Goal: Task Accomplishment & Management: Manage account settings

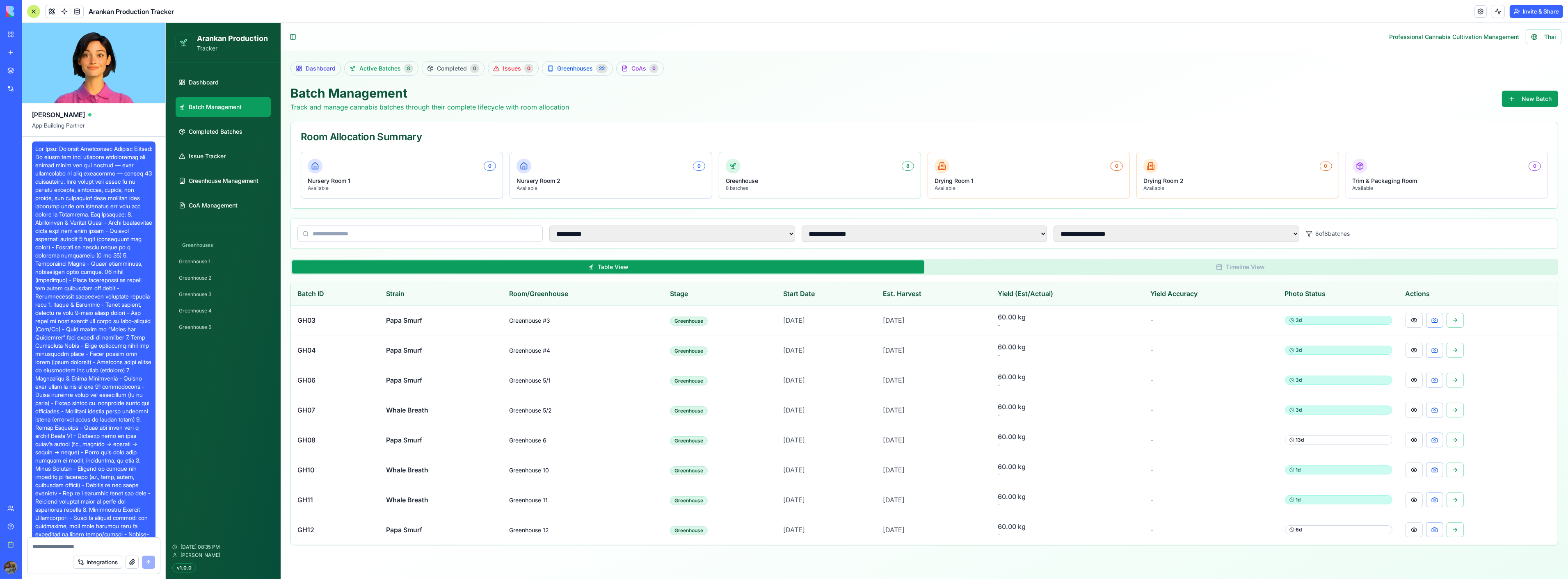
scroll to position [37725, 0]
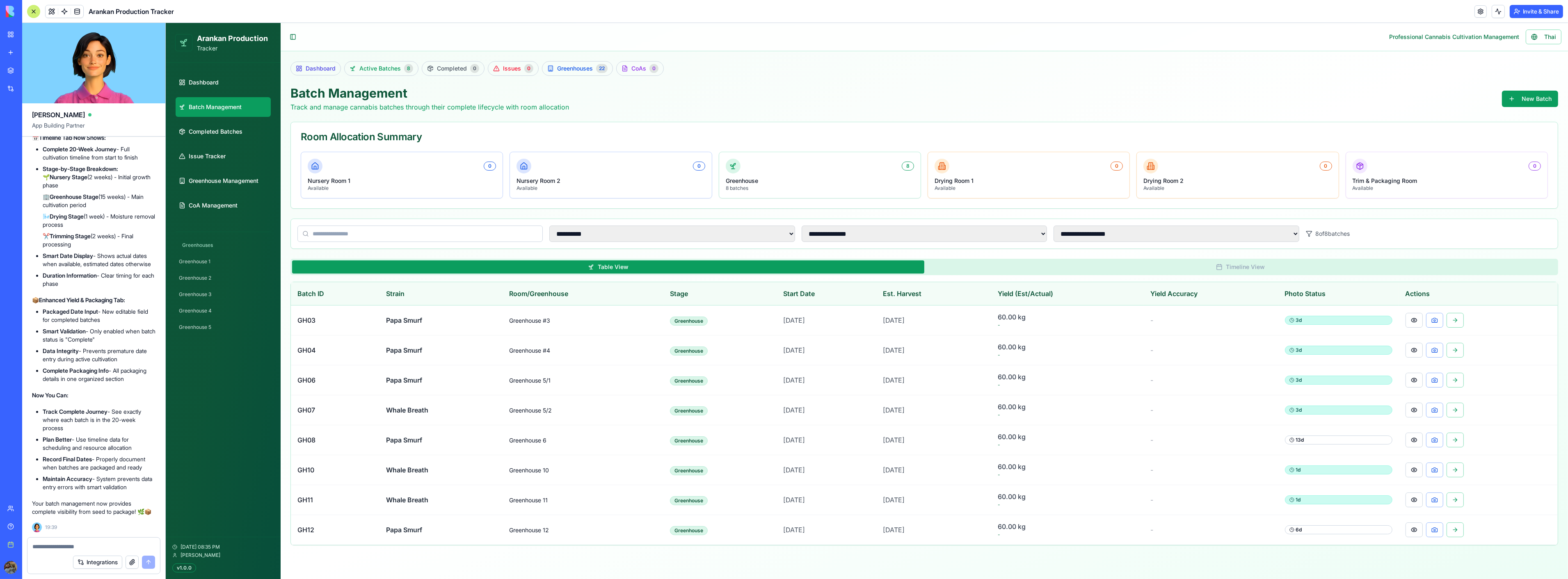
drag, startPoint x: 49, startPoint y: 402, endPoint x: 108, endPoint y: 421, distance: 62.0
click at [108, 421] on li "Track Complete Journey - See exactly where each batch is in the 20-week process" at bounding box center [99, 420] width 113 height 24
drag, startPoint x: 108, startPoint y: 421, endPoint x: 74, endPoint y: 418, distance: 34.1
click at [74, 418] on li "Track Complete Journey - See exactly where each batch is in the 20-week process" at bounding box center [99, 420] width 113 height 24
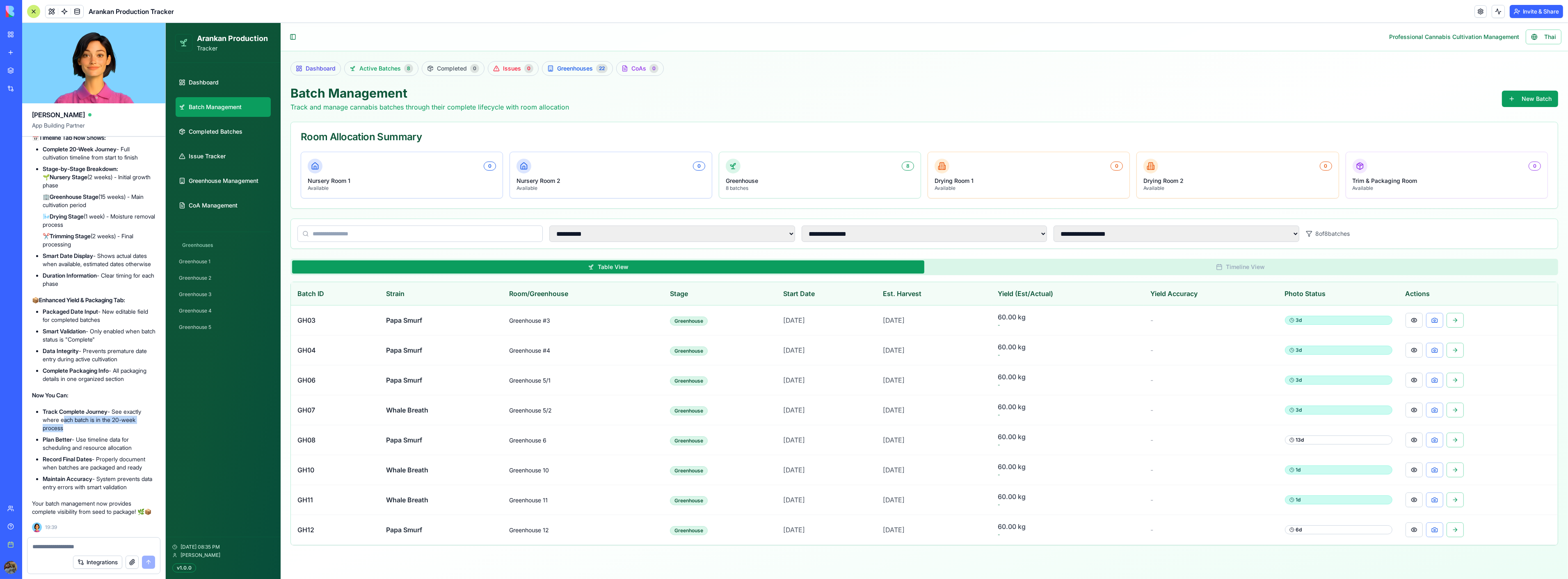
click at [100, 435] on li "Plan Better - Use timeline data for scheduling and resource allocation" at bounding box center [99, 443] width 113 height 16
drag, startPoint x: 73, startPoint y: 431, endPoint x: 156, endPoint y: 438, distance: 83.3
click at [115, 442] on li "Plan Better - Use timeline data for scheduling and resource allocation" at bounding box center [99, 443] width 113 height 16
click at [1415, 319] on button at bounding box center [1413, 320] width 17 height 15
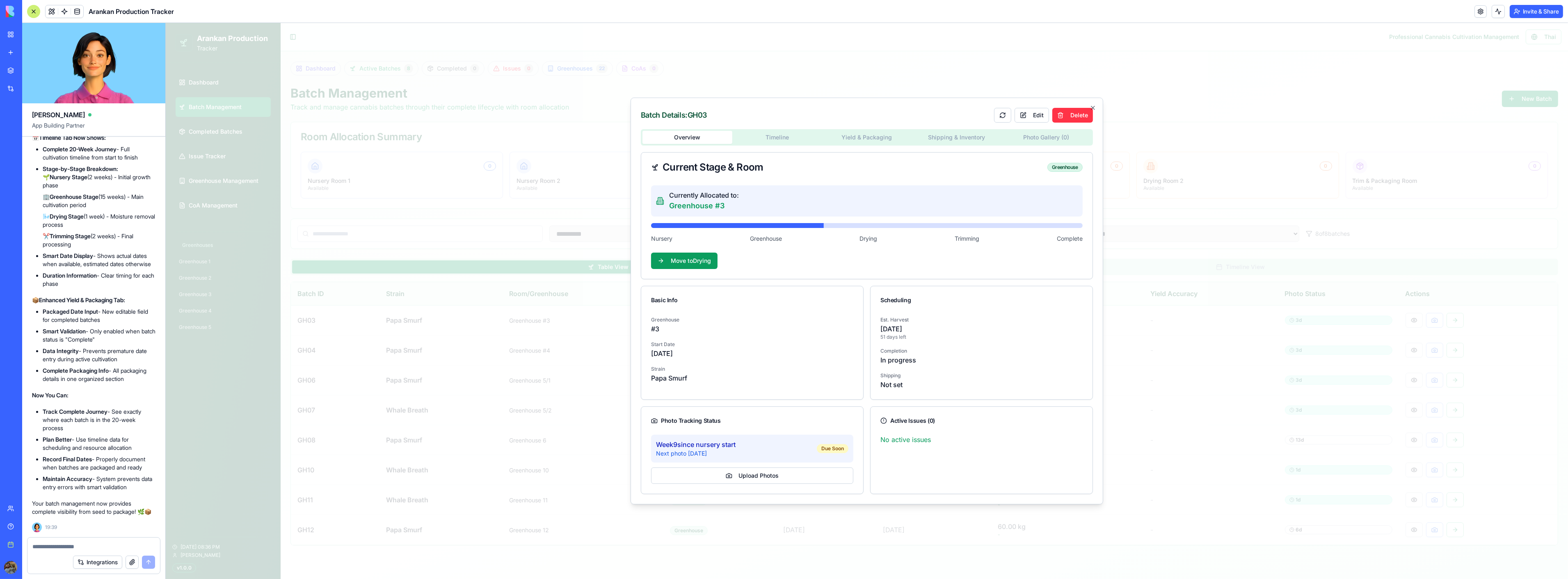
click at [796, 141] on body "**********" at bounding box center [867, 301] width 1402 height 556
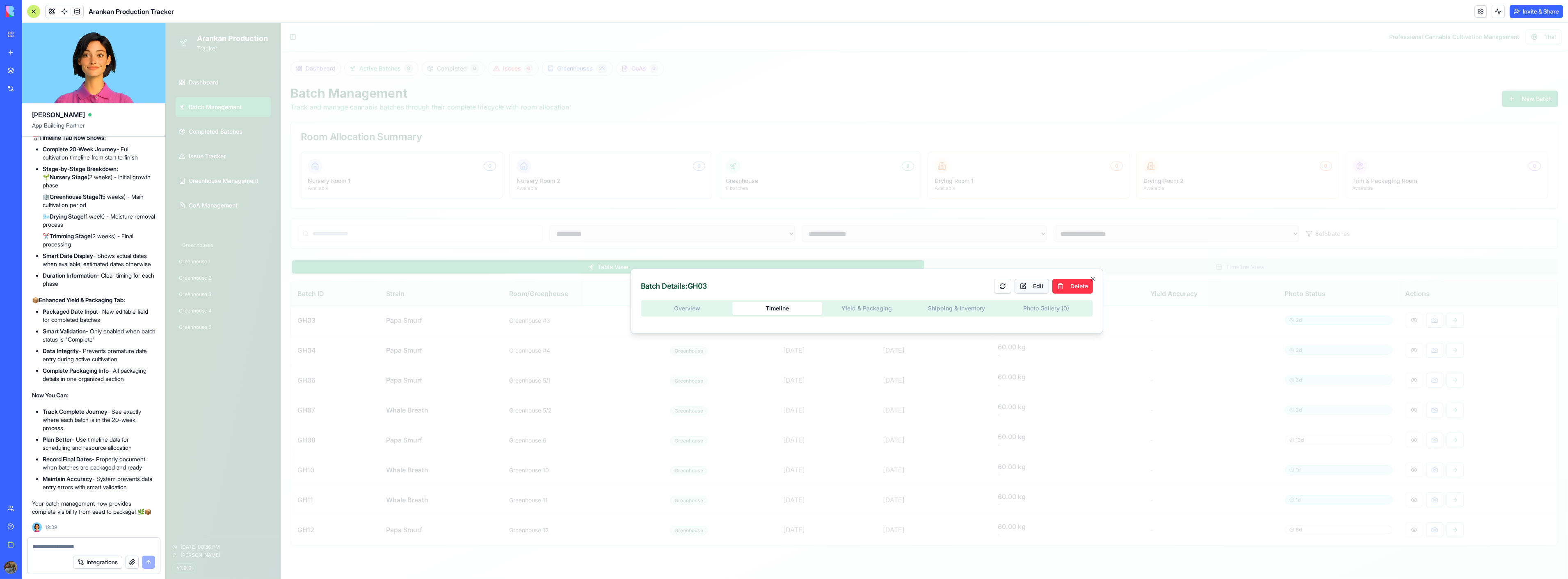
click at [1034, 284] on button "Edit" at bounding box center [1031, 286] width 35 height 15
click at [1035, 286] on button "Cancel" at bounding box center [1031, 286] width 43 height 15
click at [1094, 279] on icon "button" at bounding box center [1092, 279] width 7 height 7
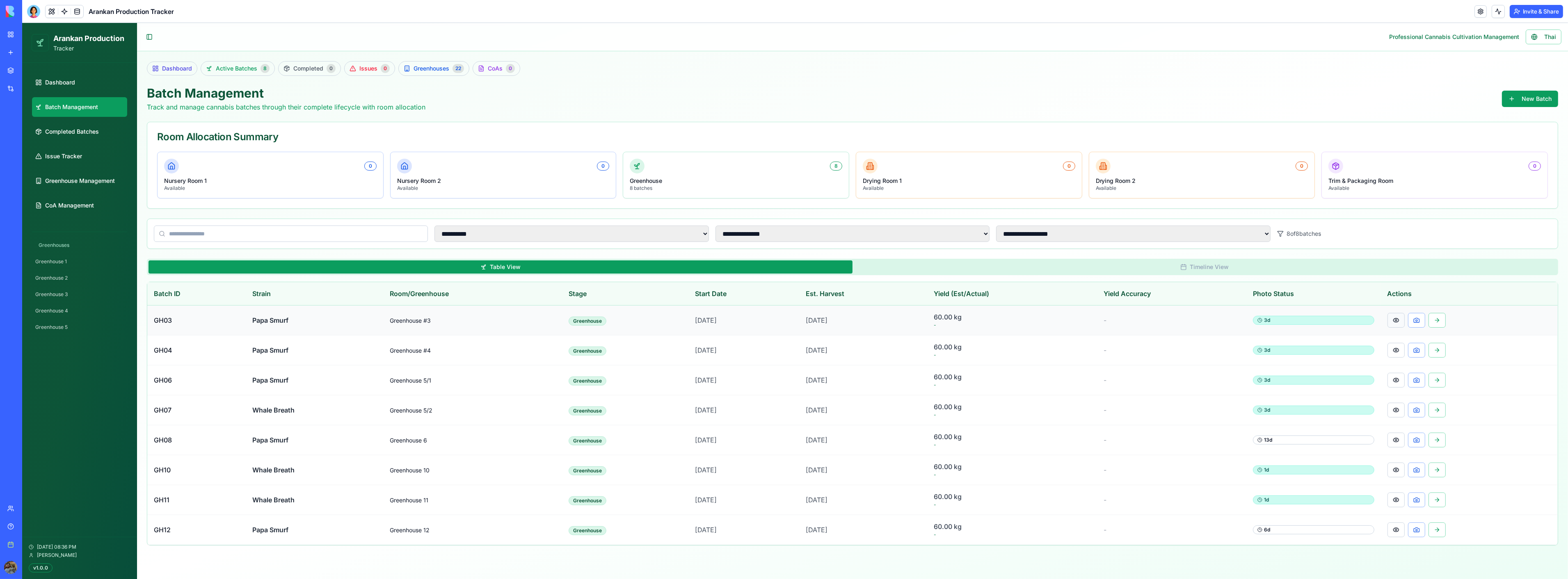
click at [1396, 321] on button at bounding box center [1396, 320] width 17 height 15
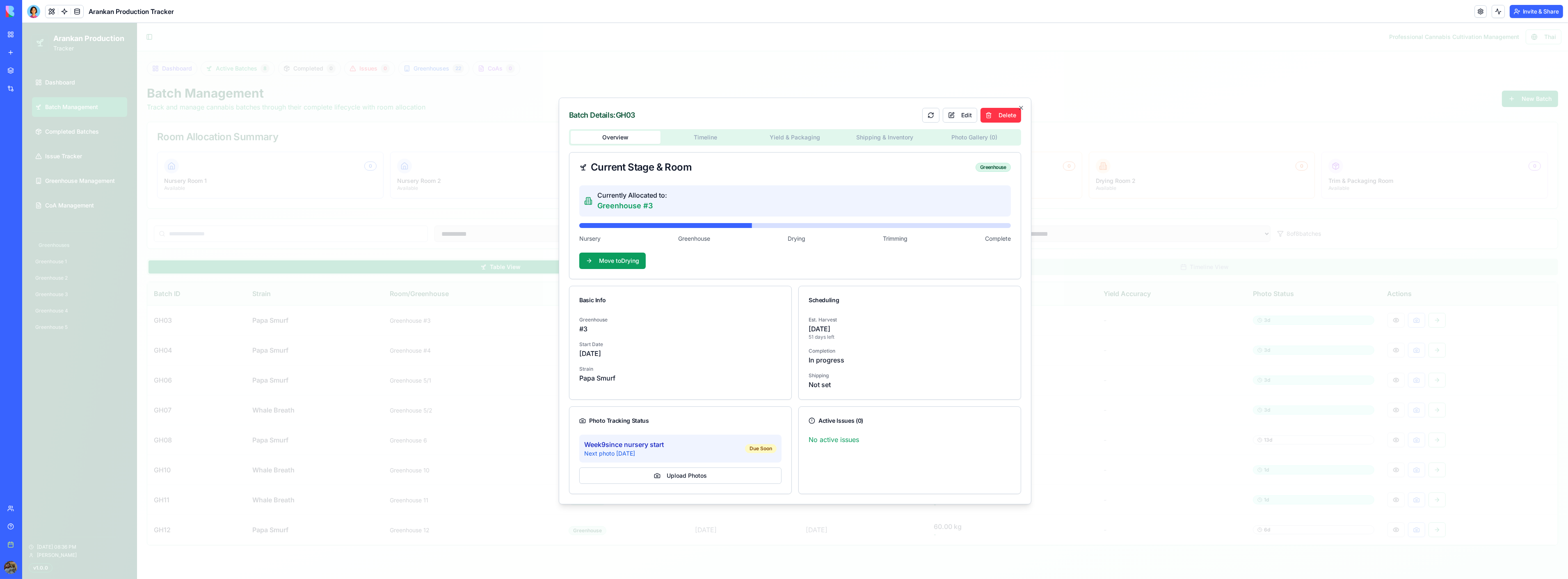
click at [803, 139] on body "**********" at bounding box center [795, 301] width 1546 height 556
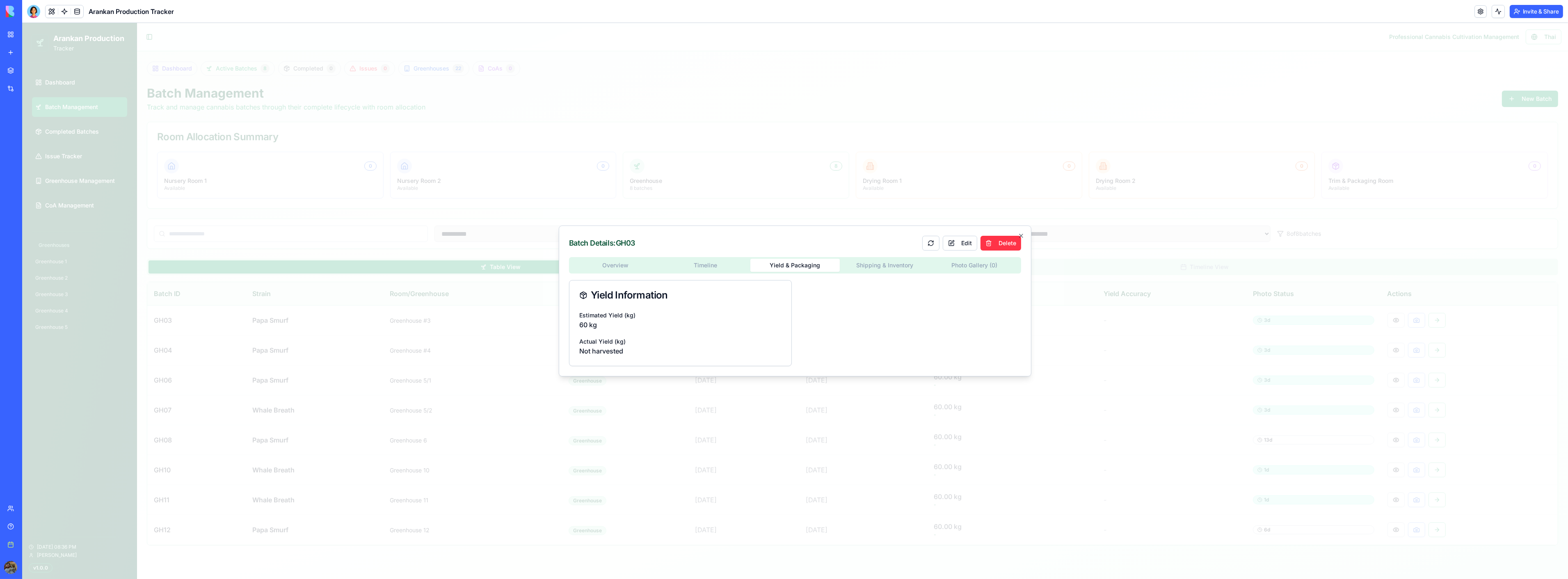
click at [719, 316] on div "Estimated Yield (kg) 60 kg" at bounding box center [681, 320] width 202 height 19
click at [962, 243] on button "Edit" at bounding box center [960, 243] width 35 height 15
click at [963, 240] on button "Cancel" at bounding box center [960, 237] width 43 height 15
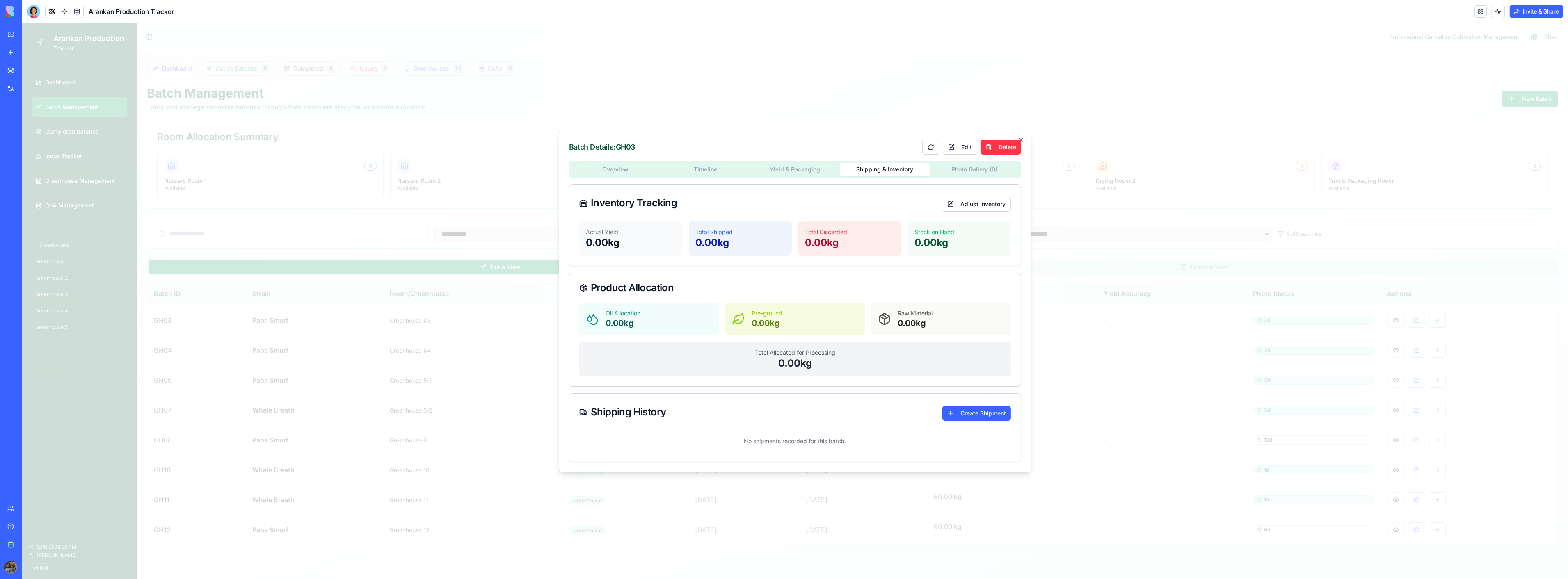
click at [883, 267] on div "Overview Timeline Yield & Packaging Shipping & Inventory Photo Gallery ( 0 ) In…" at bounding box center [795, 311] width 452 height 301
click at [966, 144] on button "Edit" at bounding box center [960, 147] width 35 height 15
click at [965, 147] on button "Cancel" at bounding box center [960, 147] width 43 height 15
click at [626, 169] on div "Overview Timeline Yield & Packaging Shipping & Inventory Photo Gallery ( 0 ) In…" at bounding box center [795, 311] width 452 height 301
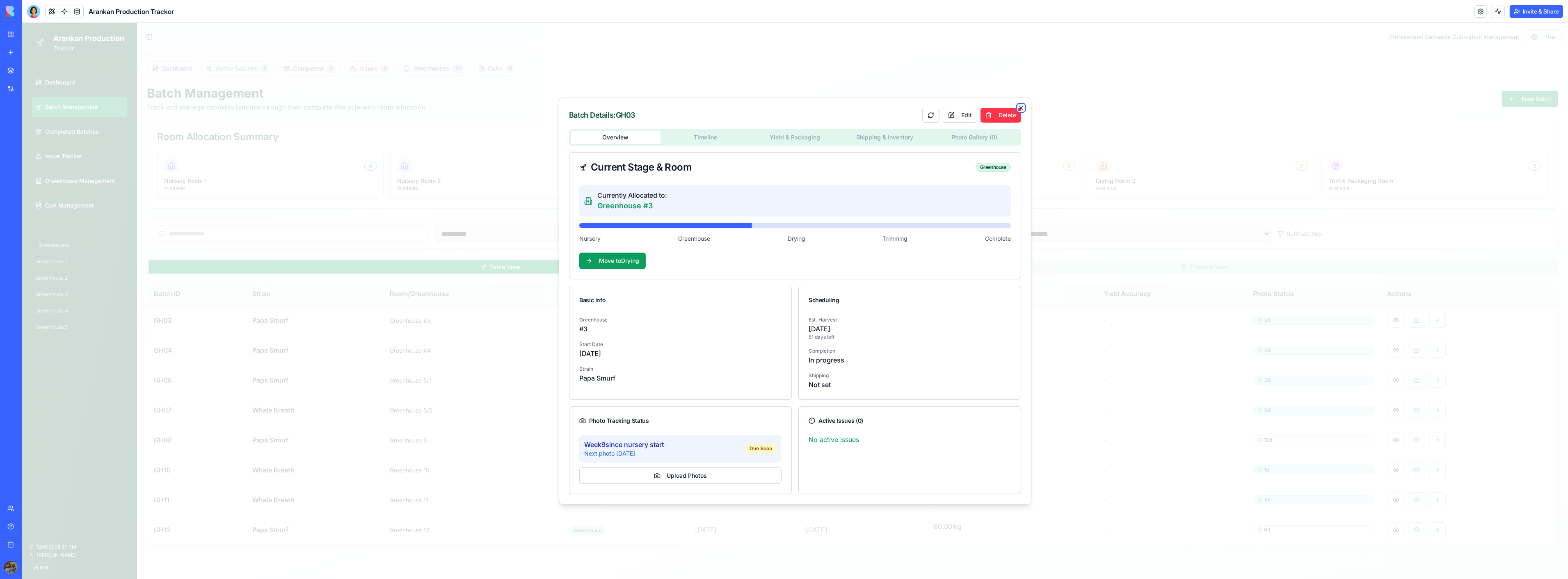
click at [1024, 106] on icon "button" at bounding box center [1021, 108] width 7 height 7
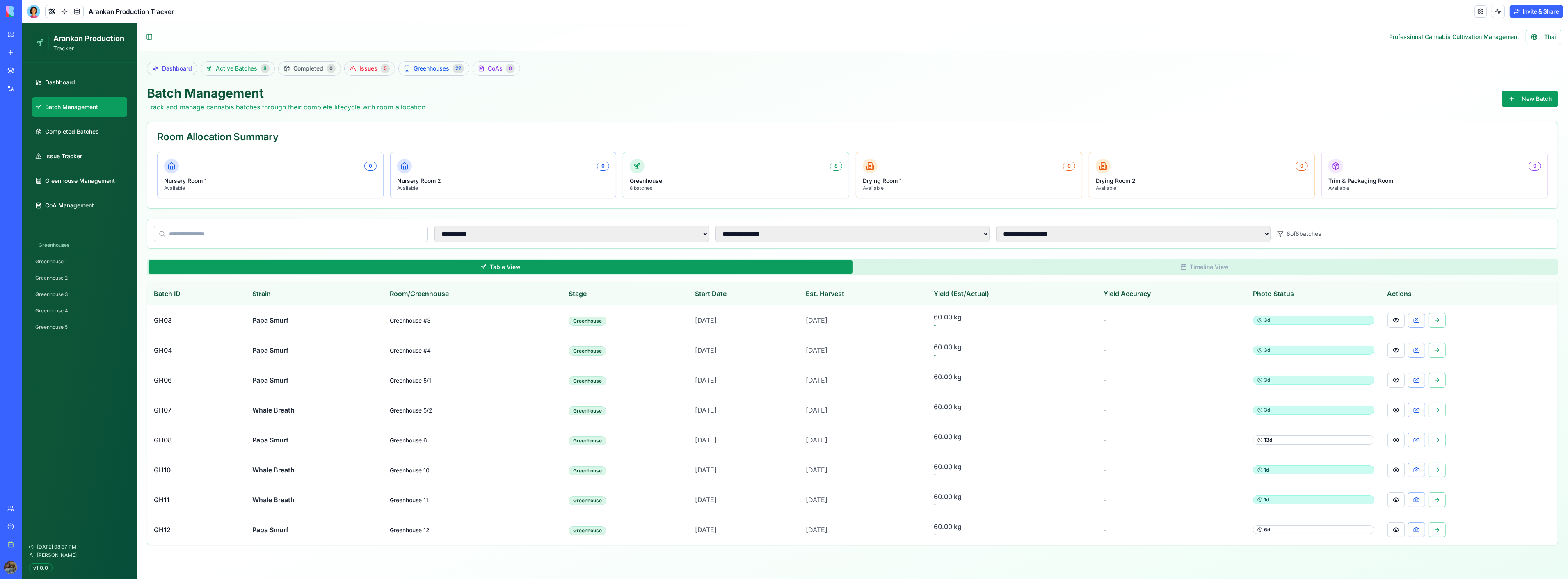
click at [33, 10] on div at bounding box center [33, 12] width 13 height 13
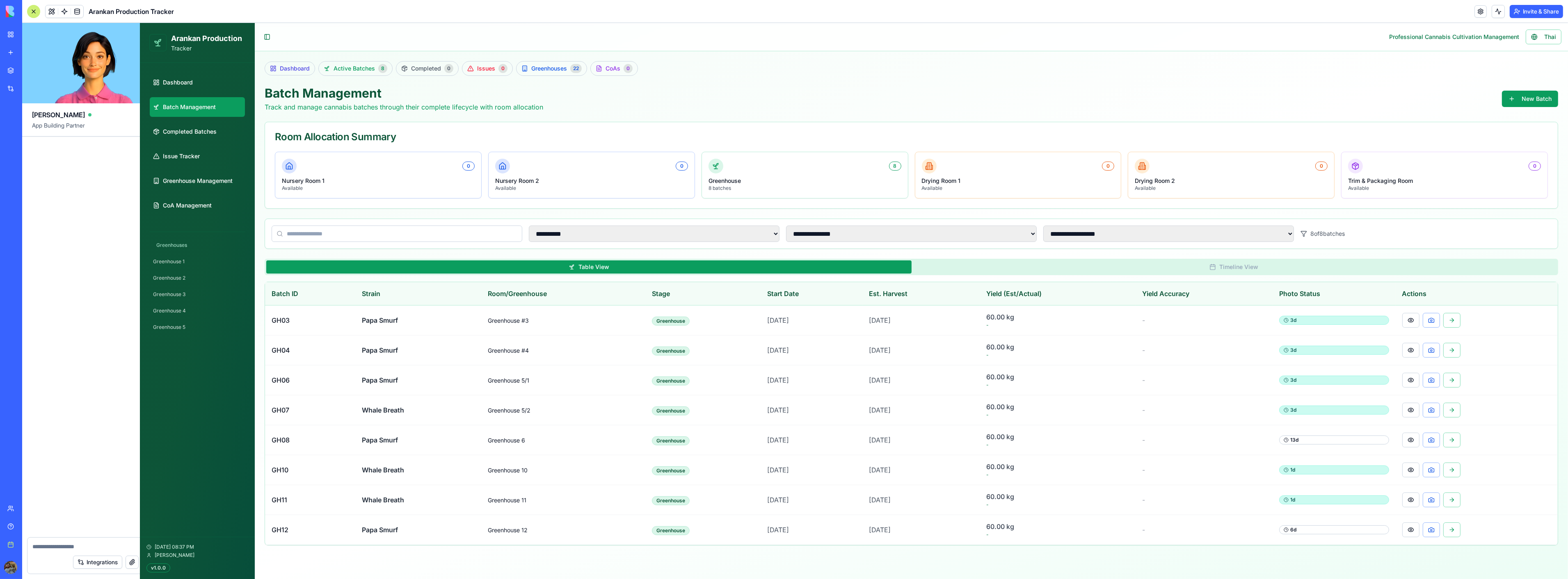
scroll to position [37725, 0]
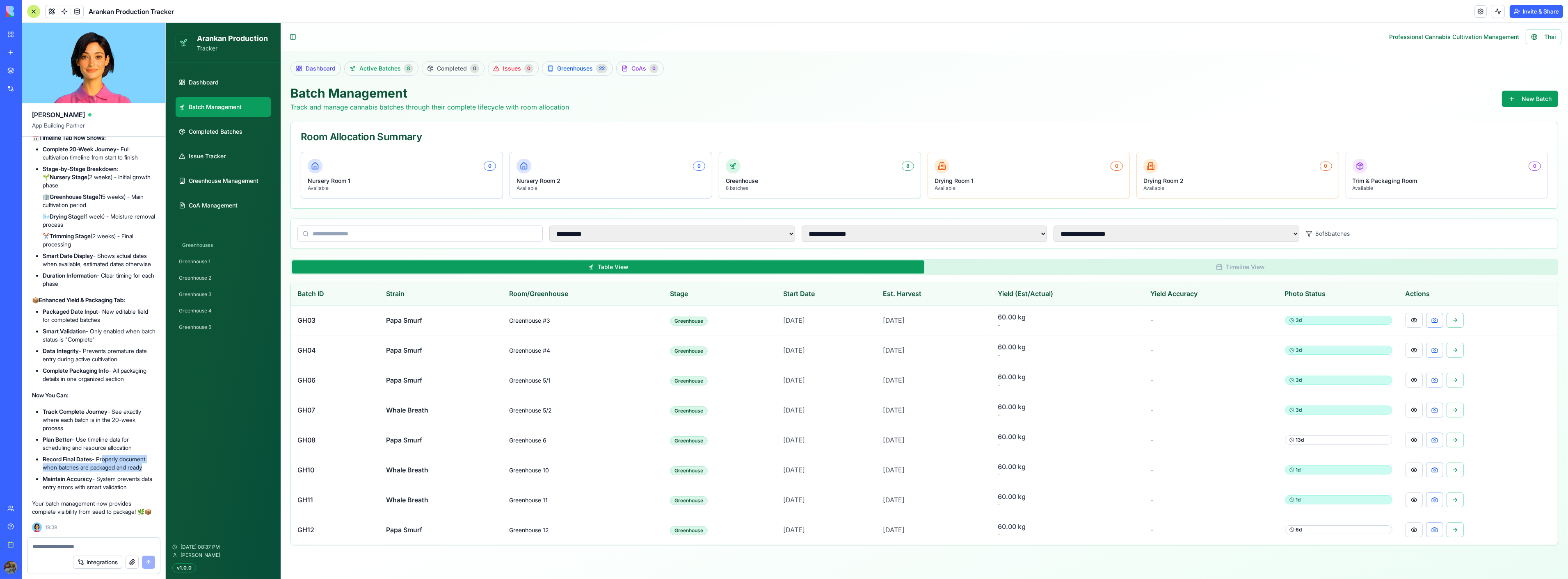
drag, startPoint x: 103, startPoint y: 449, endPoint x: 149, endPoint y: 459, distance: 47.1
click at [146, 459] on li "Record Final Dates - Properly document when batches are packaged and ready" at bounding box center [99, 463] width 113 height 16
click at [149, 459] on li "Record Final Dates - Properly document when batches are packaged and ready" at bounding box center [99, 463] width 113 height 16
drag, startPoint x: 149, startPoint y: 459, endPoint x: 100, endPoint y: 451, distance: 49.6
click at [100, 455] on li "Record Final Dates - Properly document when batches are packaged and ready" at bounding box center [99, 463] width 113 height 16
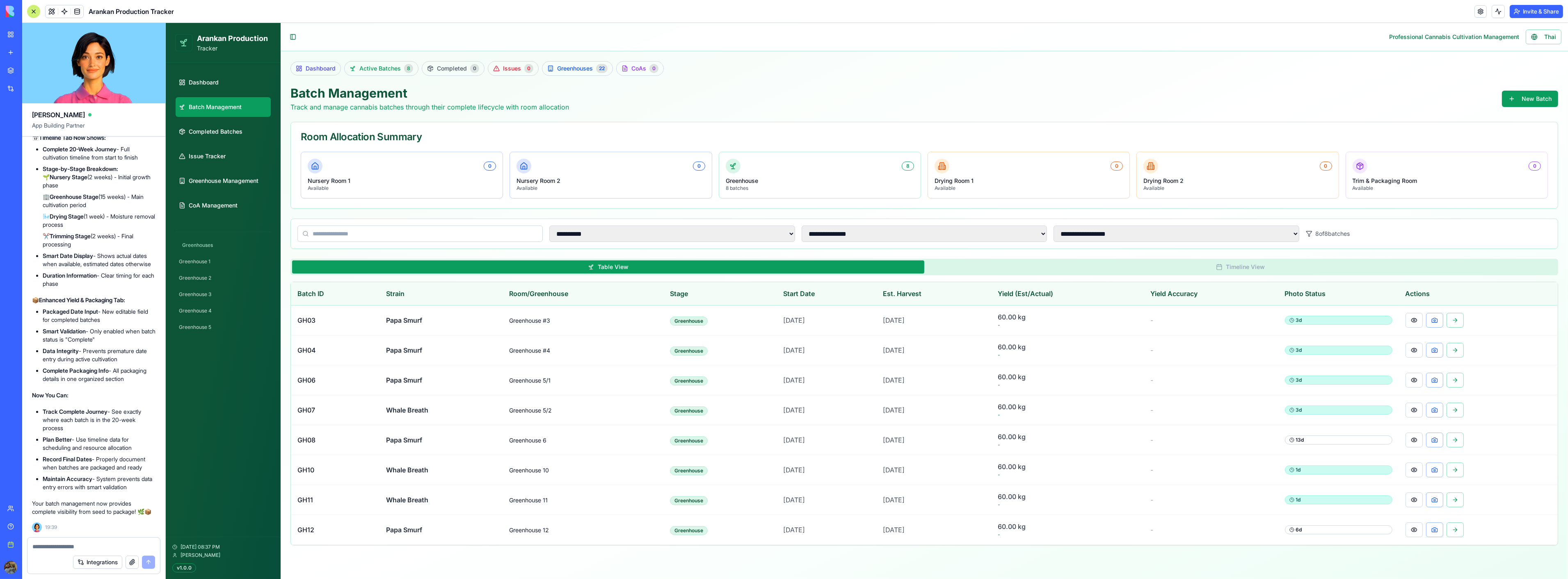
click at [100, 455] on li "Record Final Dates - Properly document when batches are packaged and ready" at bounding box center [99, 463] width 113 height 16
drag, startPoint x: 47, startPoint y: 305, endPoint x: 85, endPoint y: 328, distance: 44.4
click at [85, 326] on ul "Packaged Date Input - New editable field for completed batches Smart Validation…" at bounding box center [94, 345] width 124 height 75
click at [89, 543] on textarea at bounding box center [94, 546] width 123 height 8
click at [152, 546] on textarea "**********" at bounding box center [94, 546] width 123 height 8
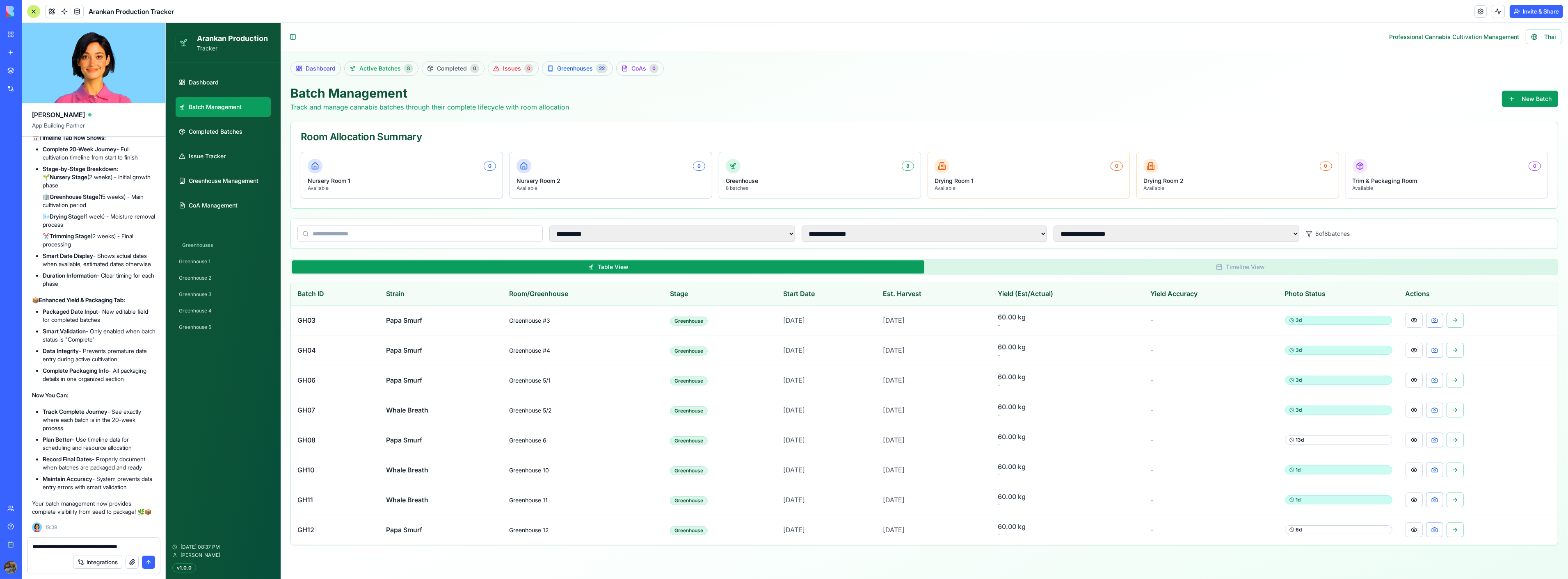
drag, startPoint x: 152, startPoint y: 546, endPoint x: 33, endPoint y: 550, distance: 119.1
click at [33, 550] on form "**********" at bounding box center [93, 555] width 133 height 37
type textarea "**********"
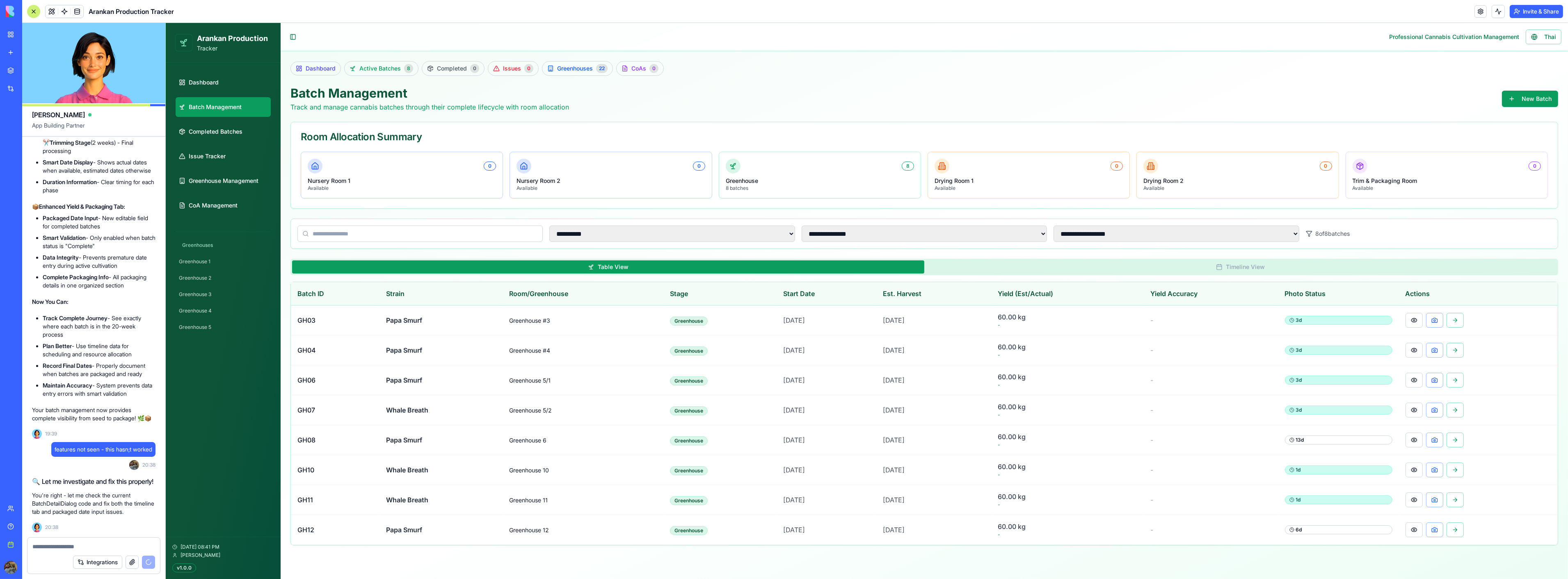
scroll to position [37545, 0]
drag, startPoint x: 35, startPoint y: 265, endPoint x: 71, endPoint y: 272, distance: 36.7
click at [71, 22] on p "Perfect! Your batch details are now much more informative and functional! 📅" at bounding box center [94, 13] width 124 height 16
drag, startPoint x: 57, startPoint y: 268, endPoint x: 72, endPoint y: 276, distance: 17.0
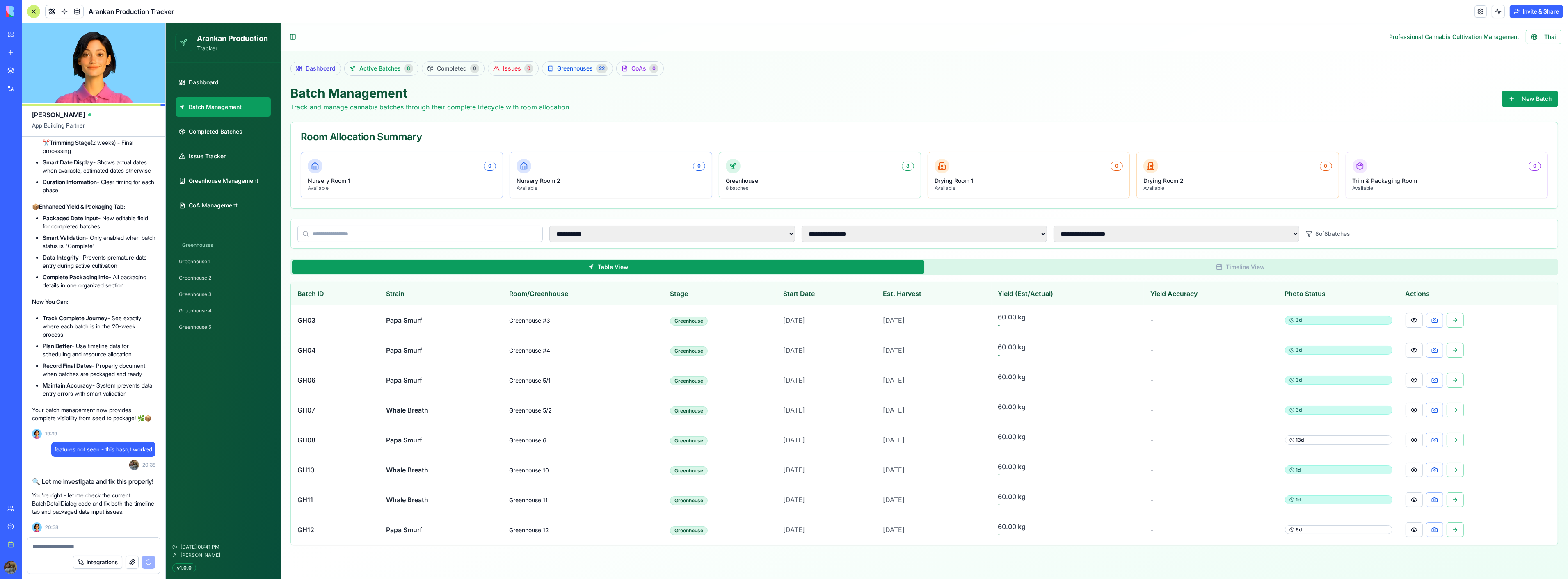
click at [72, 22] on p "Perfect! Your batch details are now much more informative and functional! 📅" at bounding box center [94, 13] width 124 height 16
drag, startPoint x: 52, startPoint y: 313, endPoint x: 145, endPoint y: 320, distance: 93.3
click at [145, 68] on li "Complete 20-Week Journey - Full cultivation timeline from start to finish" at bounding box center [99, 60] width 113 height 16
drag, startPoint x: 55, startPoint y: 334, endPoint x: 114, endPoint y: 350, distance: 61.1
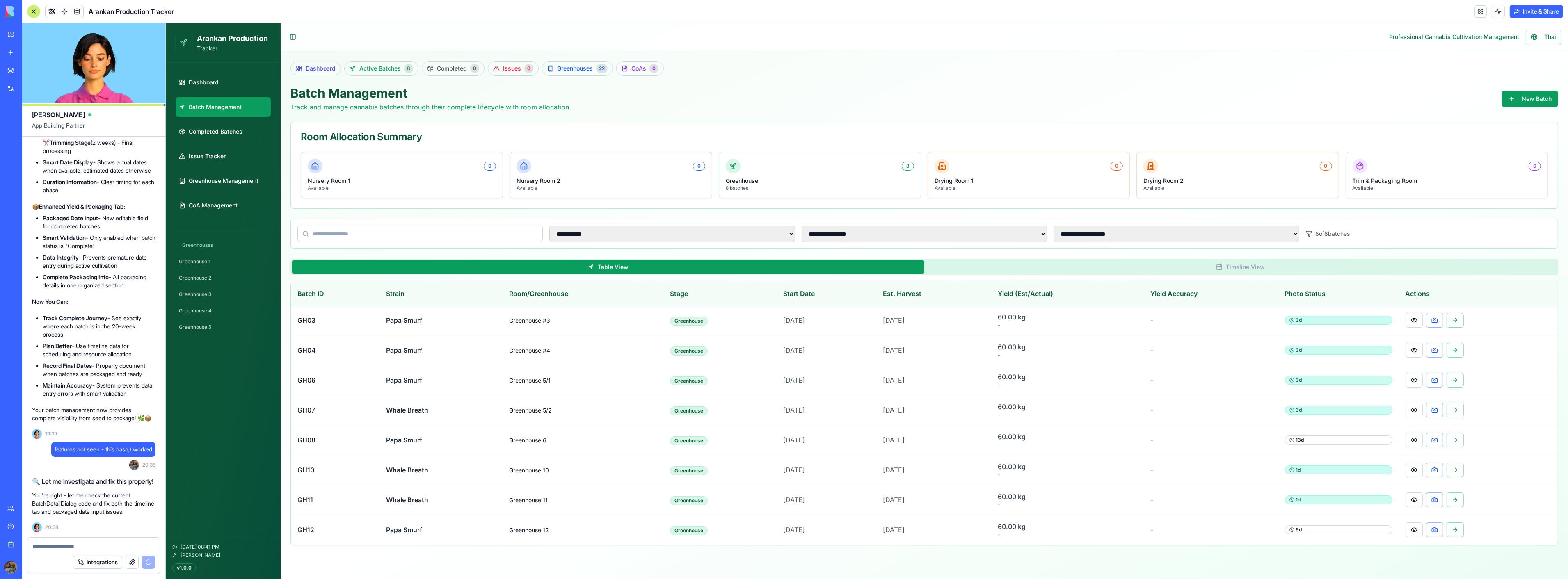
click at [114, 155] on li "Stage-by-Stage Breakdown: 🌱 Nursery Stage (2 weeks) - Initial growth phase 🏢 Gr…" at bounding box center [99, 113] width 113 height 83
drag, startPoint x: 112, startPoint y: 359, endPoint x: 122, endPoint y: 373, distance: 17.2
click at [122, 155] on ul "🌱 Nursery Stage (2 weeks) - Initial growth phase 🏢 Greenhouse Stage (15 weeks) …" at bounding box center [99, 117] width 113 height 75
click at [129, 116] on li "🏢 Greenhouse Stage (15 weeks) - Main cultivation period" at bounding box center [99, 107] width 113 height 16
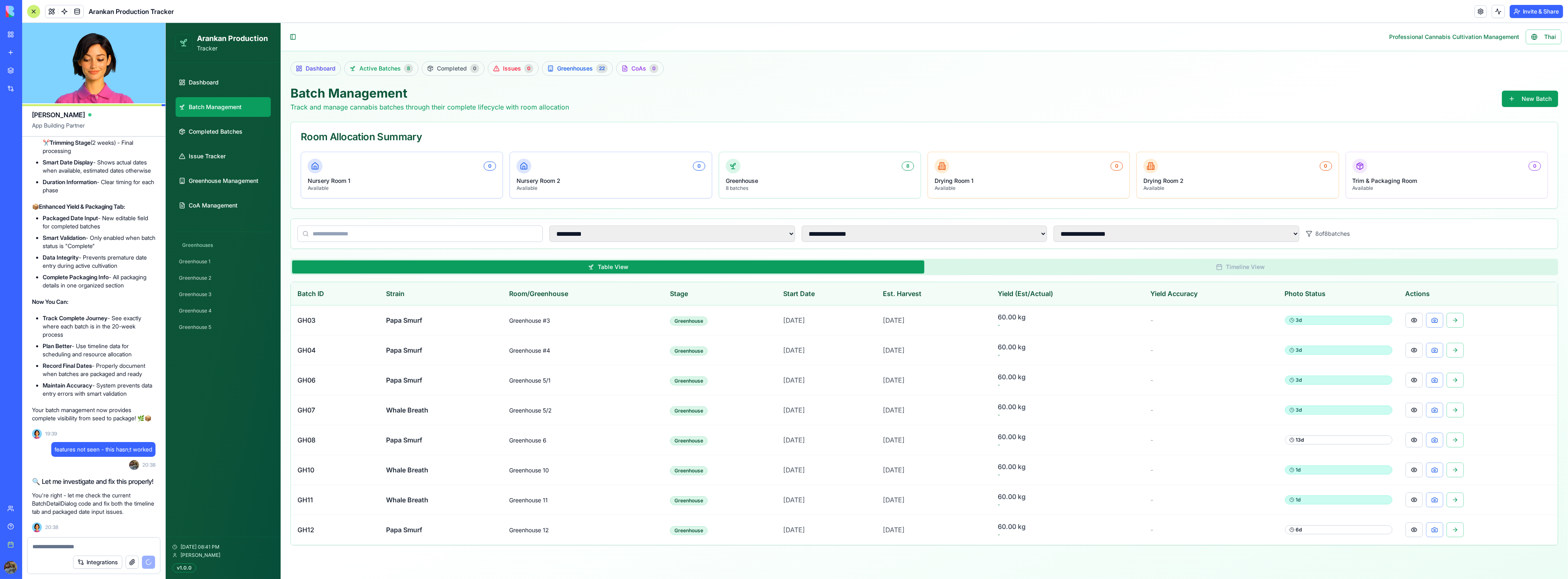
drag, startPoint x: 127, startPoint y: 390, endPoint x: 50, endPoint y: 373, distance: 78.9
click at [50, 175] on li "Smart Date Display - Shows actual dates when available, estimated dates otherwi…" at bounding box center [99, 166] width 113 height 16
click at [47, 165] on strong "Smart Date Display" at bounding box center [68, 162] width 51 height 7
drag, startPoint x: 47, startPoint y: 373, endPoint x: 90, endPoint y: 373, distance: 43.0
click at [90, 165] on strong "Smart Date Display" at bounding box center [68, 162] width 51 height 7
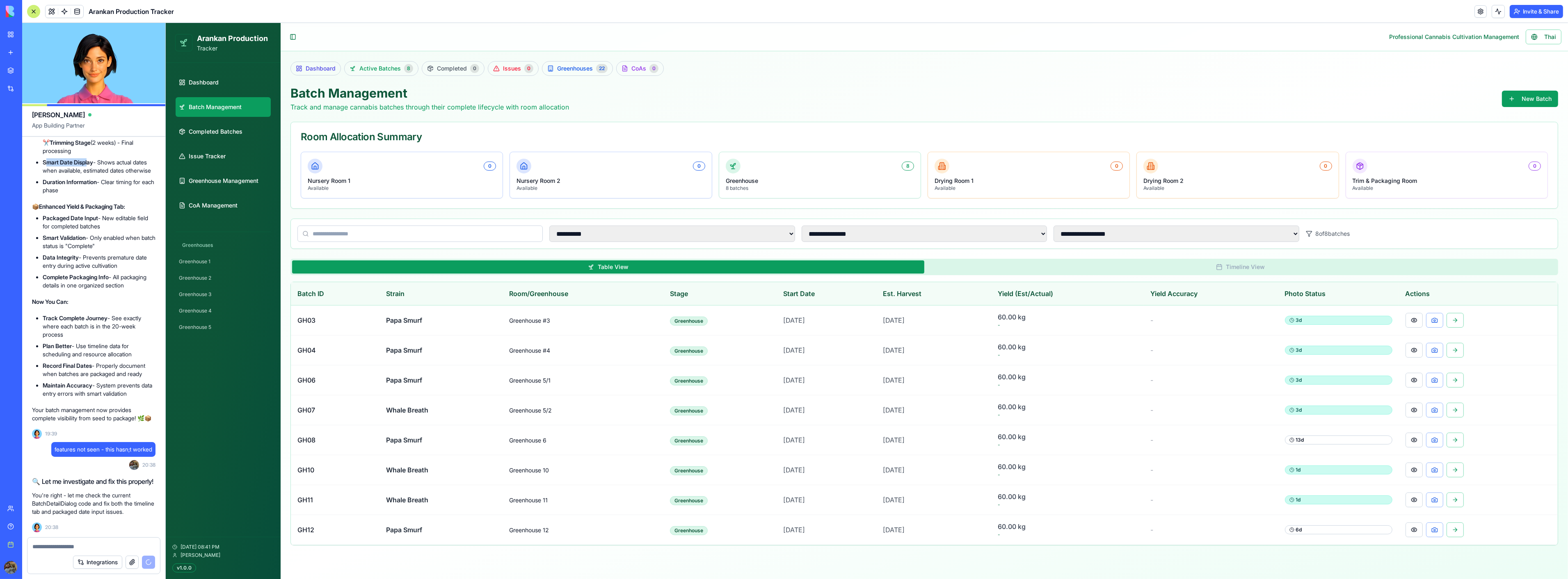
drag, startPoint x: 102, startPoint y: 373, endPoint x: 122, endPoint y: 387, distance: 24.4
click at [122, 175] on li "Smart Date Display - Shows actual dates when available, estimated dates otherwi…" at bounding box center [99, 166] width 113 height 16
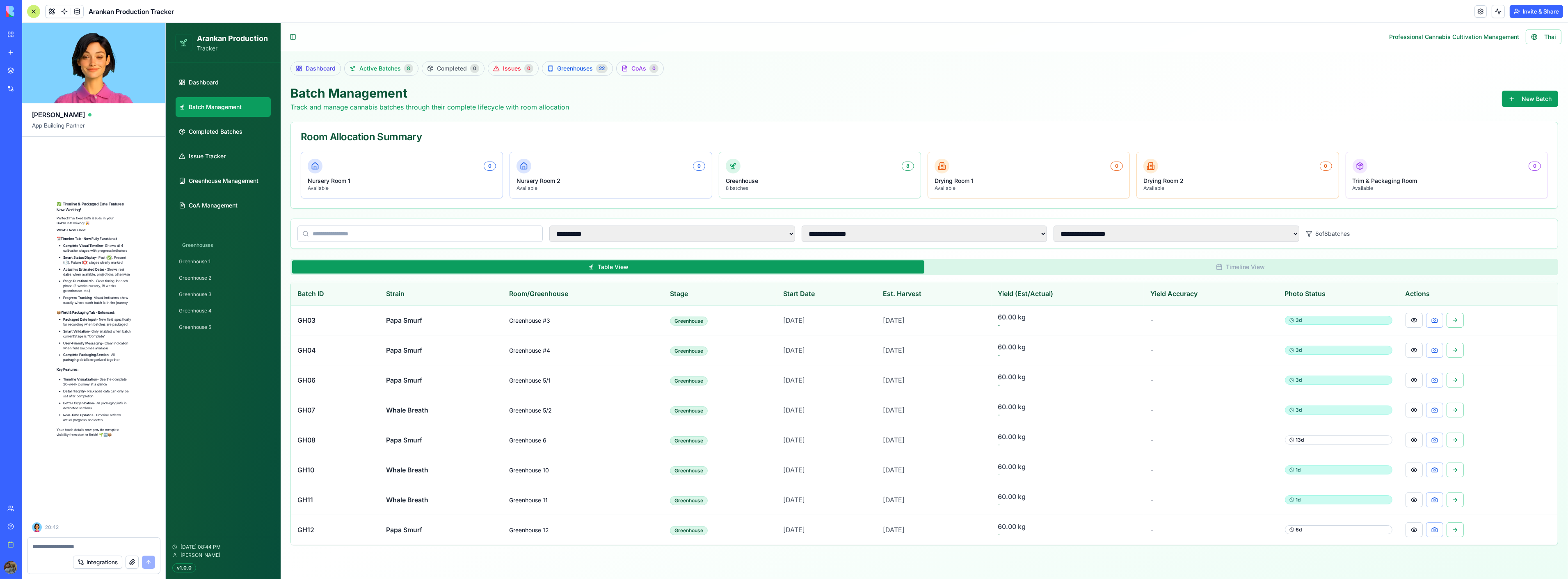
scroll to position [38273, 0]
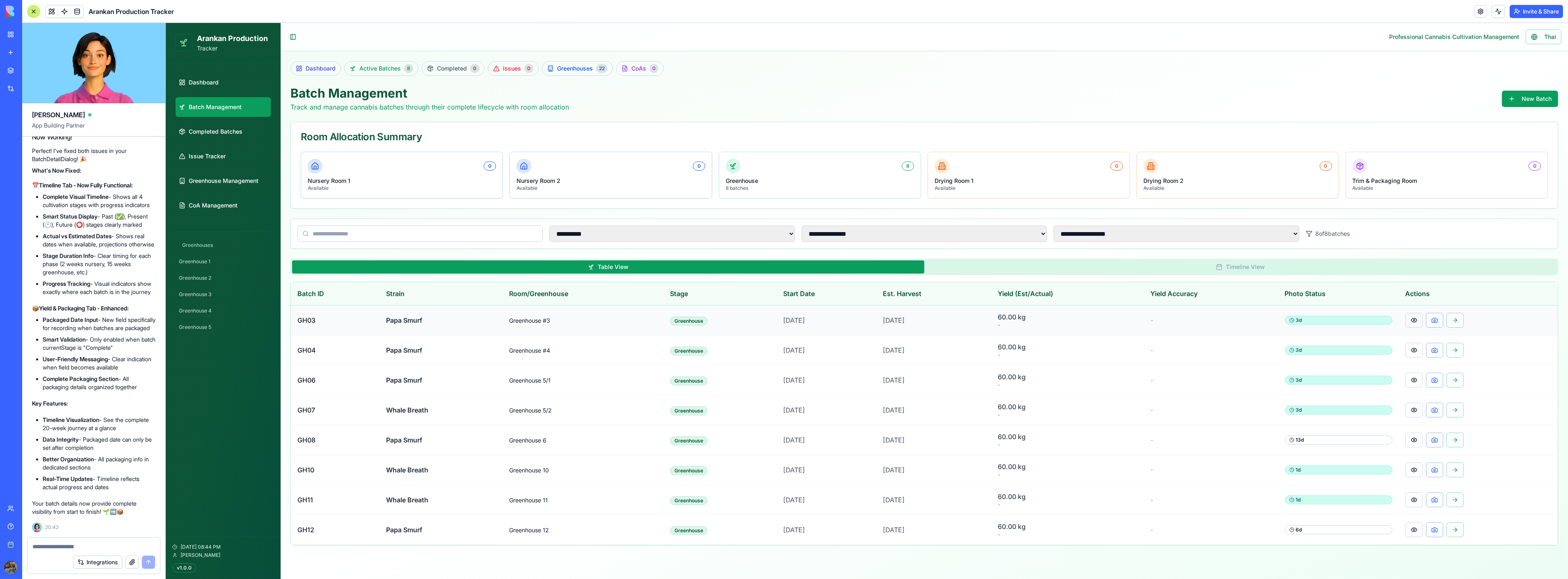
click at [1421, 316] on button at bounding box center [1413, 320] width 17 height 15
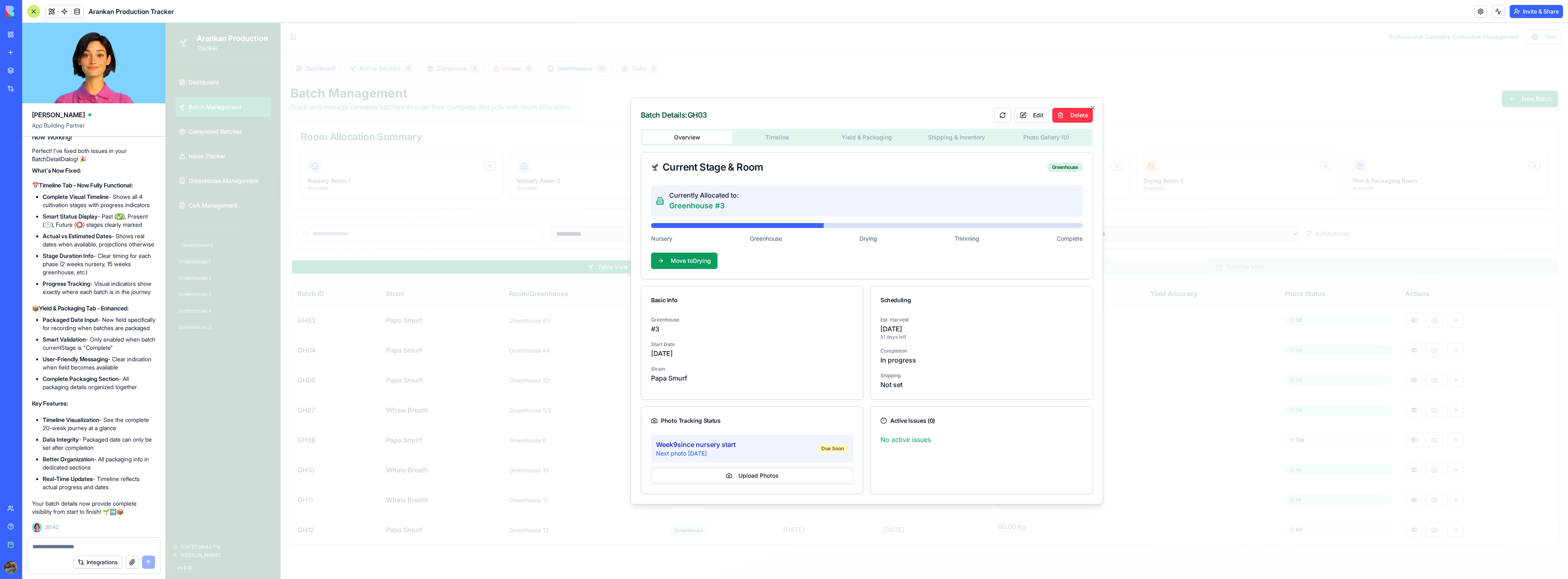
click at [776, 136] on body "**********" at bounding box center [867, 301] width 1402 height 556
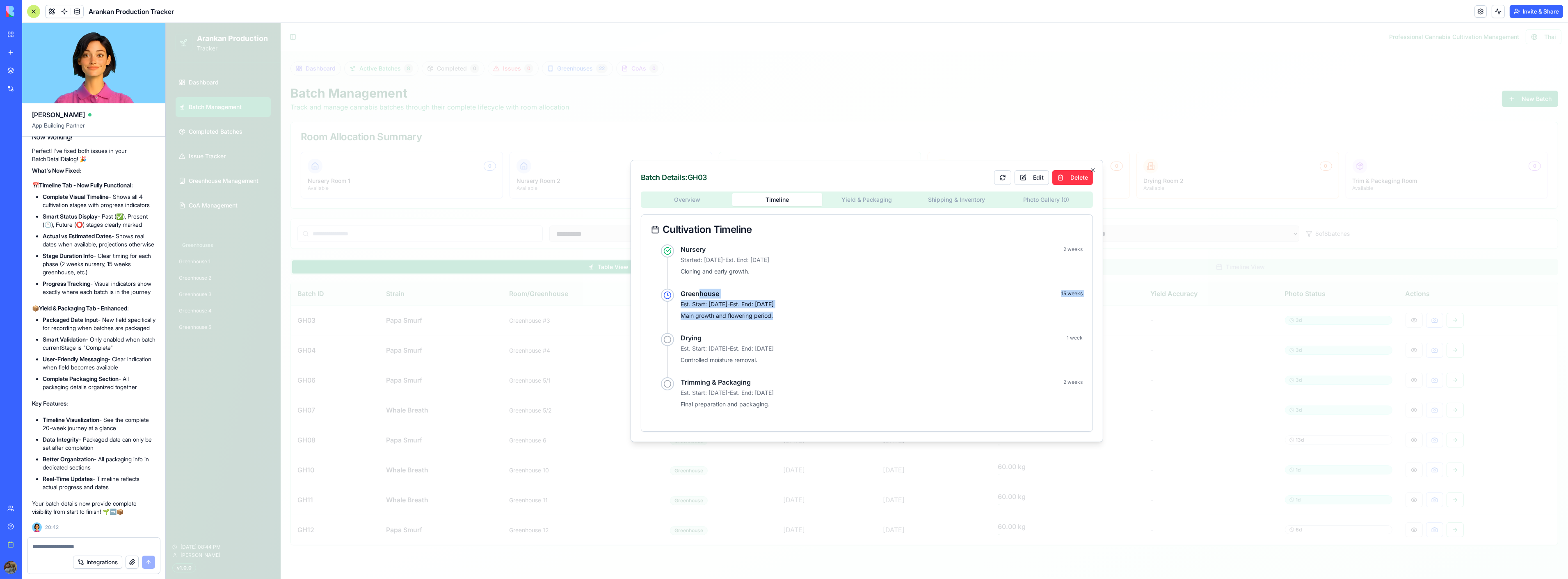
drag, startPoint x: 698, startPoint y: 294, endPoint x: 781, endPoint y: 327, distance: 89.3
click at [781, 327] on div "Greenhouse 15 weeks Est. Start: Jul 01 - Est. End: Oct 14, 2025 Main growth and…" at bounding box center [871, 310] width 422 height 44
click at [770, 339] on div "Drying 1 week" at bounding box center [881, 338] width 402 height 10
click at [667, 340] on icon at bounding box center [667, 339] width 8 height 8
click at [865, 201] on body "**********" at bounding box center [867, 301] width 1402 height 556
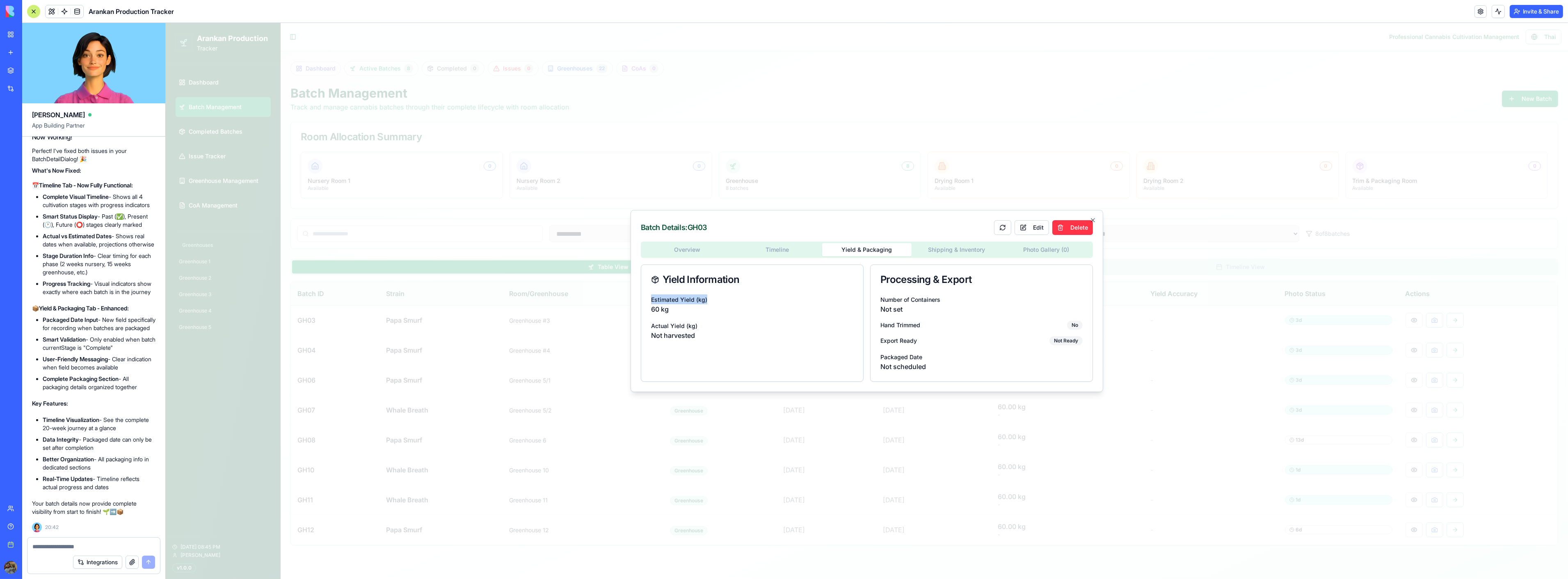
drag, startPoint x: 649, startPoint y: 299, endPoint x: 726, endPoint y: 303, distance: 77.1
click at [726, 303] on div "Estimated Yield (kg) 60 kg Actual Yield (kg) Not harvested" at bounding box center [752, 322] width 222 height 56
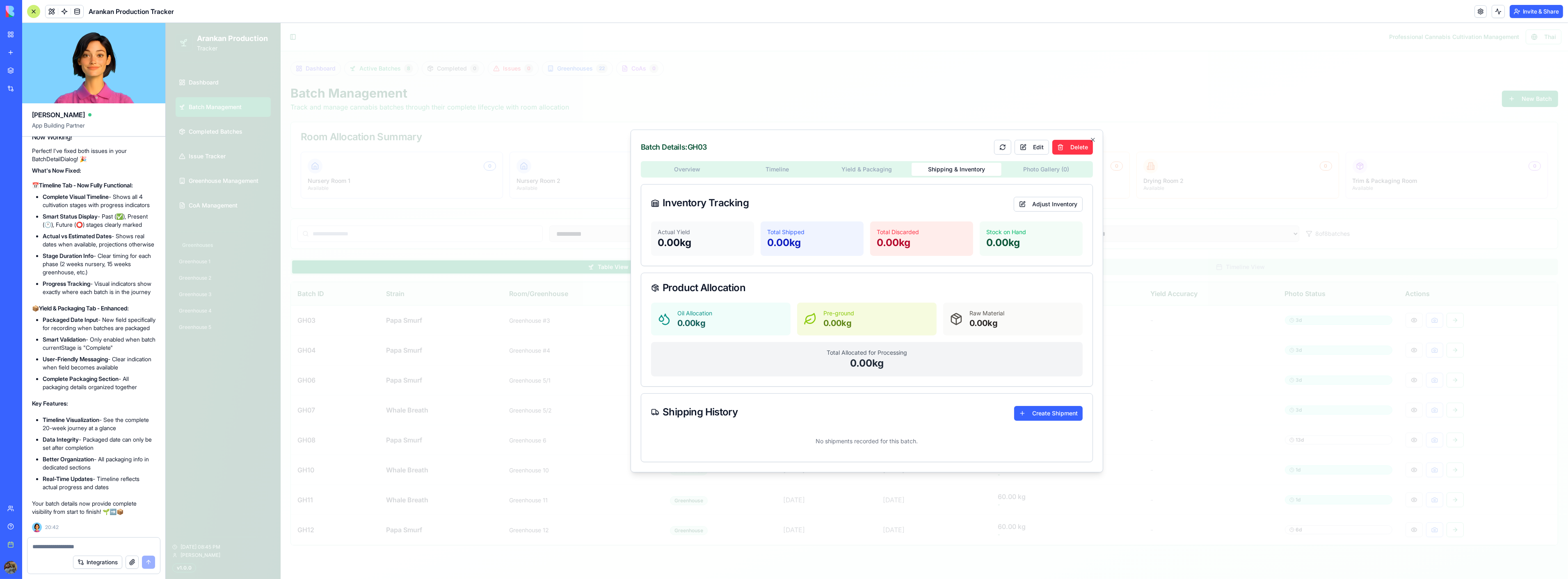
click at [951, 245] on div "Overview Timeline Yield & Packaging Shipping & Inventory Photo Gallery ( 0 ) In…" at bounding box center [866, 311] width 452 height 301
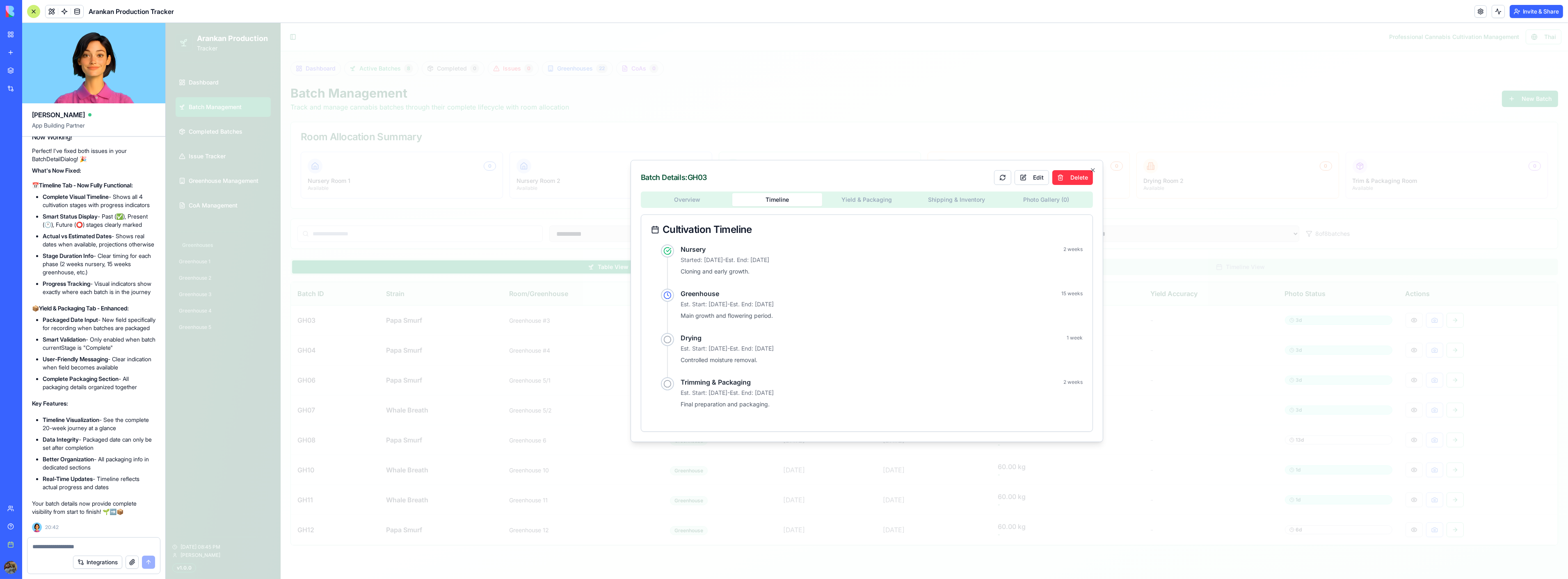
click at [761, 174] on div "Batch Details: GH03 Edit Delete Overview Timeline Yield & Packaging Shipping & …" at bounding box center [866, 301] width 472 height 282
click at [946, 195] on div "Overview Timeline Yield & Packaging Shipping & Inventory Photo Gallery ( 0 ) Cu…" at bounding box center [866, 311] width 452 height 240
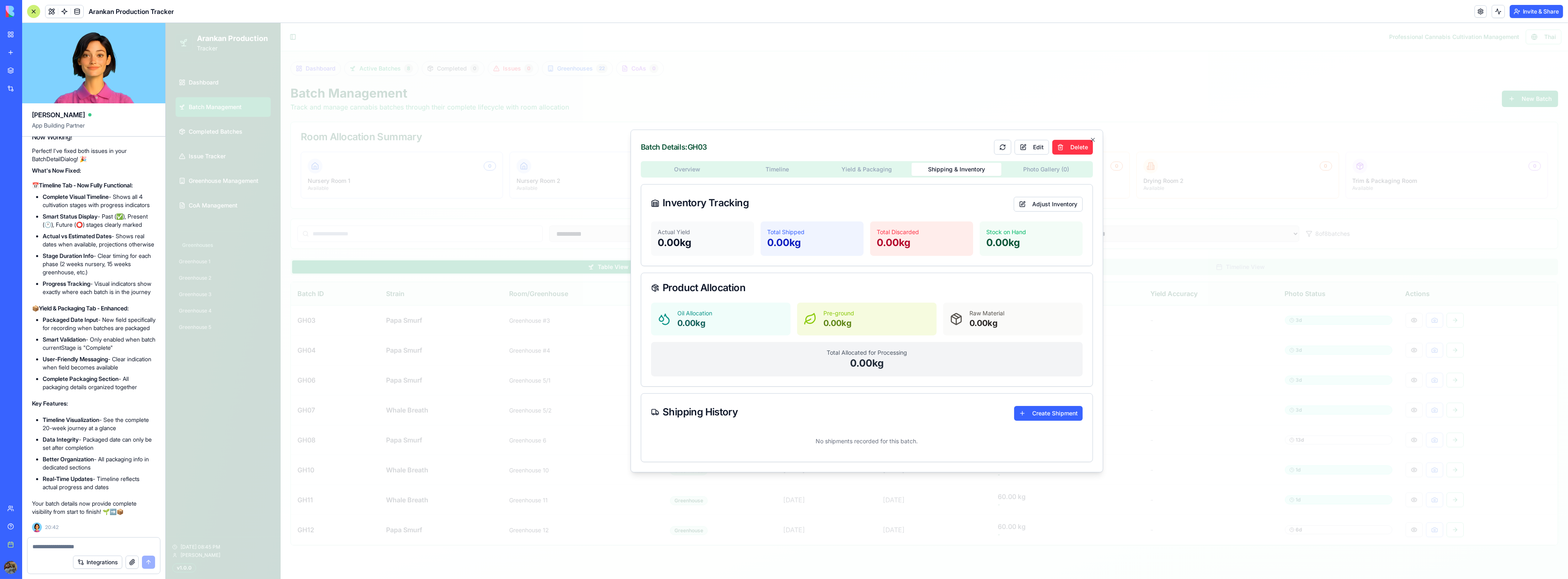
click at [769, 172] on div "Batch Details: GH03 Edit Delete Overview Timeline Yield & Packaging Shipping & …" at bounding box center [866, 300] width 472 height 342
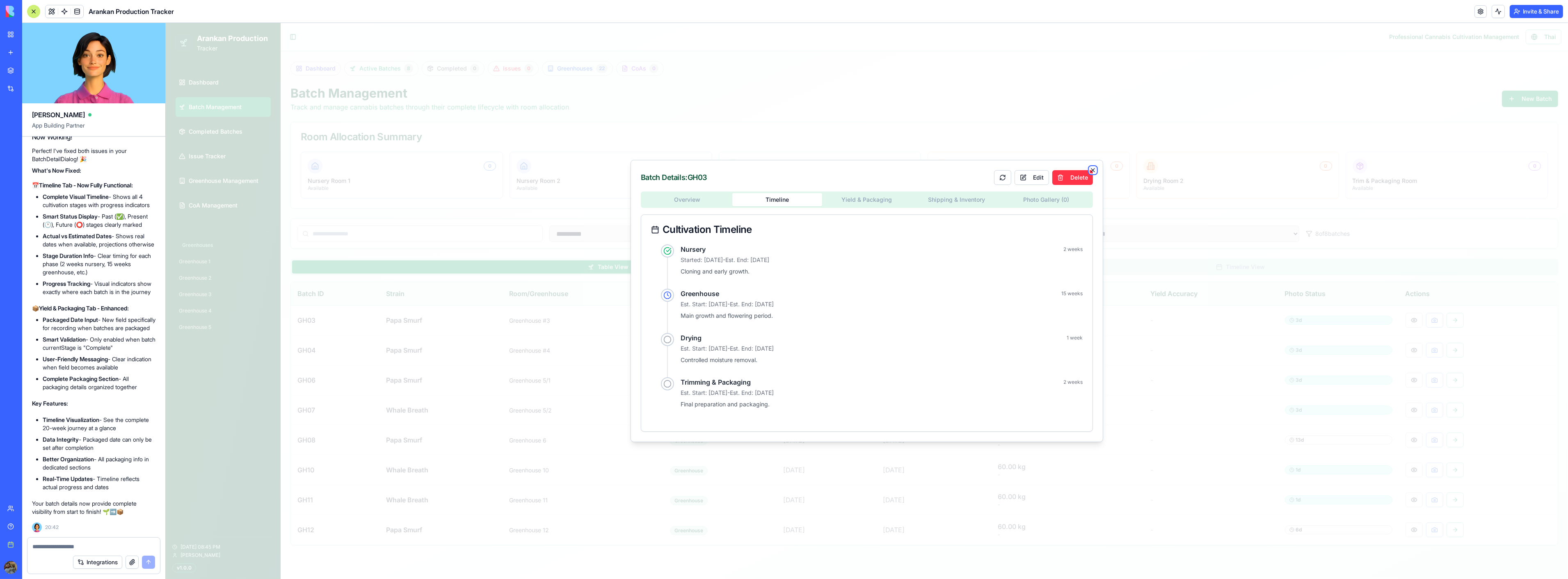
click at [1094, 168] on icon "button" at bounding box center [1092, 170] width 7 height 7
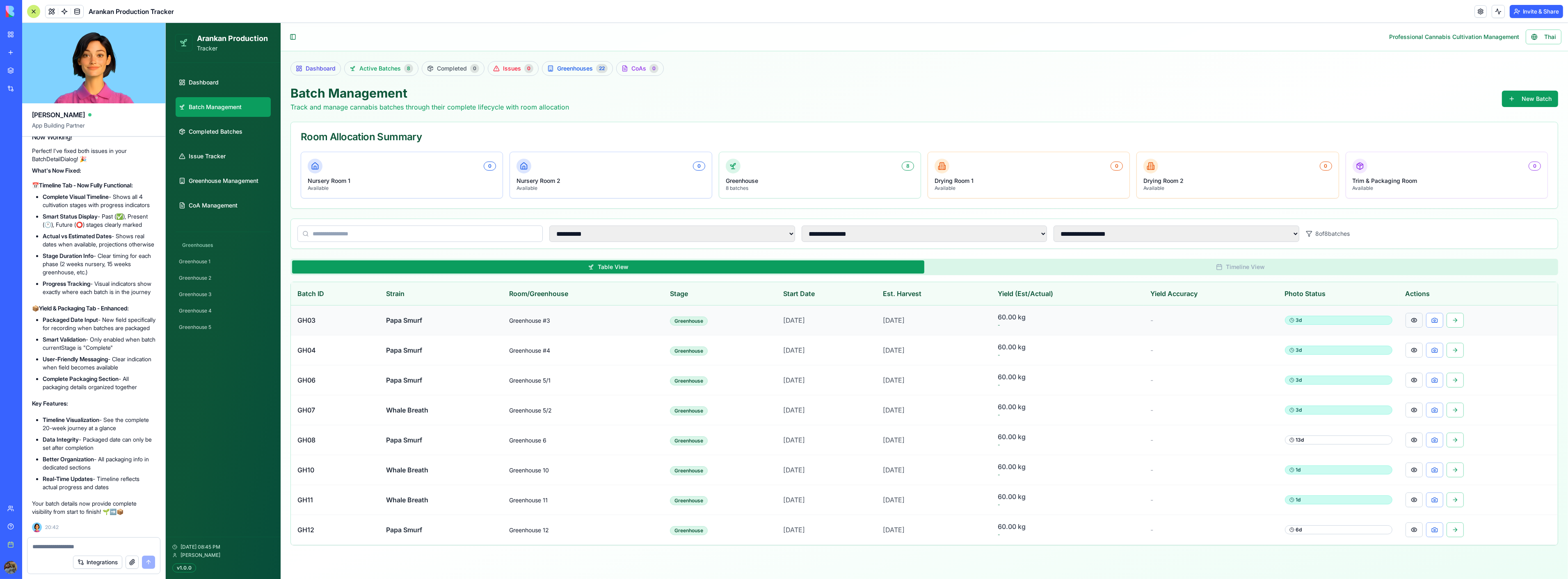
click at [1419, 324] on button at bounding box center [1413, 320] width 17 height 15
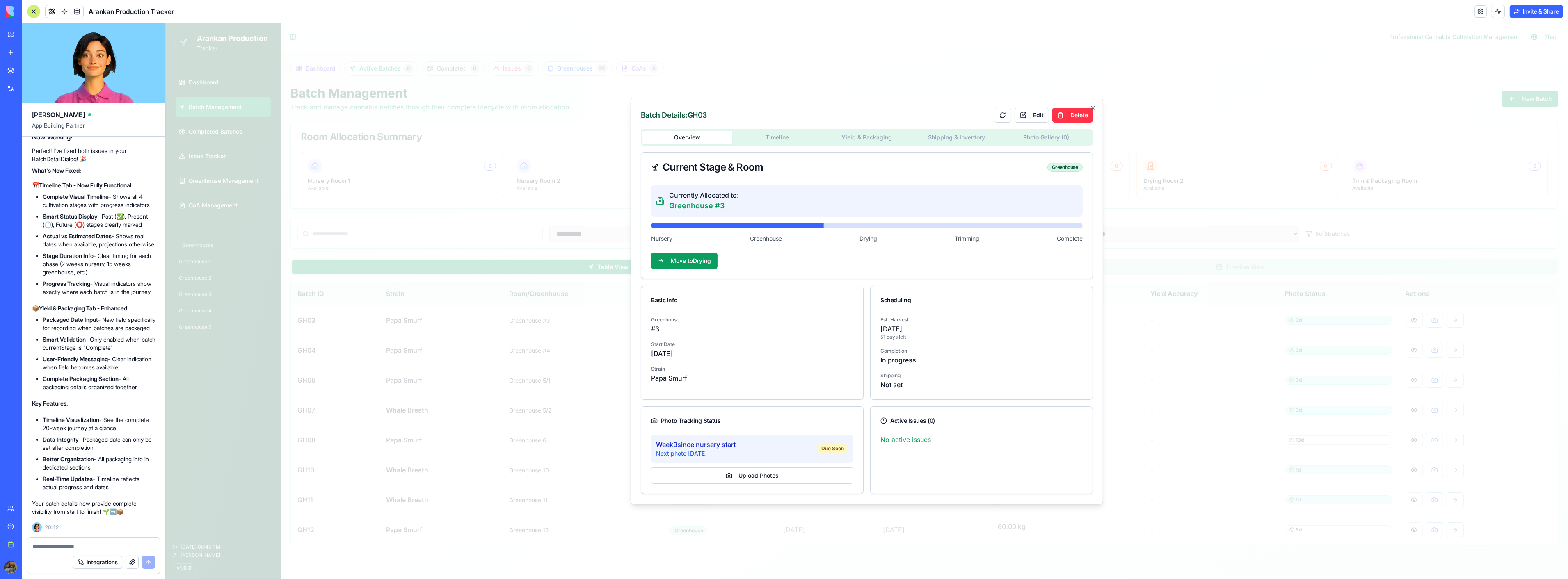
click at [771, 137] on body "**********" at bounding box center [867, 301] width 1402 height 556
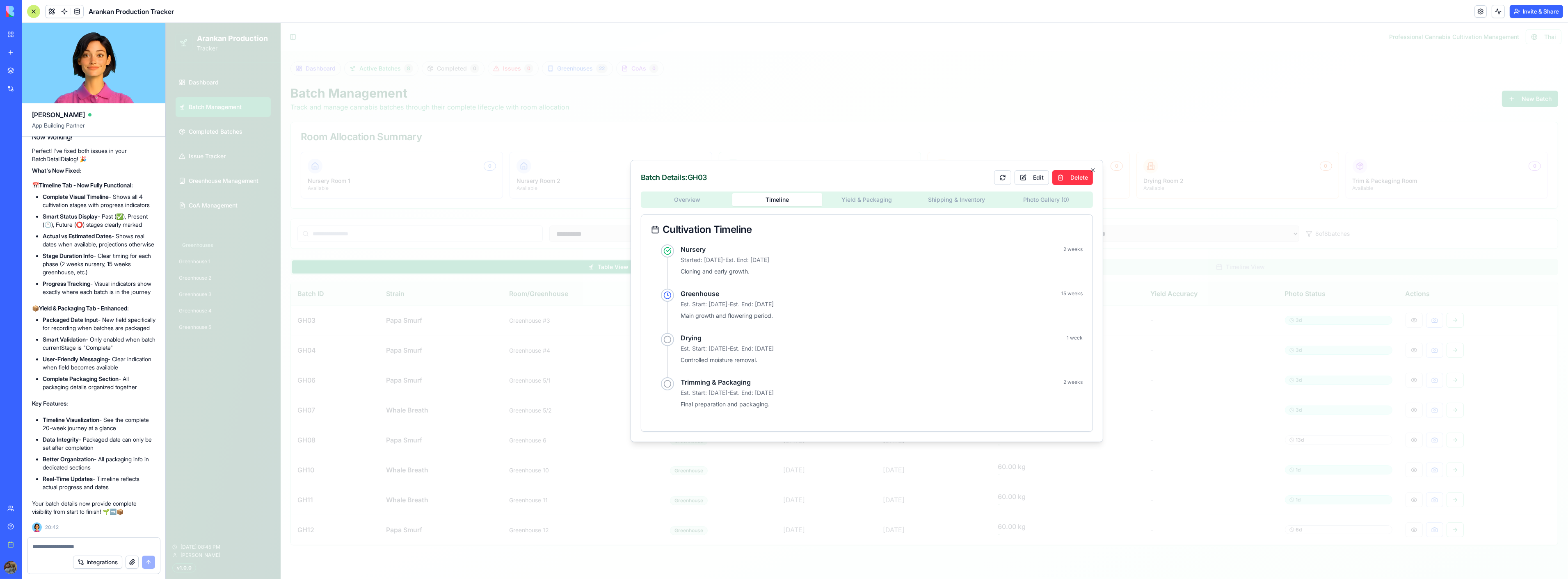
click at [850, 197] on body "**********" at bounding box center [867, 301] width 1402 height 556
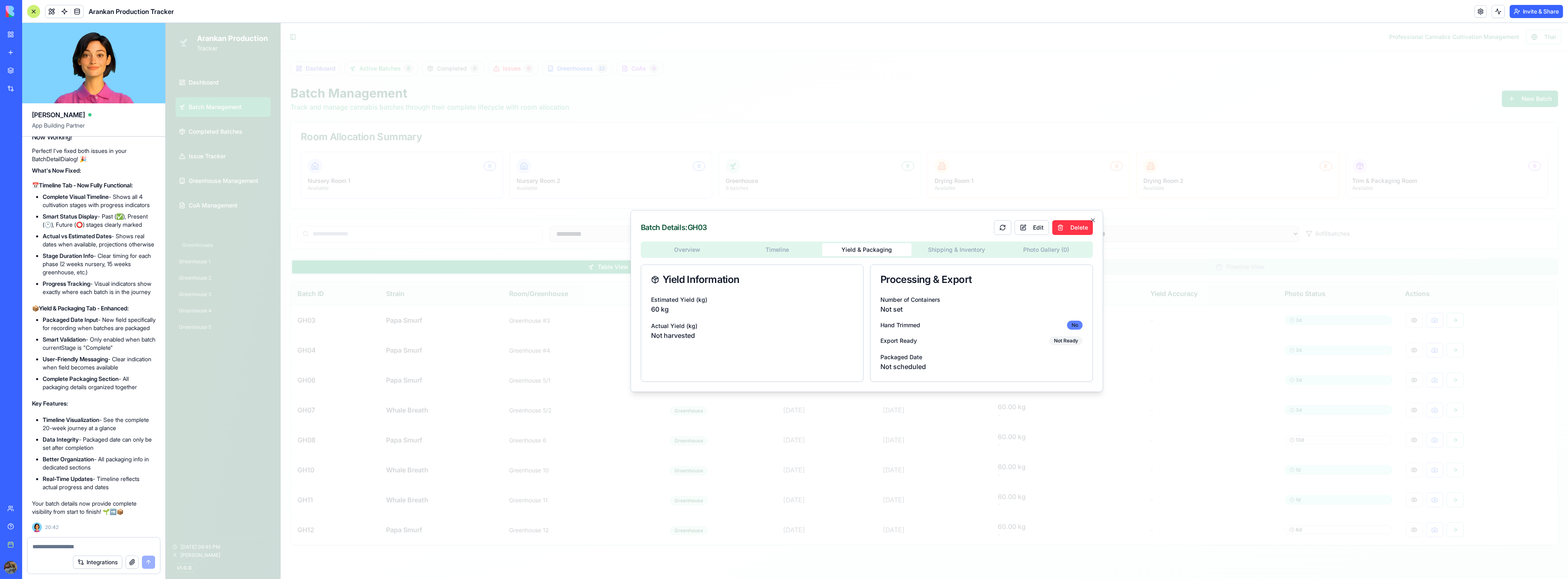
click at [1077, 324] on div "No" at bounding box center [1074, 325] width 16 height 9
drag, startPoint x: 882, startPoint y: 296, endPoint x: 937, endPoint y: 308, distance: 56.3
click at [937, 308] on div "Number of Containers Not set" at bounding box center [981, 304] width 202 height 19
click at [937, 308] on p "Not set" at bounding box center [981, 309] width 202 height 10
drag, startPoint x: 937, startPoint y: 308, endPoint x: 878, endPoint y: 296, distance: 60.2
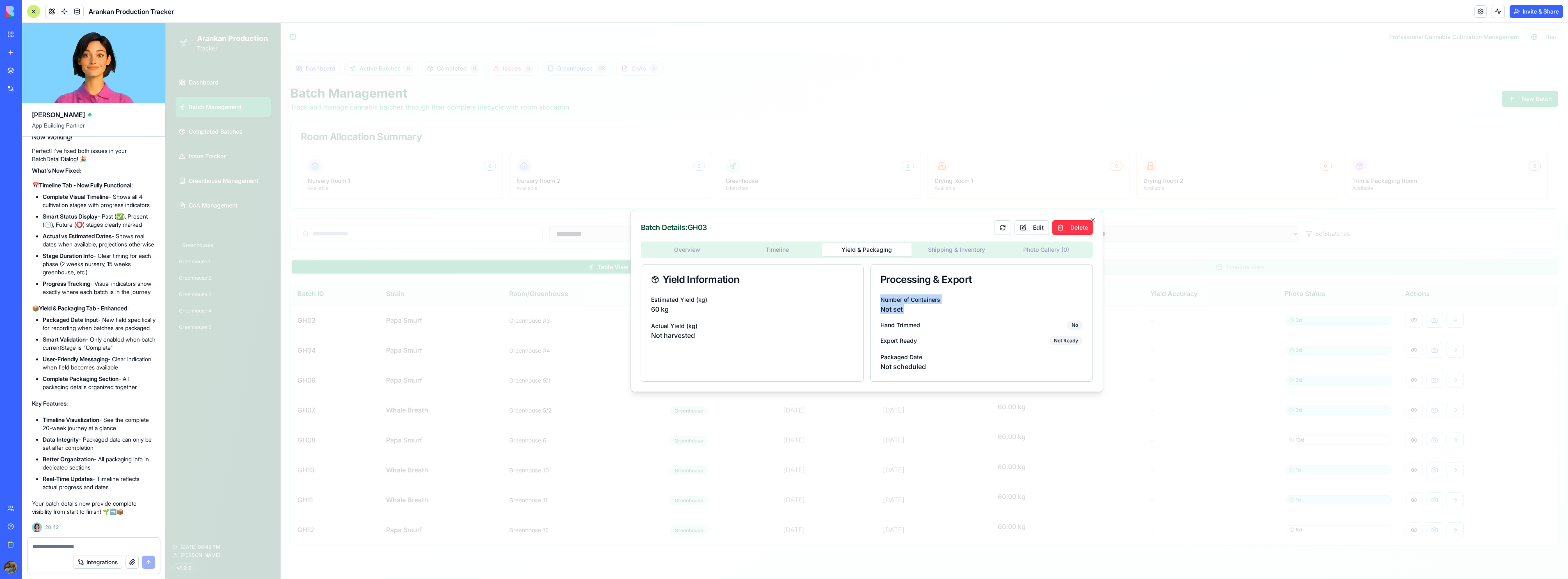
click at [878, 296] on div "Number of Containers Not set Hand Trimmed No Export Ready Not Ready Packaged Da…" at bounding box center [981, 338] width 222 height 87
click at [1035, 229] on button "Edit" at bounding box center [1031, 227] width 35 height 15
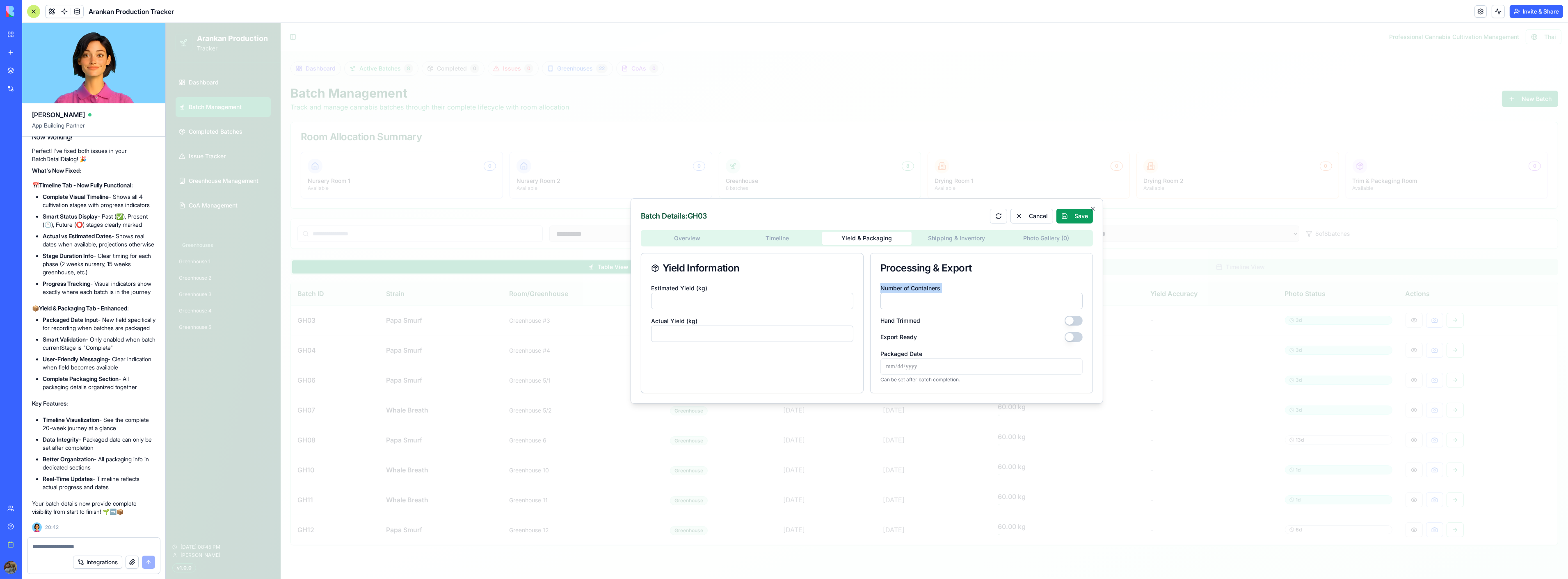
click at [973, 297] on input "Number of Containers" at bounding box center [981, 300] width 202 height 16
click at [1070, 319] on button "Hand Trimmed" at bounding box center [1073, 321] width 18 height 10
click at [1075, 321] on button "Hand Trimmed" at bounding box center [1073, 321] width 18 height 10
click at [1074, 337] on button "Export Ready" at bounding box center [1073, 337] width 18 height 10
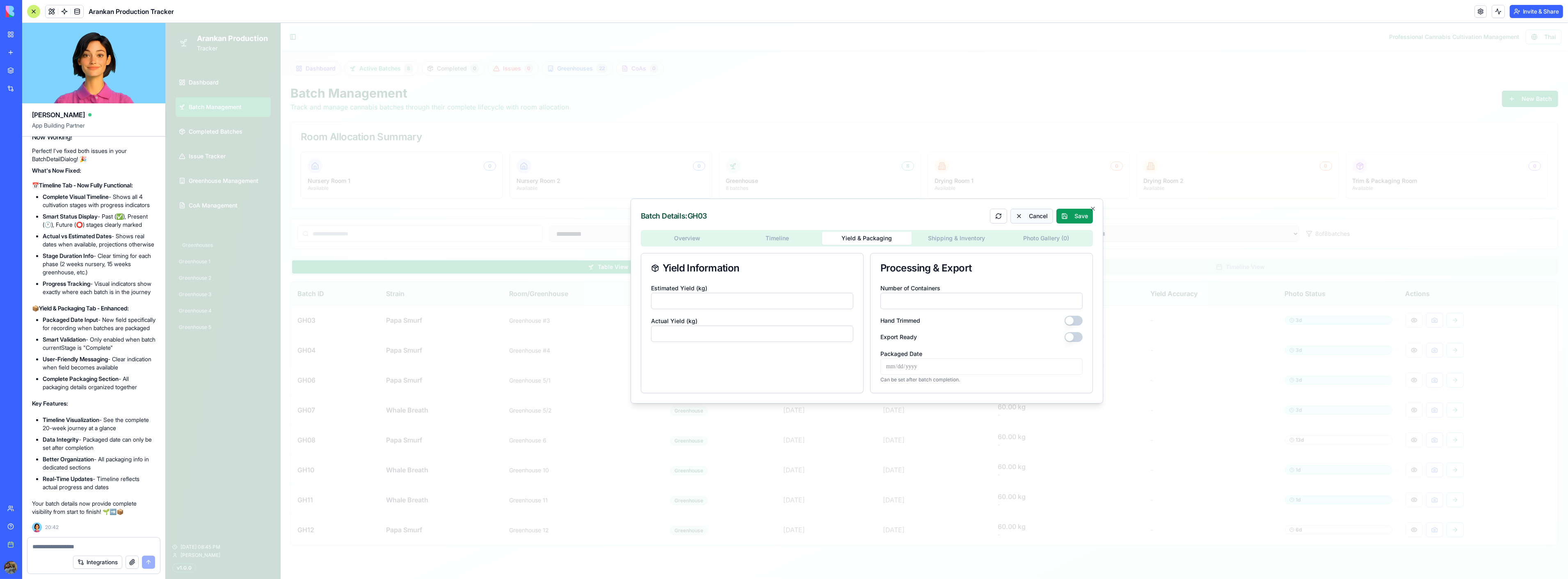
click at [1027, 215] on button "Cancel" at bounding box center [1031, 216] width 43 height 15
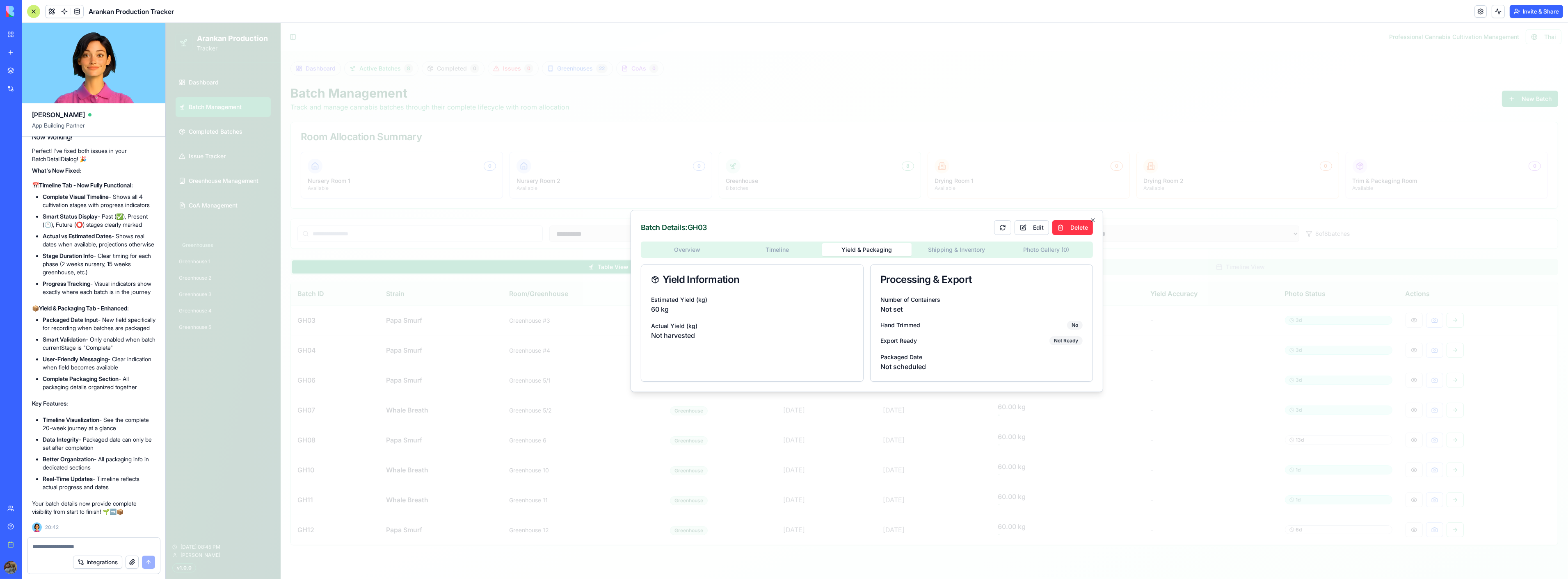
click at [951, 251] on div "Overview Timeline Yield & Packaging Shipping & Inventory Photo Gallery ( 0 ) Yi…" at bounding box center [866, 311] width 452 height 140
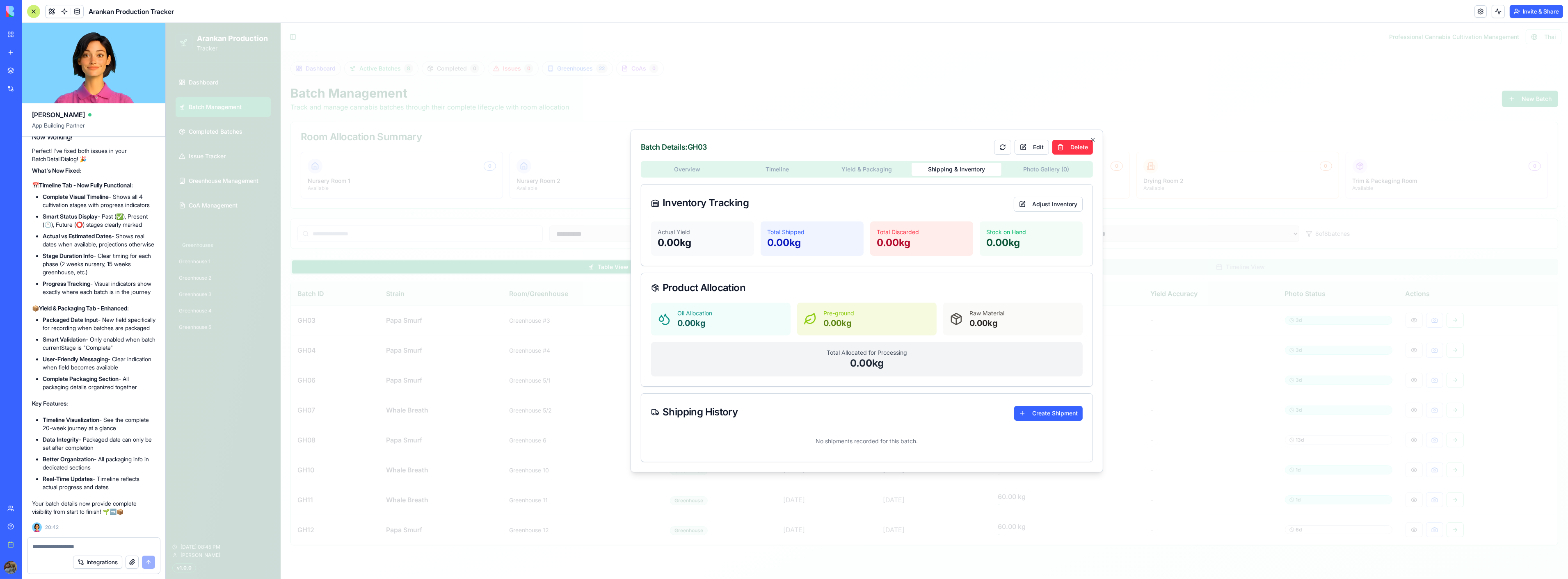
click at [1036, 175] on div "Batch Details: GH03 Edit Delete Overview Timeline Yield & Packaging Shipping & …" at bounding box center [866, 300] width 472 height 342
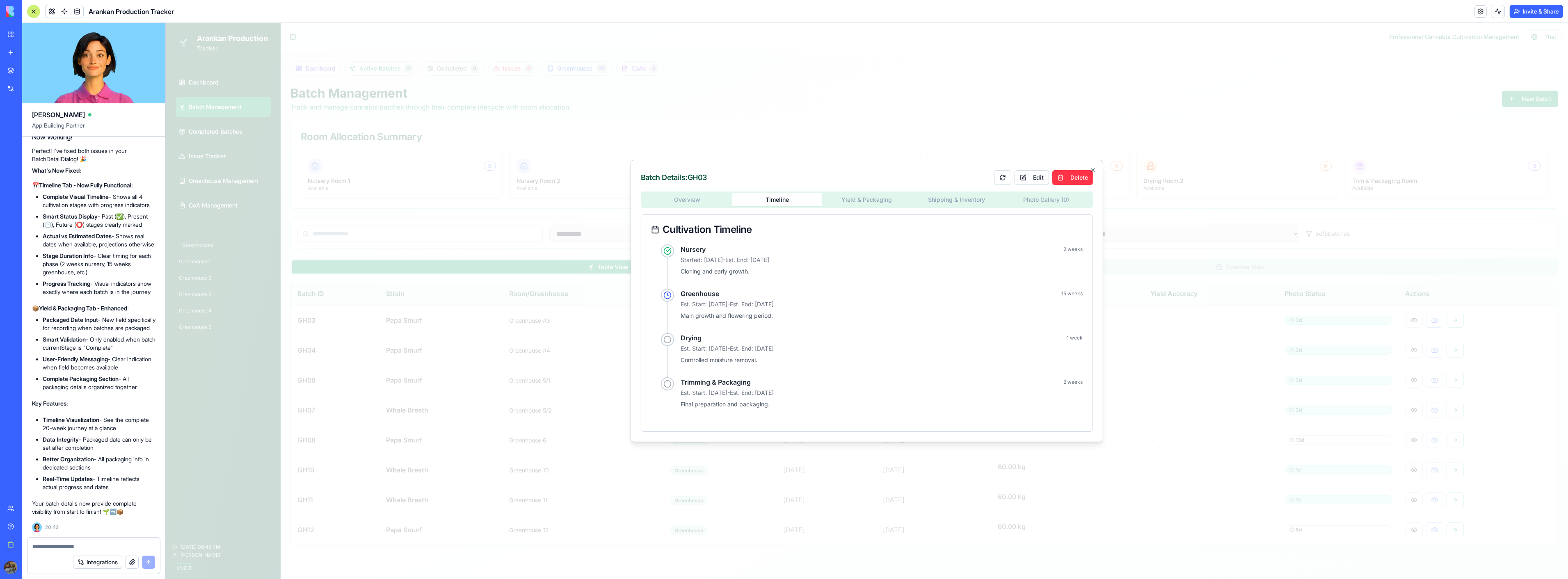
click at [772, 214] on div "Overview Timeline Yield & Packaging Shipping & Inventory Photo Gallery ( 0 ) Cu…" at bounding box center [866, 311] width 452 height 240
click at [687, 206] on div "Overview Timeline Yield & Packaging Shipping & Inventory Photo Gallery ( 0 ) Cu…" at bounding box center [866, 311] width 452 height 240
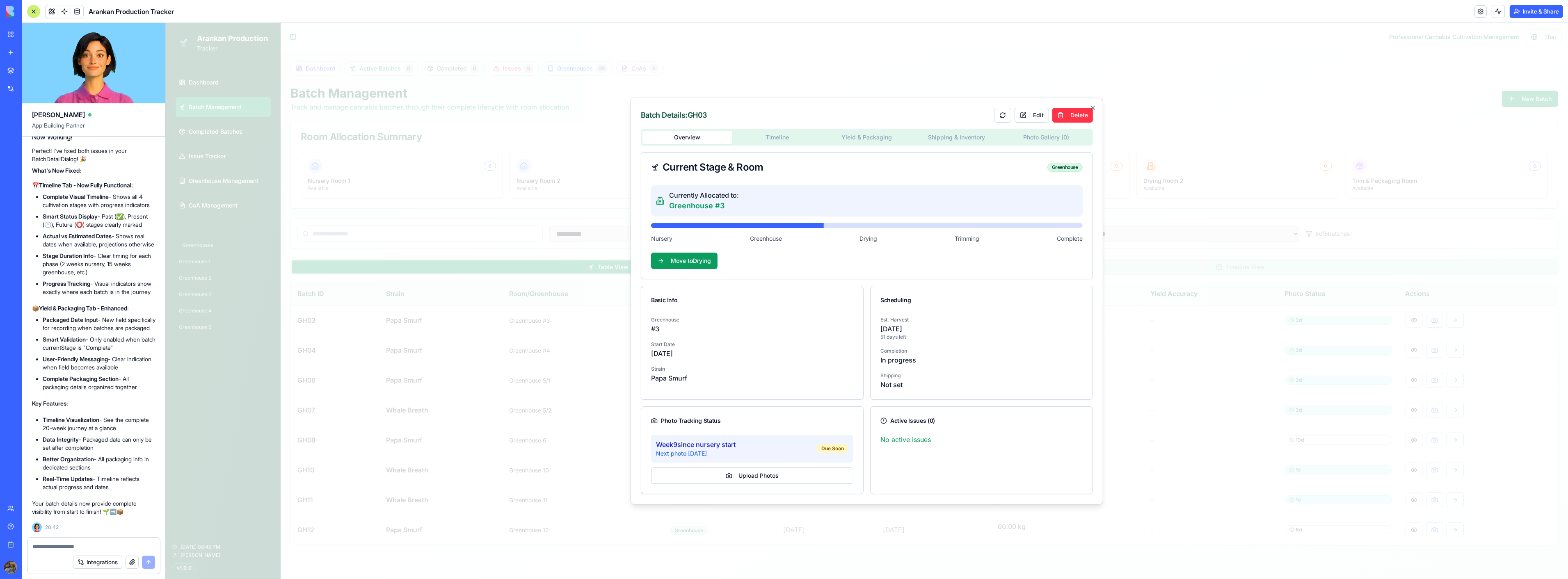
drag, startPoint x: 657, startPoint y: 447, endPoint x: 752, endPoint y: 448, distance: 95.0
click at [752, 448] on div "Week 9 since nursery start Next photo in 3 days Due Soon" at bounding box center [752, 448] width 202 height 28
click at [752, 452] on div "Week 9 since nursery start Next photo in 3 days Due Soon" at bounding box center [752, 448] width 202 height 28
drag, startPoint x: 747, startPoint y: 456, endPoint x: 655, endPoint y: 445, distance: 92.7
click at [655, 445] on div "Week 9 since nursery start Next photo in 3 days Due Soon" at bounding box center [752, 448] width 202 height 28
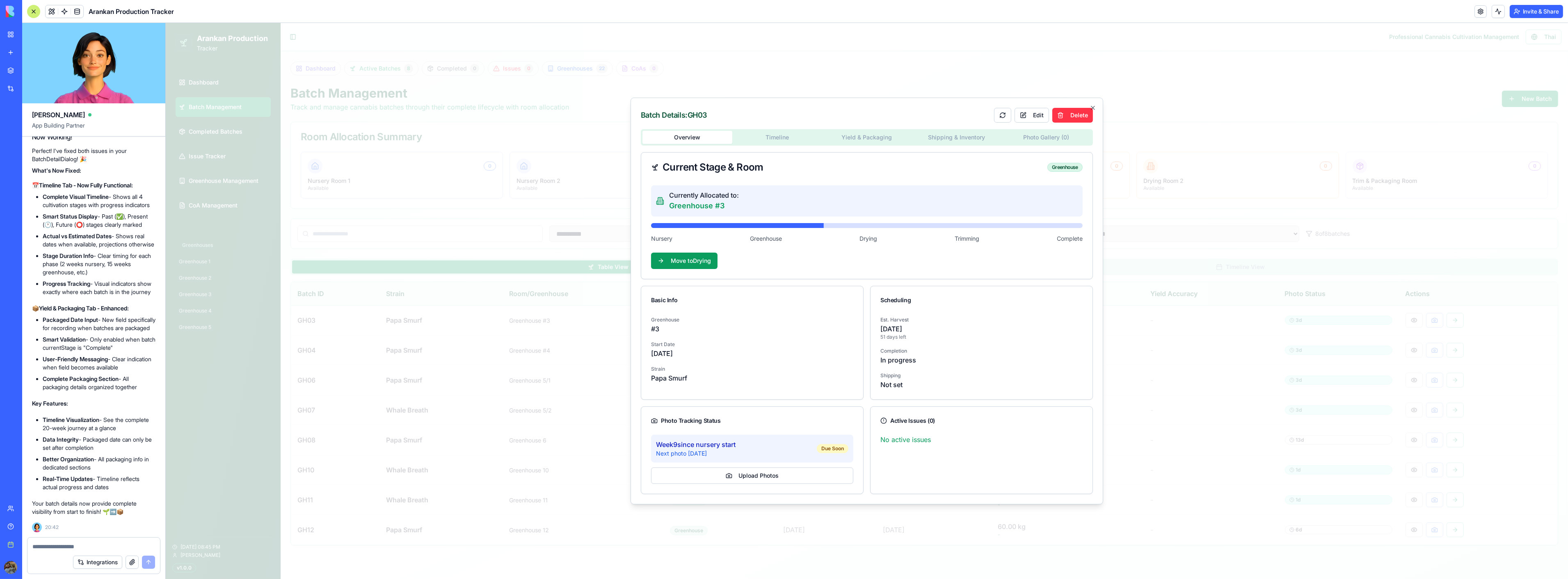
click at [709, 446] on p "Week 9 since nursery start" at bounding box center [695, 445] width 80 height 10
click at [1094, 106] on icon "button" at bounding box center [1092, 108] width 3 height 3
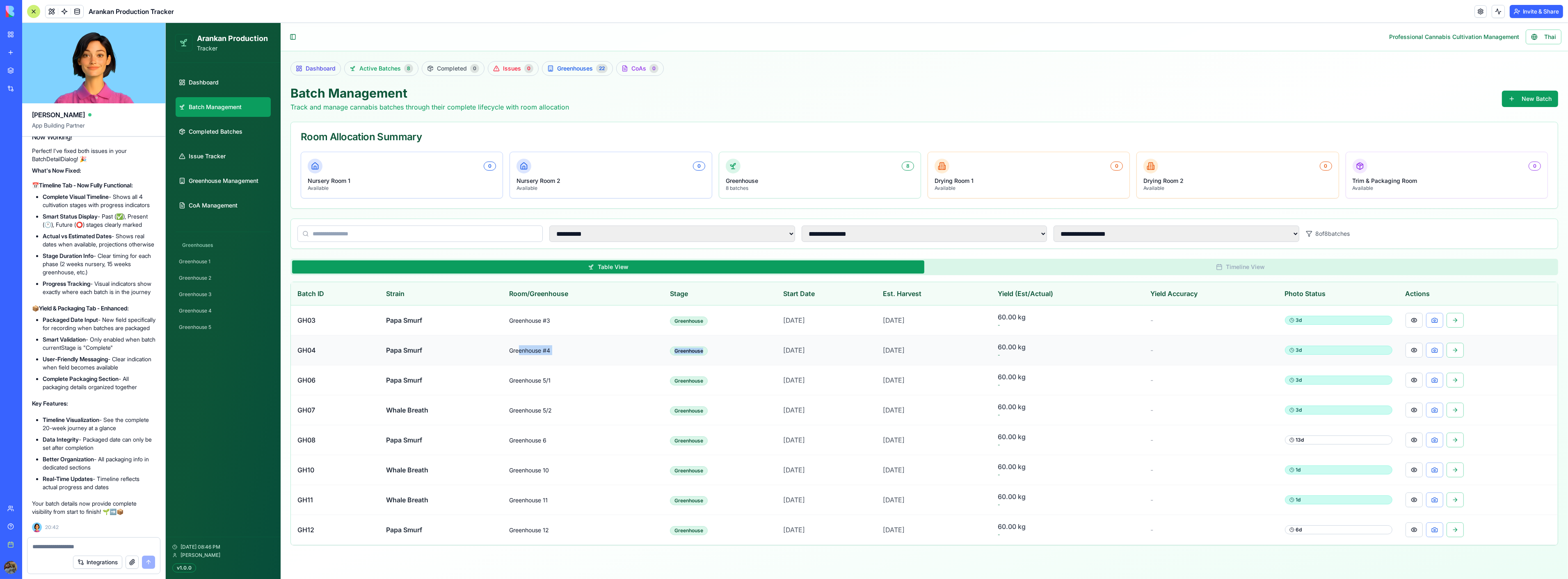
drag, startPoint x: 512, startPoint y: 352, endPoint x: 730, endPoint y: 354, distance: 218.0
click at [730, 354] on tr "GH04 Papa Smurf Greenhouse #4 Greenhouse Jul 01, 2025 Oct 28, 2025 60.00 kg - -…" at bounding box center [923, 350] width 1267 height 30
drag, startPoint x: 1068, startPoint y: 352, endPoint x: 428, endPoint y: 349, distance: 640.0
click at [428, 349] on tr "GH04 Papa Smurf Greenhouse #4 Greenhouse Jul 01, 2025 Oct 28, 2025 60.00 kg - -…" at bounding box center [923, 350] width 1267 height 30
click at [453, 345] on td "Papa Smurf" at bounding box center [441, 350] width 124 height 30
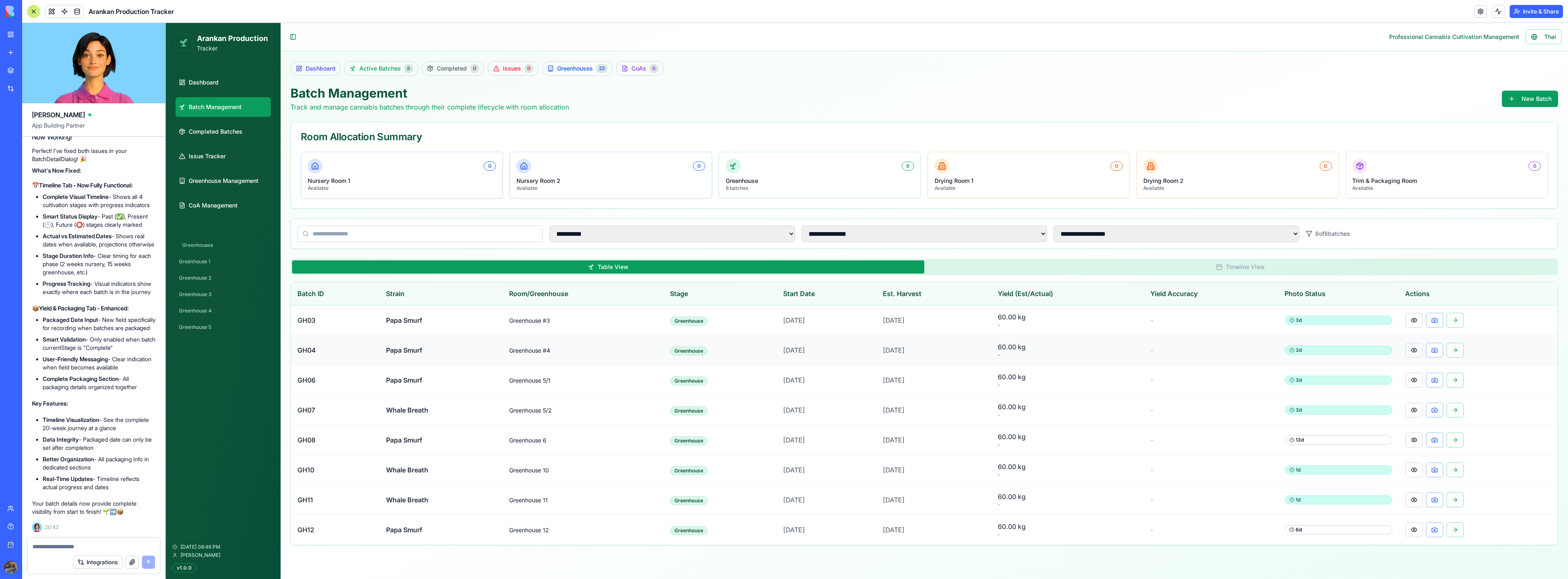
click at [1419, 349] on button at bounding box center [1413, 350] width 17 height 15
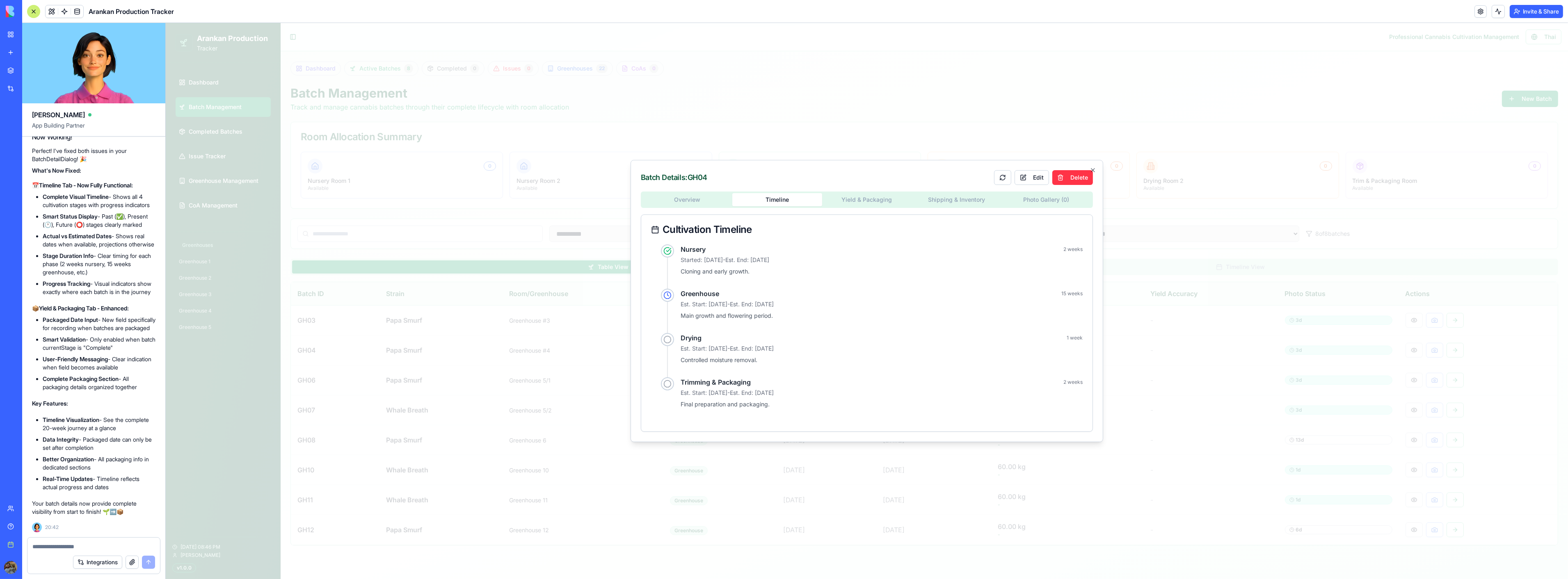
click at [778, 144] on body "**********" at bounding box center [867, 301] width 1402 height 556
click at [847, 196] on body "**********" at bounding box center [867, 301] width 1402 height 556
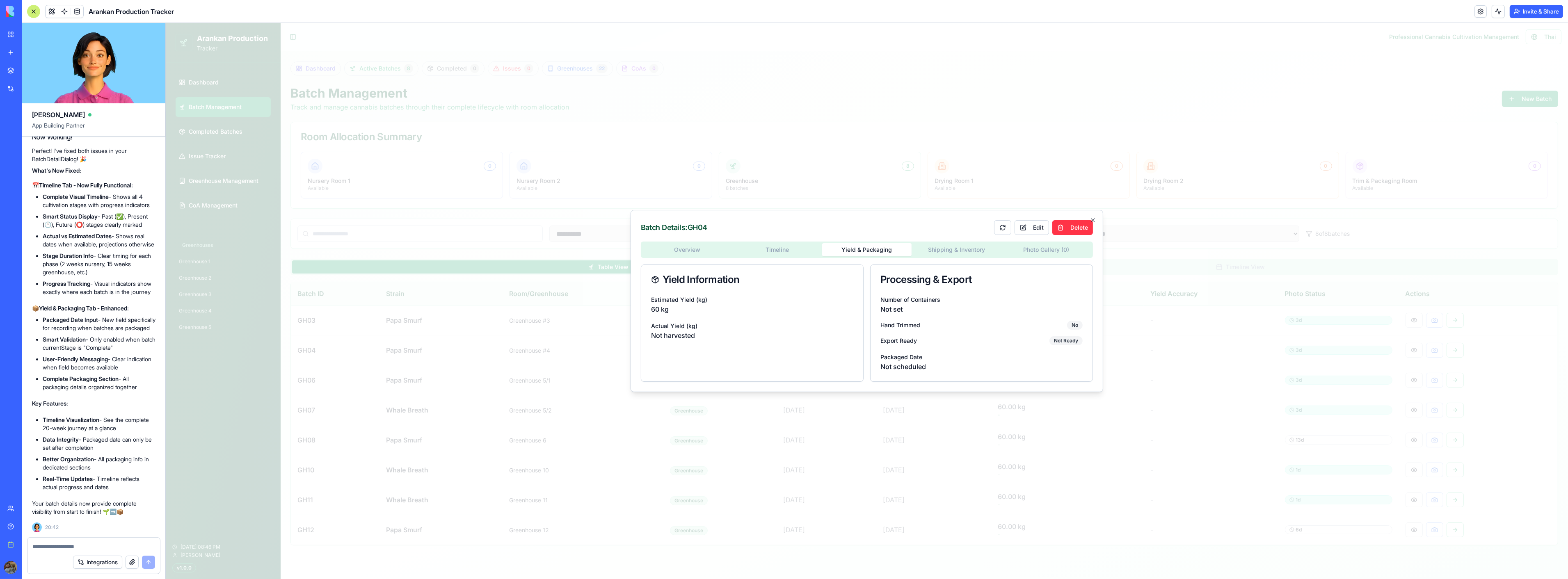
click at [931, 257] on div "Overview Timeline Yield & Packaging Shipping & Inventory Photo Gallery ( 0 )" at bounding box center [866, 249] width 452 height 16
click at [958, 255] on div "Overview Timeline Yield & Packaging Shipping & Inventory Photo Gallery ( 0 ) Yi…" at bounding box center [866, 311] width 452 height 140
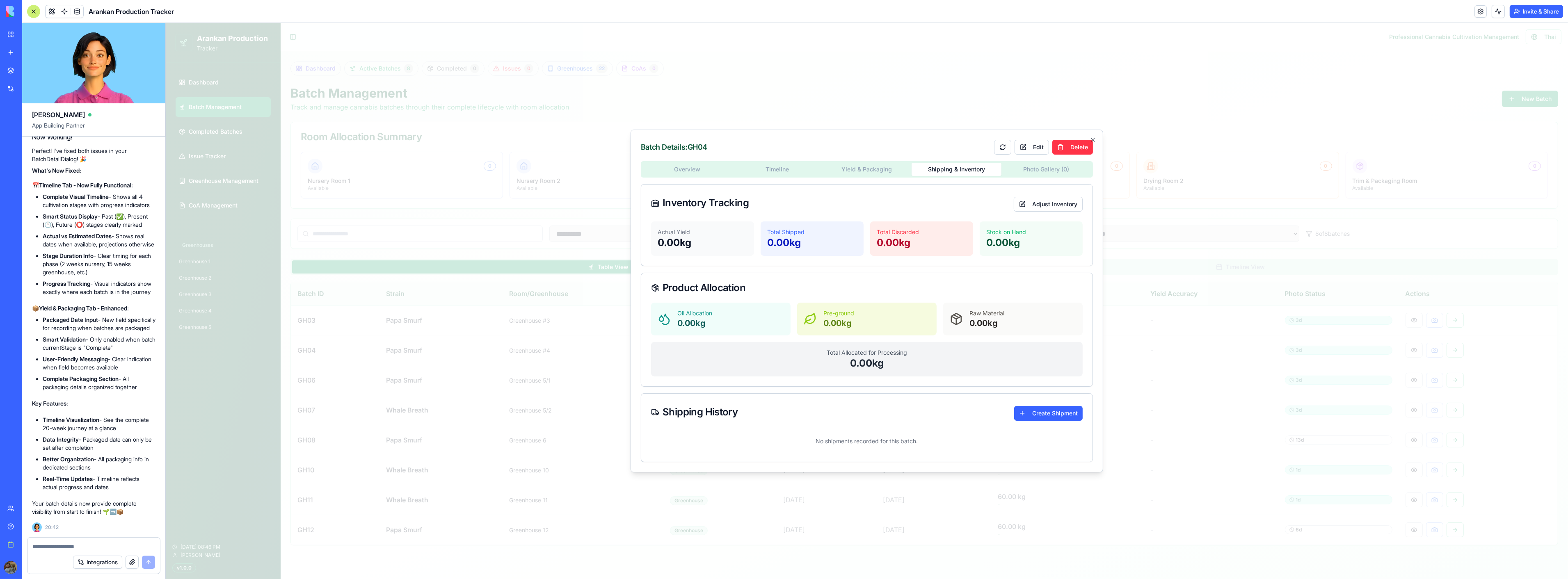
click at [1038, 176] on div "Overview Timeline Yield & Packaging Shipping & Inventory Photo Gallery ( 0 )" at bounding box center [866, 169] width 452 height 16
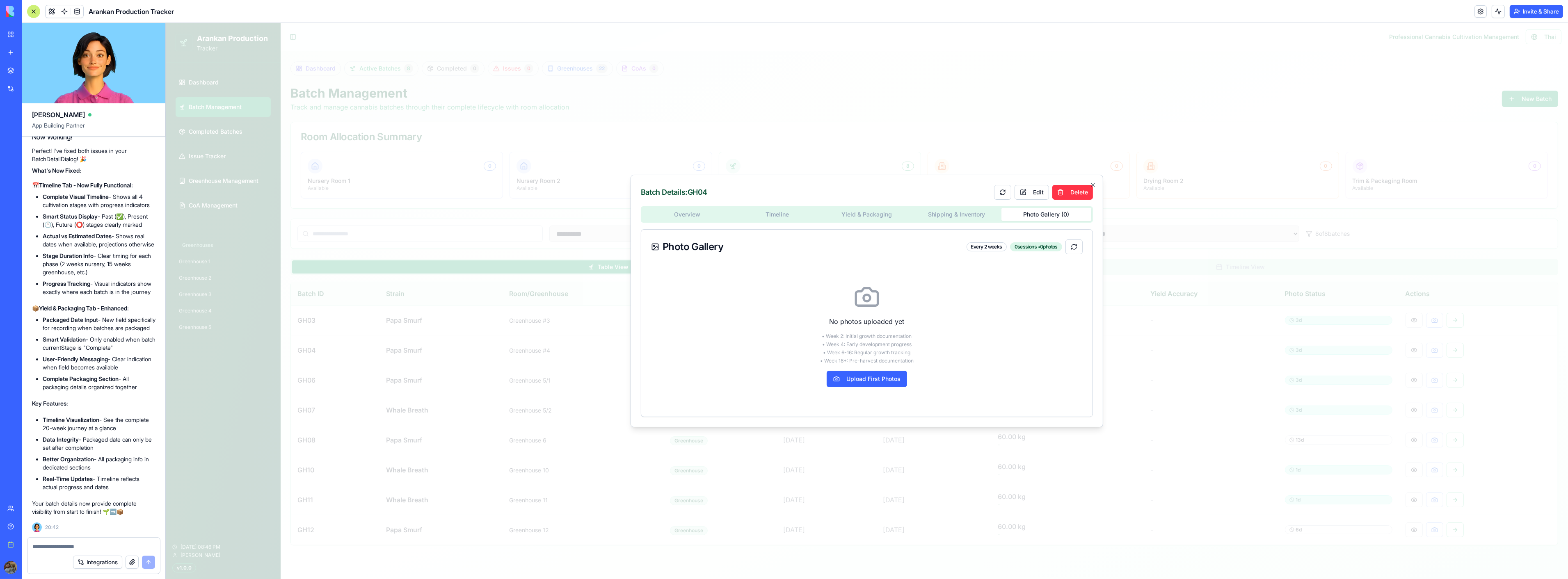
click at [1040, 168] on body "**********" at bounding box center [867, 301] width 1402 height 556
click at [689, 212] on div "Overview Timeline Yield & Packaging Shipping & Inventory Photo Gallery ( 0 ) Ph…" at bounding box center [866, 311] width 452 height 210
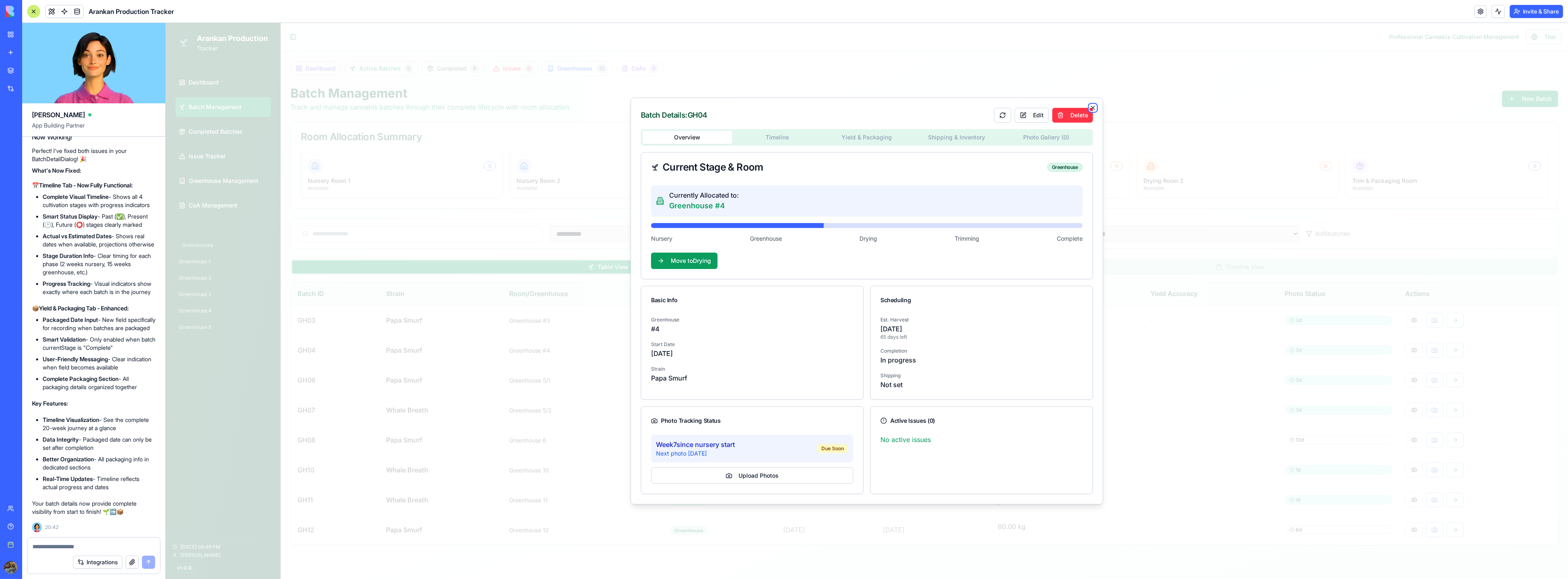
click at [1091, 108] on icon "button" at bounding box center [1092, 108] width 3 height 3
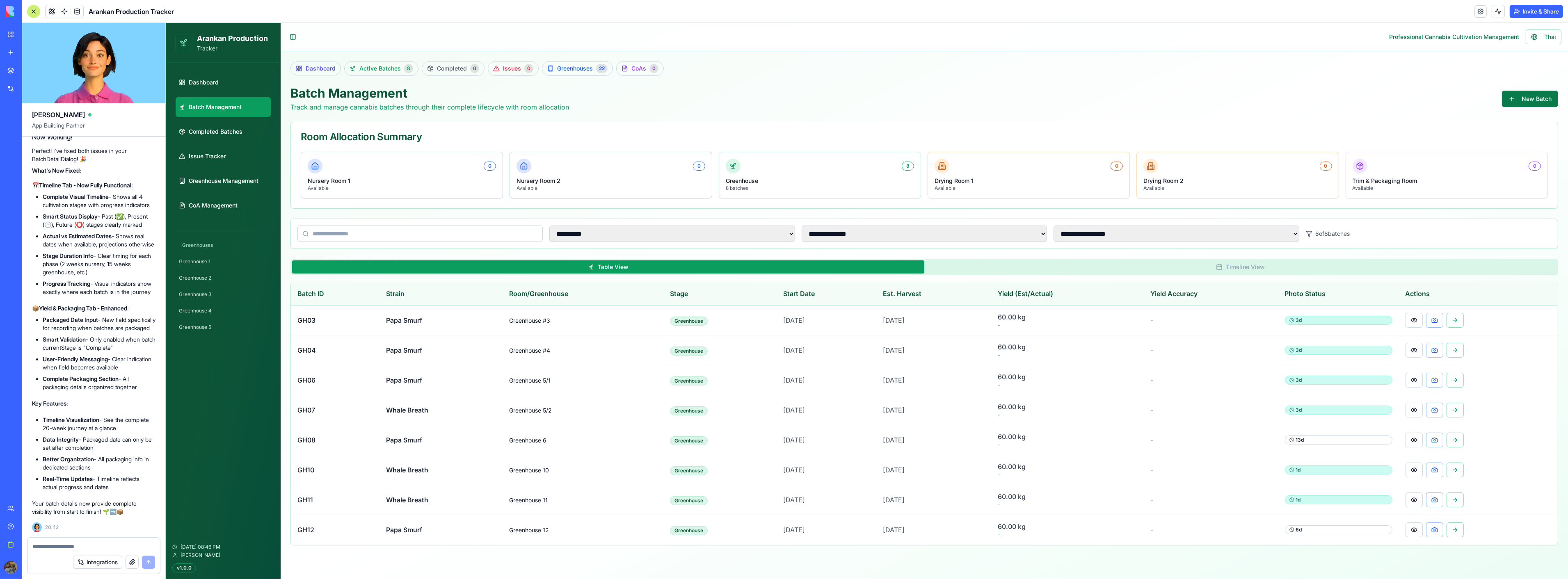
click at [1525, 92] on button "New Batch" at bounding box center [1530, 99] width 56 height 16
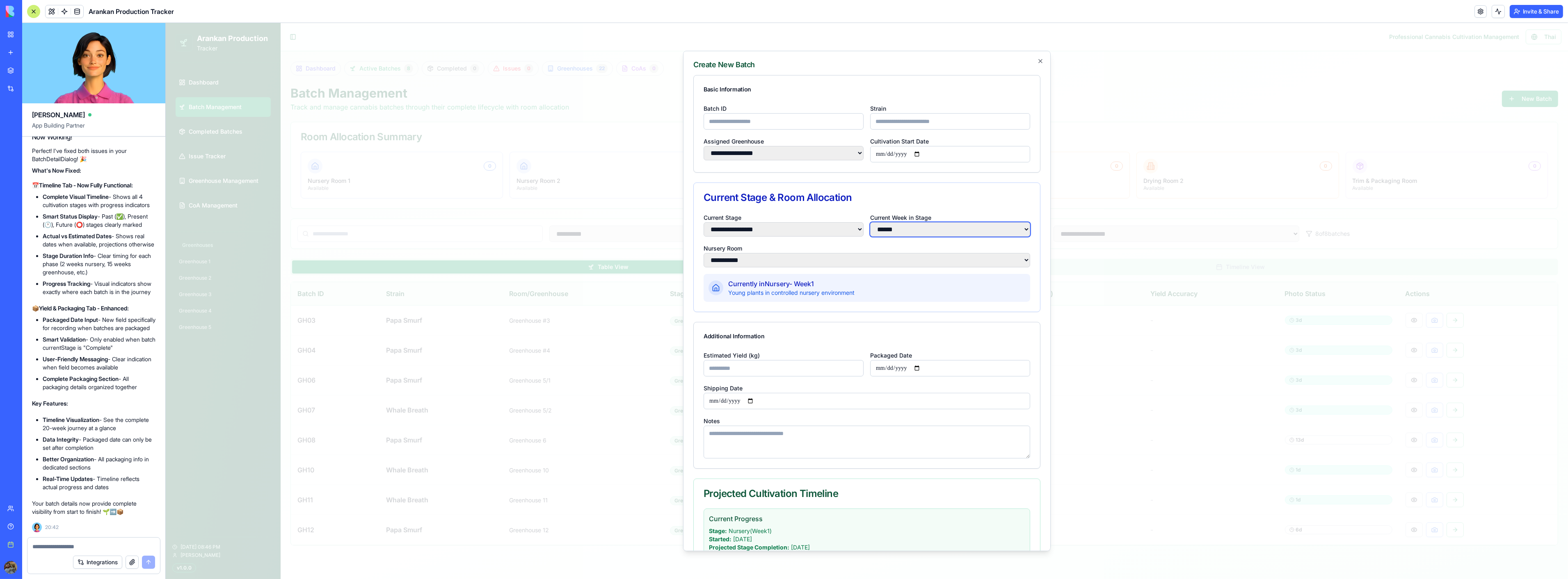
click at [900, 229] on select "**** * **** *" at bounding box center [950, 229] width 160 height 15
click at [917, 201] on div "Current Stage & Room Allocation" at bounding box center [866, 198] width 326 height 10
click at [789, 231] on select "**********" at bounding box center [783, 229] width 160 height 15
select select "**********"
click at [703, 222] on select "**********" at bounding box center [783, 229] width 160 height 15
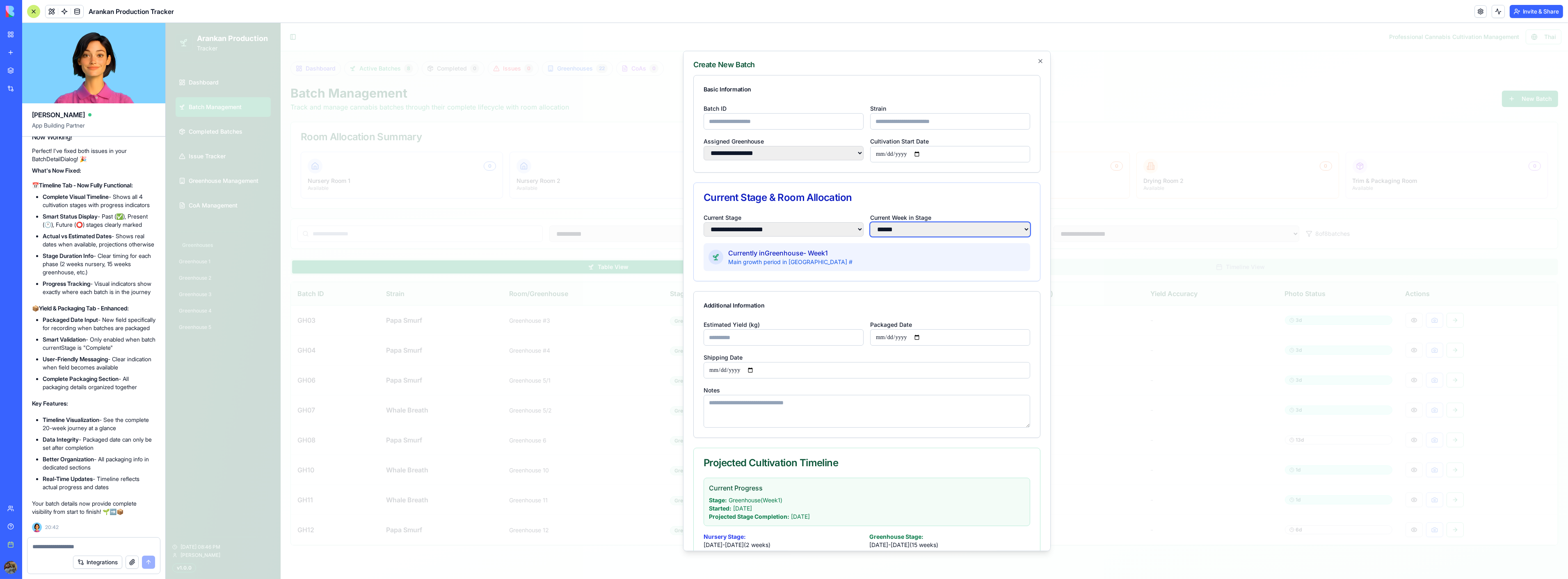
click at [895, 227] on select "**** * **** * **** * **** * **** * **** * **** * **** * **** * **** ** **** ** …" at bounding box center [950, 229] width 160 height 15
click at [870, 222] on select "**** * **** * **** * **** * **** * **** * **** * **** * **** * **** ** **** ** …" at bounding box center [950, 229] width 160 height 15
click at [931, 230] on select "**** * **** * **** * **** * **** * **** * **** * **** * **** * **** ** **** ** …" at bounding box center [950, 229] width 160 height 15
click at [870, 222] on select "**** * **** * **** * **** * **** * **** * **** * **** * **** * **** ** **** ** …" at bounding box center [950, 229] width 160 height 15
click at [925, 226] on select "**** * **** * **** * **** * **** * **** * **** * **** * **** * **** ** **** ** …" at bounding box center [950, 229] width 160 height 15
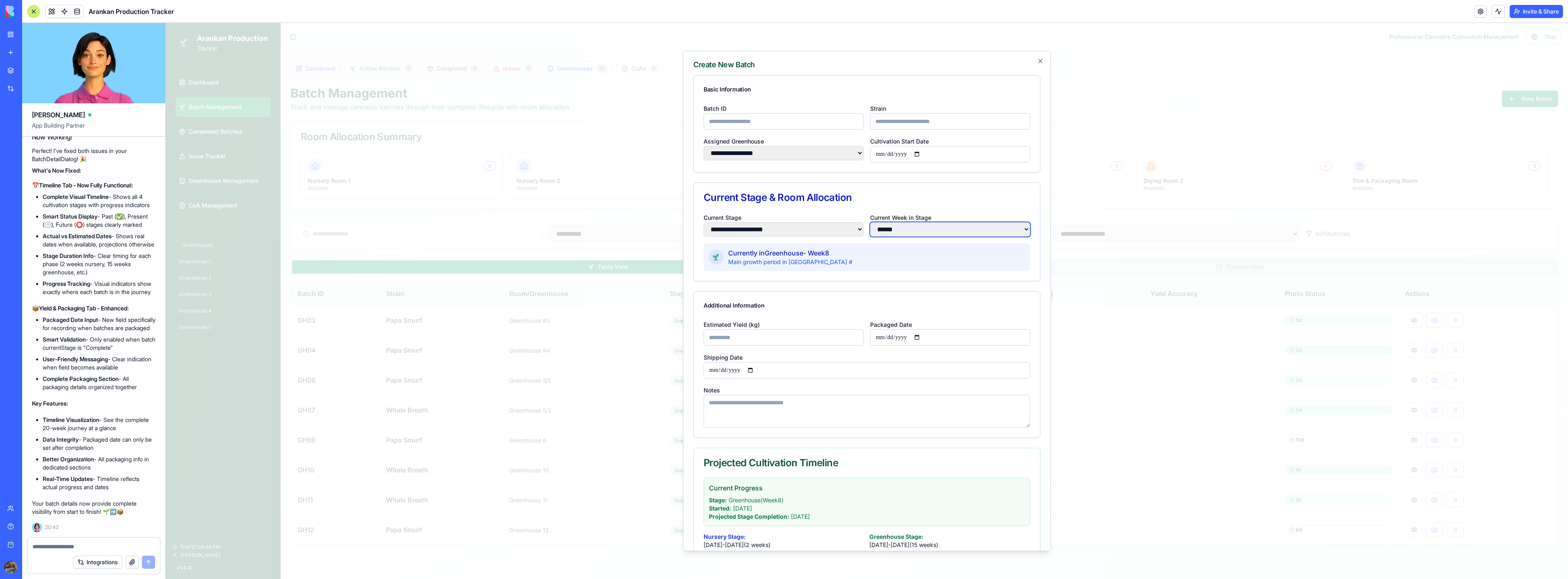
select select "**"
click at [870, 222] on select "**** * **** * **** * **** * **** * **** * **** * **** * **** * **** ** **** ** …" at bounding box center [950, 229] width 160 height 15
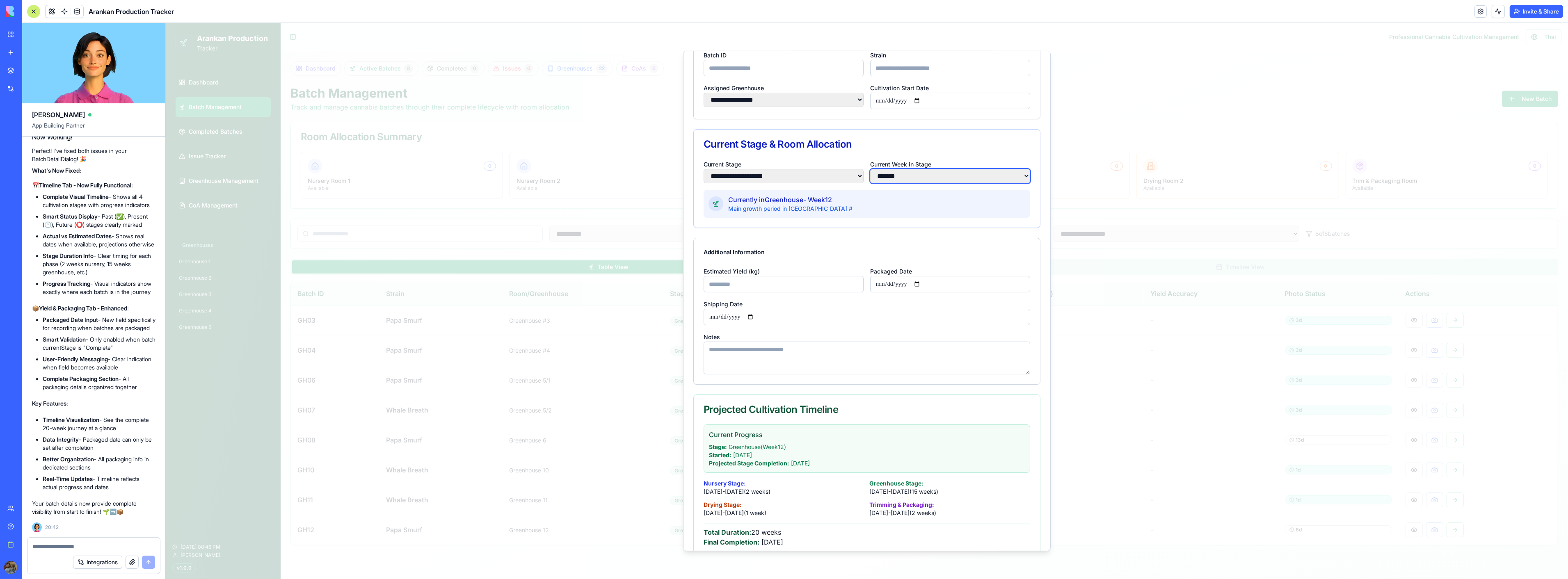
scroll to position [103, 0]
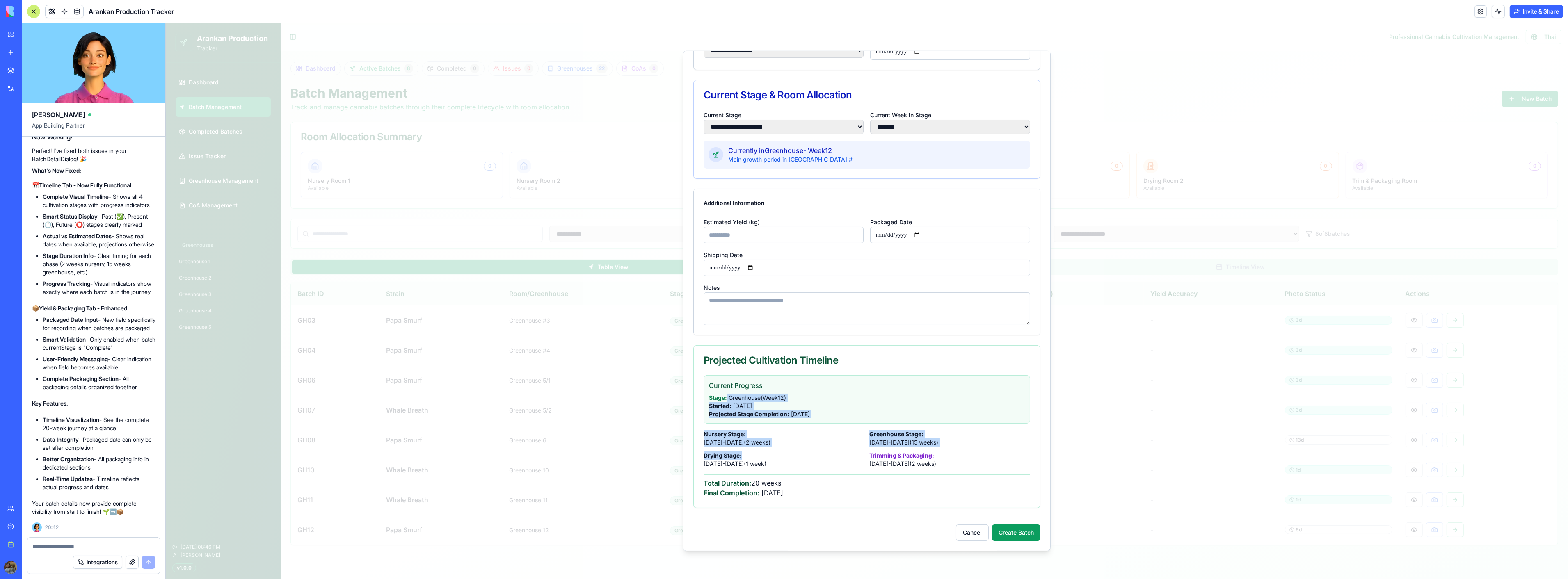
drag, startPoint x: 727, startPoint y: 398, endPoint x: 822, endPoint y: 452, distance: 109.3
click at [822, 452] on div "Current Progress Stage: Greenhouse (Week 12 ) Started: Sep 06, 2025 Projected S…" at bounding box center [866, 437] width 326 height 123
click at [825, 457] on div "Drying Stage: Dec 20 - Dec 27, 2025 (1 week)" at bounding box center [783, 459] width 161 height 16
click at [959, 529] on button "Cancel" at bounding box center [972, 532] width 33 height 16
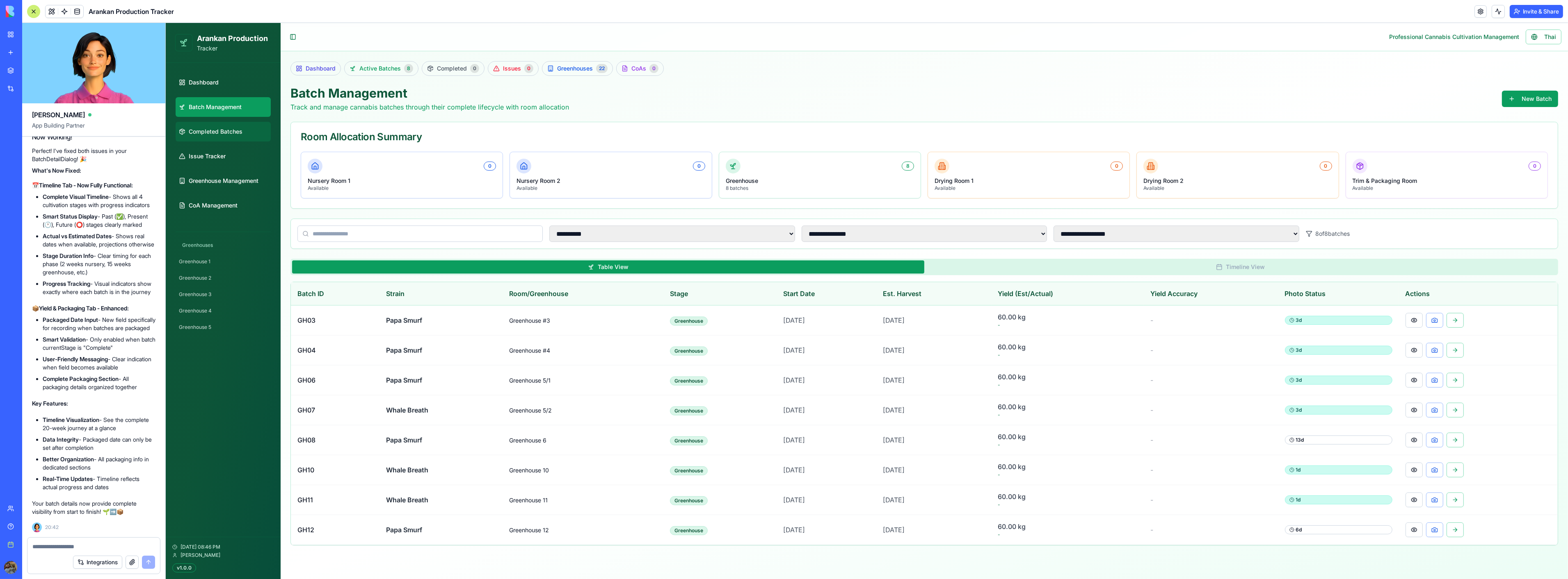
click at [228, 130] on span "Completed Batches" at bounding box center [215, 131] width 54 height 8
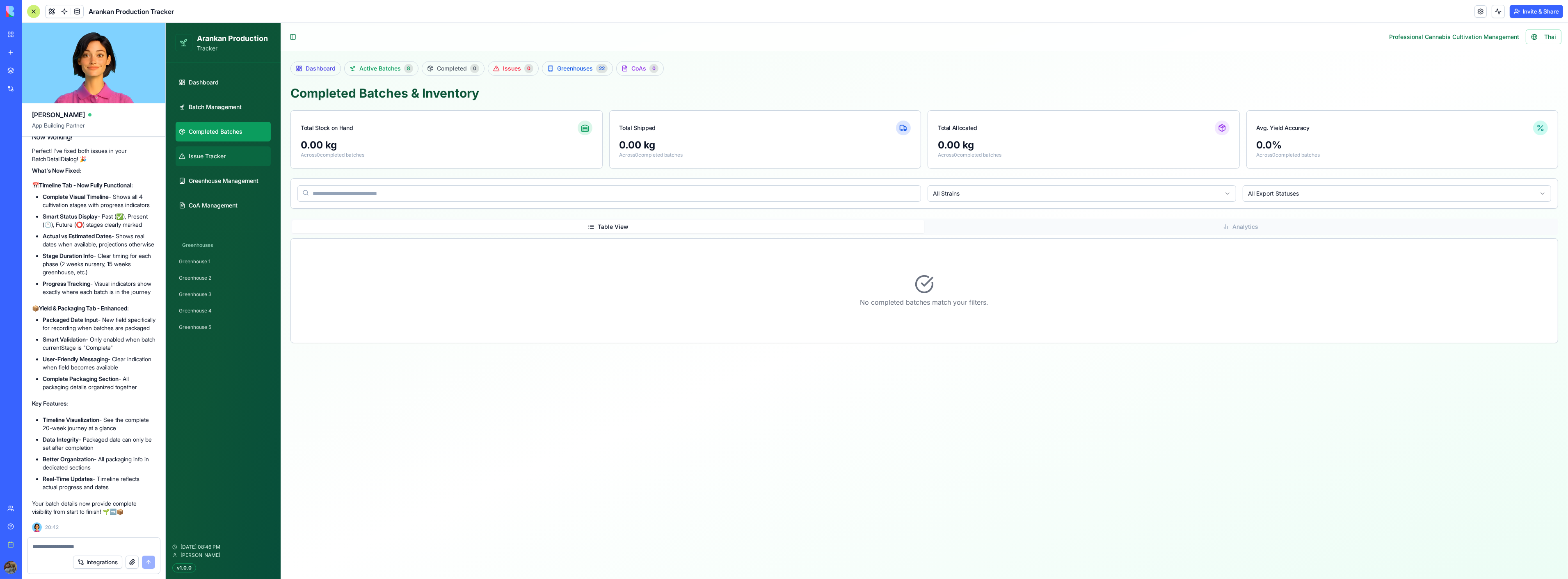
click at [228, 150] on link "Issue Tracker" at bounding box center [223, 156] width 95 height 19
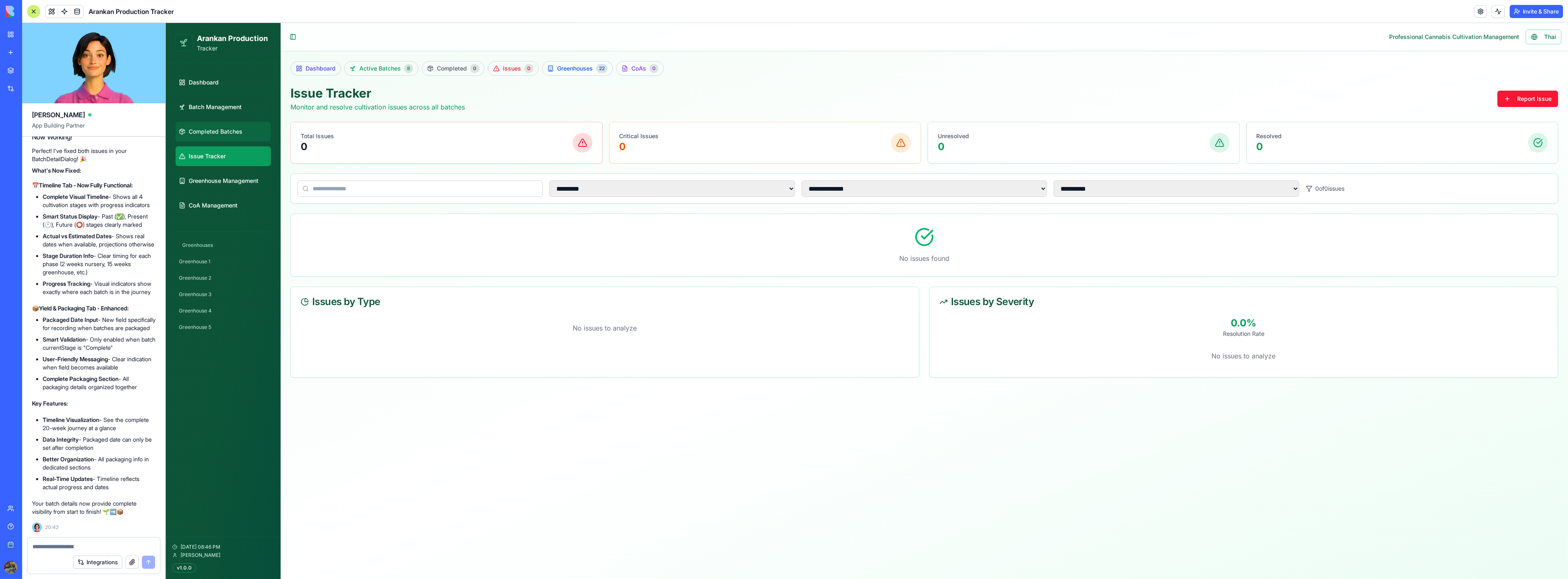
click at [231, 133] on span "Completed Batches" at bounding box center [215, 131] width 54 height 8
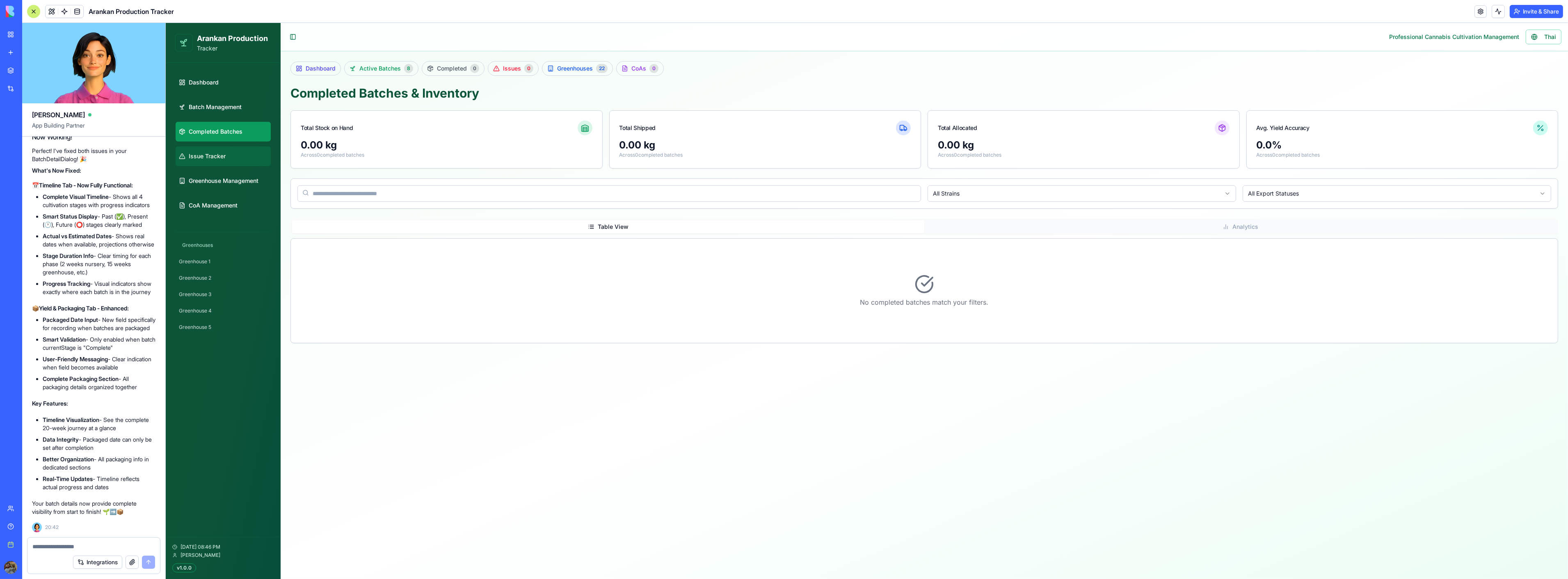
click at [226, 157] on link "Issue Tracker" at bounding box center [223, 156] width 95 height 19
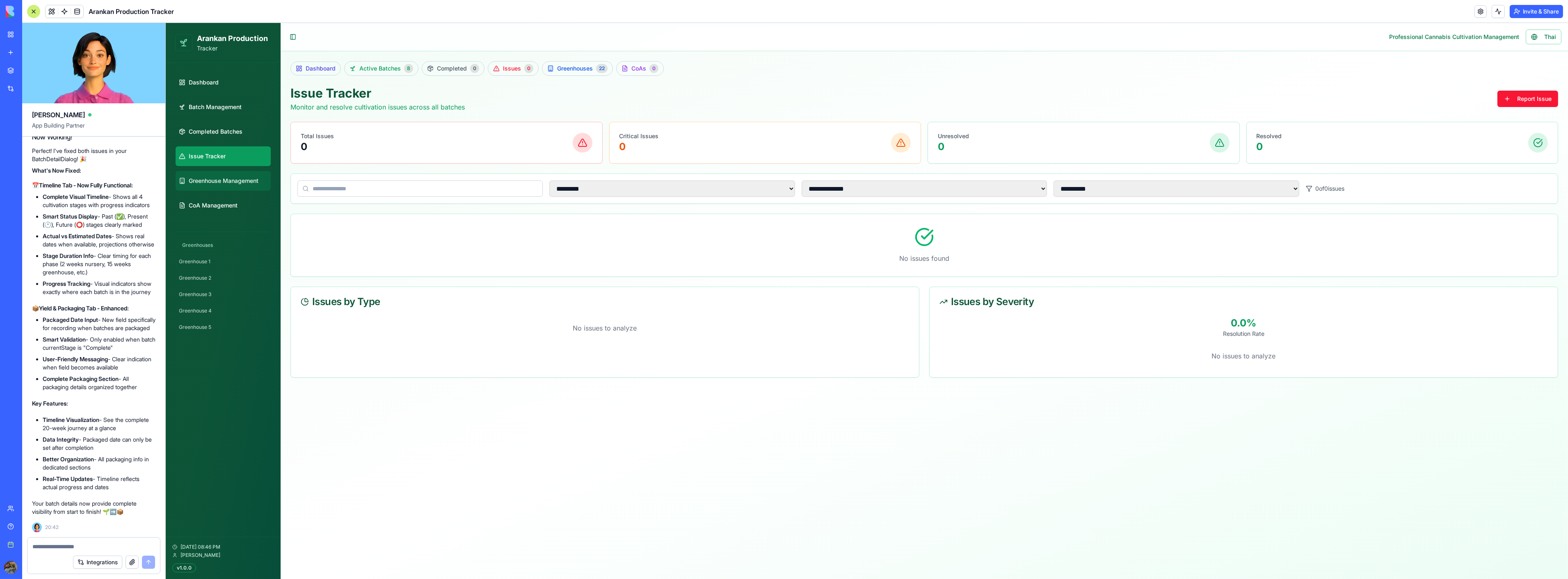
click at [227, 175] on link "Greenhouse Management" at bounding box center [223, 181] width 95 height 19
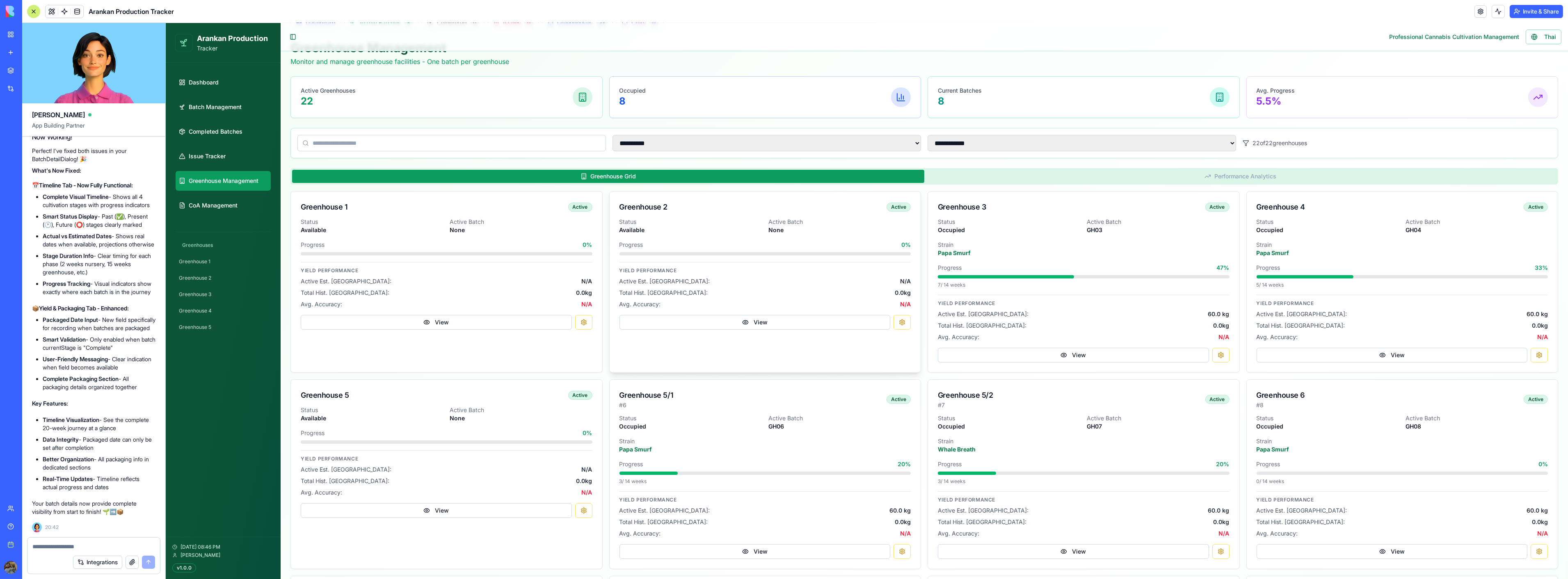
scroll to position [91, 0]
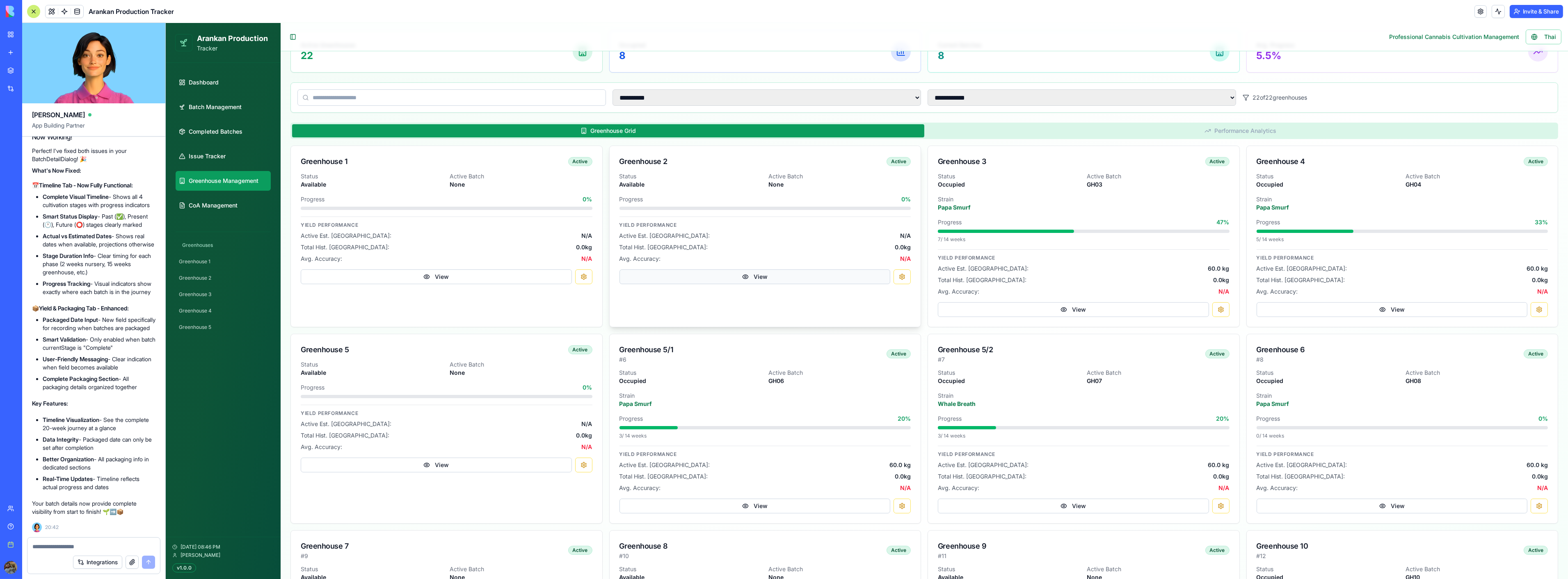
click at [740, 273] on button "View" at bounding box center [755, 277] width 271 height 15
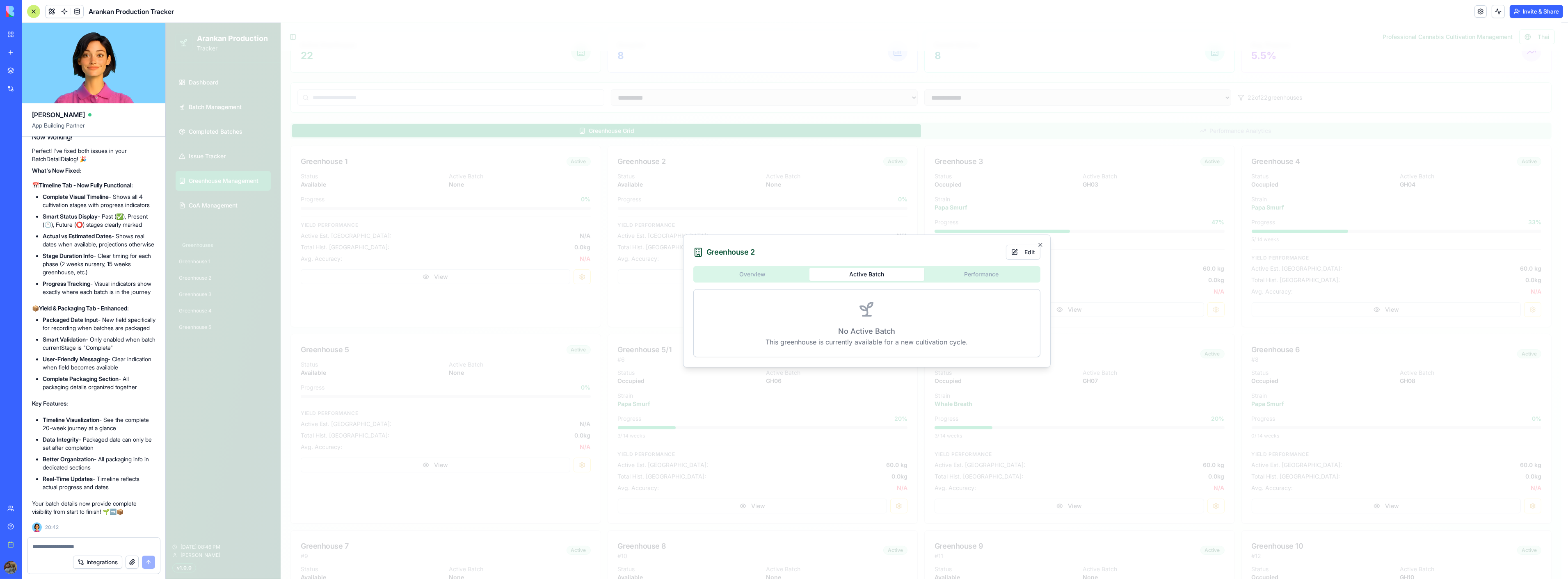
click at [873, 237] on div "Greenhouse 2 Edit Overview Active Batch Performance No Active Batch This greenh…" at bounding box center [867, 301] width 368 height 133
click at [970, 277] on button "Performance" at bounding box center [981, 274] width 114 height 13
click at [1042, 244] on icon "button" at bounding box center [1040, 244] width 7 height 7
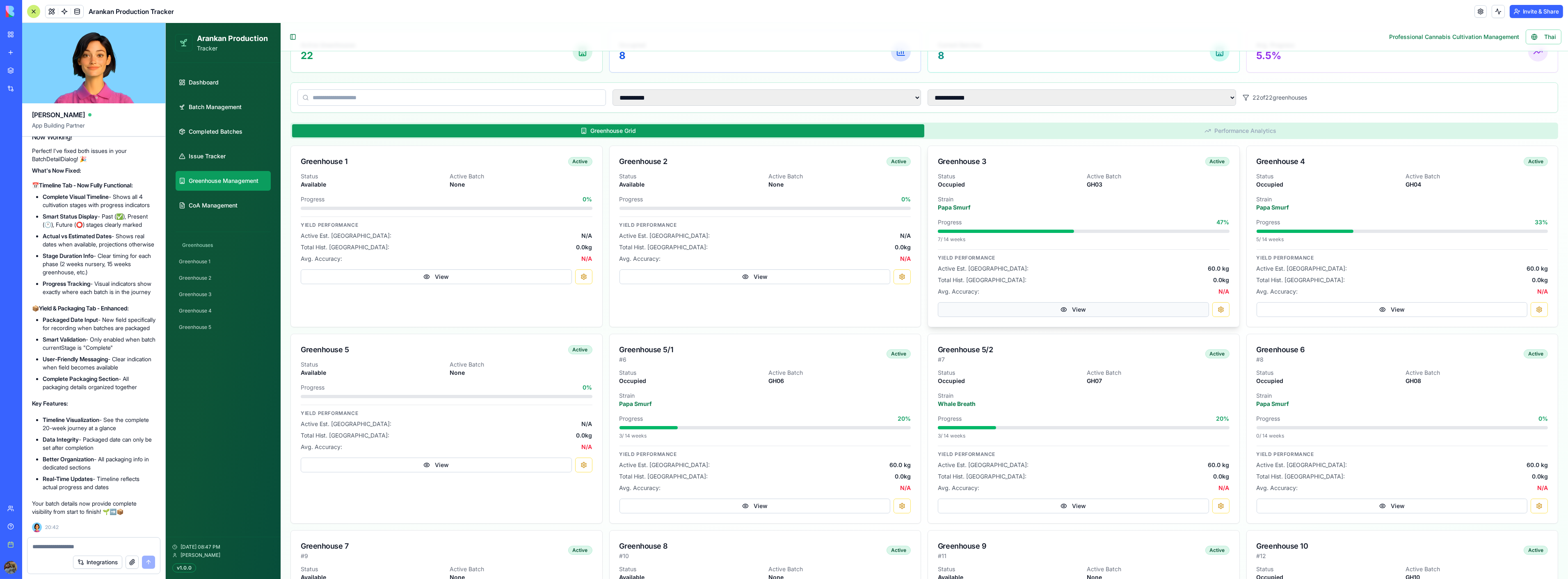
click at [1051, 309] on button "View" at bounding box center [1073, 310] width 271 height 15
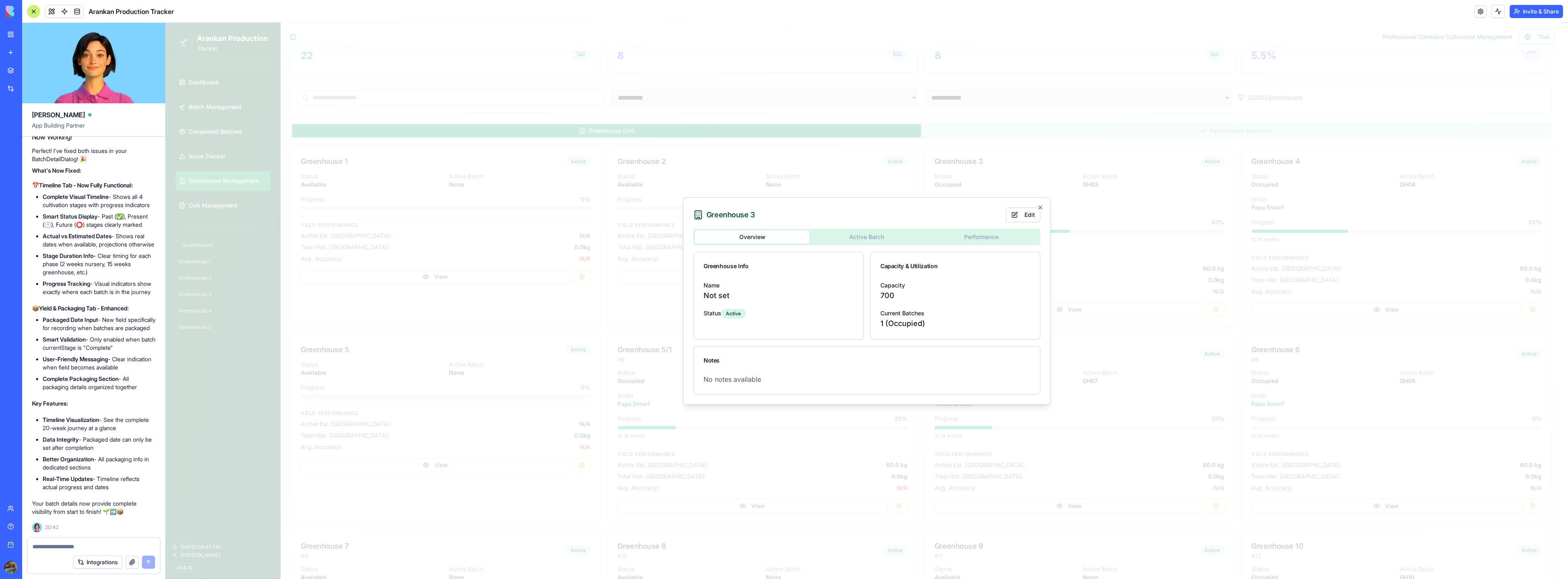
click at [853, 249] on div "Overview Active Batch Performance Greenhouse Info Name Not set Status Active Ca…" at bounding box center [866, 311] width 347 height 165
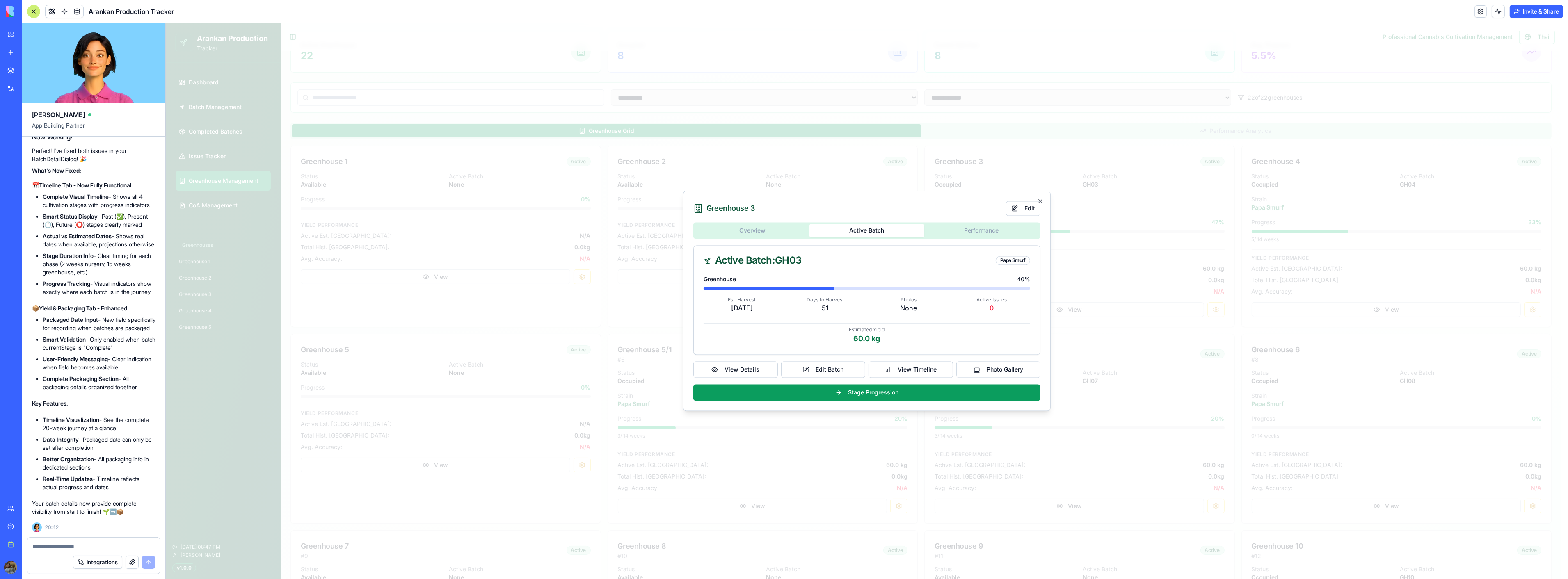
click at [856, 238] on div "Overview Active Batch Performance Active Batch: GH03 Papa Smurf Greenhouse 40 %…" at bounding box center [866, 311] width 347 height 178
click at [898, 368] on button "View Timeline" at bounding box center [910, 369] width 85 height 16
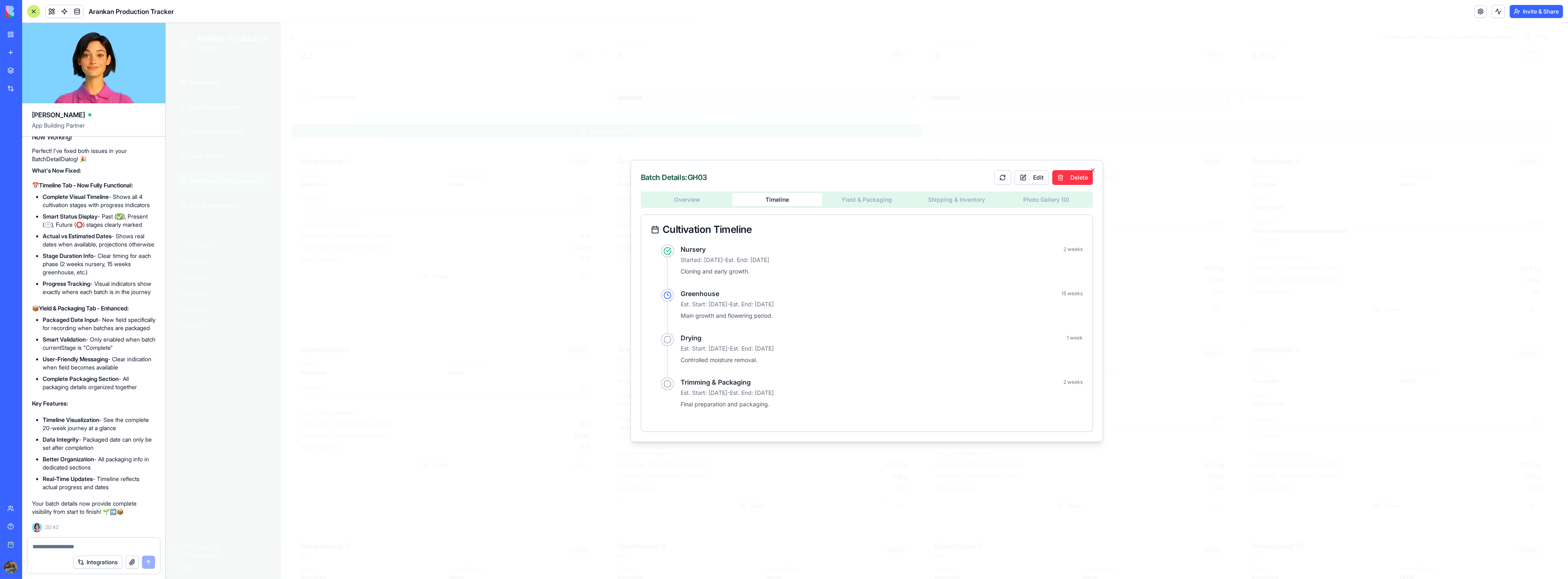
click at [700, 206] on div "Overview Timeline Yield & Packaging Shipping & Inventory Photo Gallery ( 0 )" at bounding box center [866, 199] width 452 height 16
click at [700, 201] on div "Overview Timeline Yield & Packaging Shipping & Inventory Photo Gallery ( 0 ) Cu…" at bounding box center [866, 311] width 452 height 240
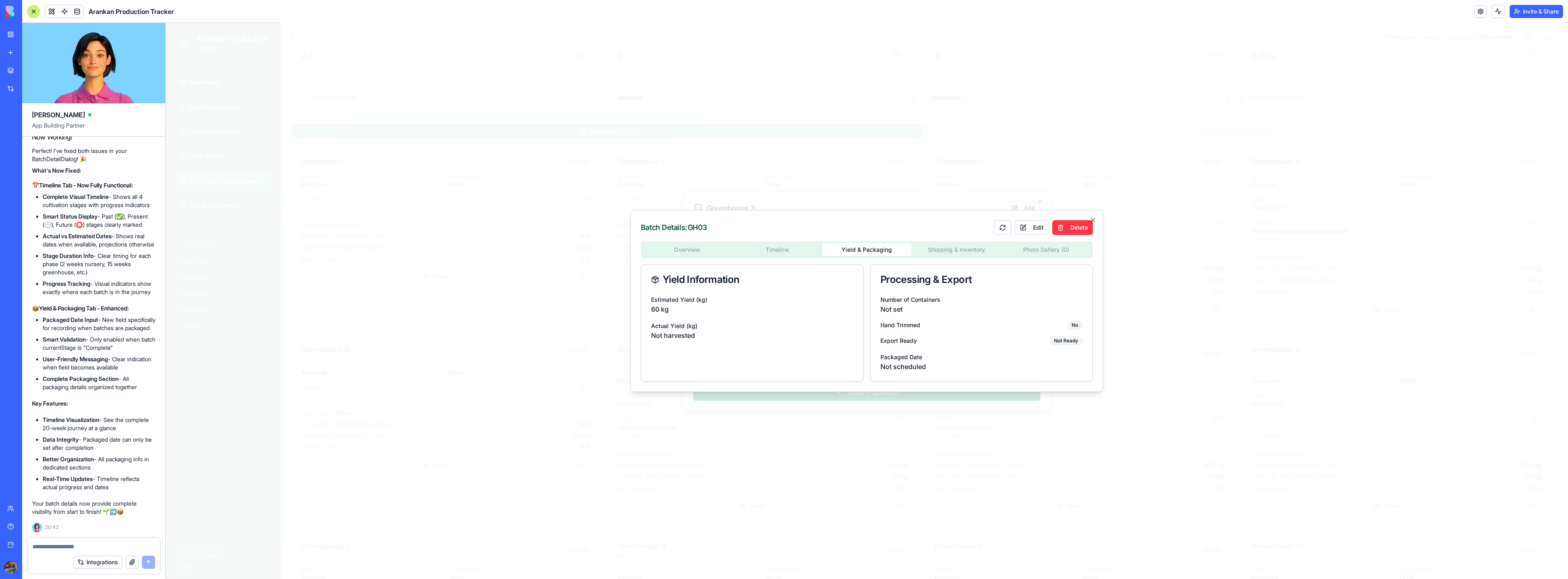
click at [958, 243] on div "Overview Timeline Yield & Packaging Shipping & Inventory Photo Gallery ( 0 ) Yi…" at bounding box center [866, 311] width 452 height 140
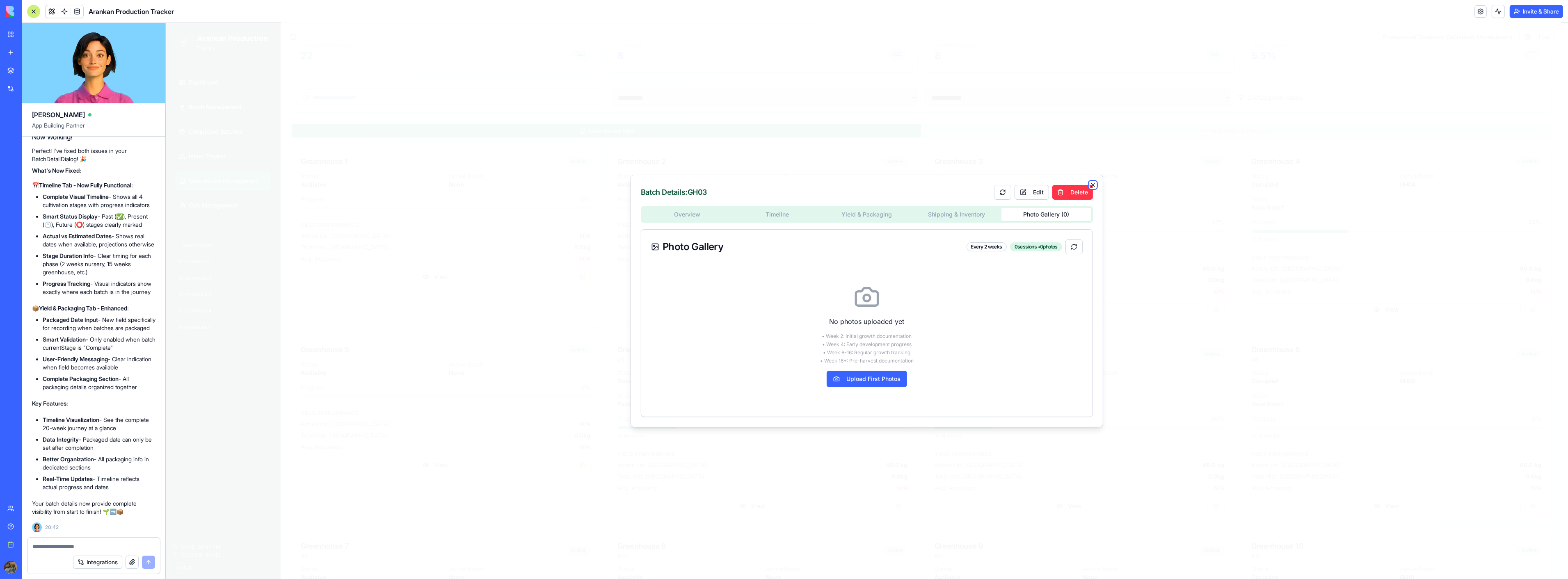
click at [1091, 184] on icon "button" at bounding box center [1092, 185] width 7 height 7
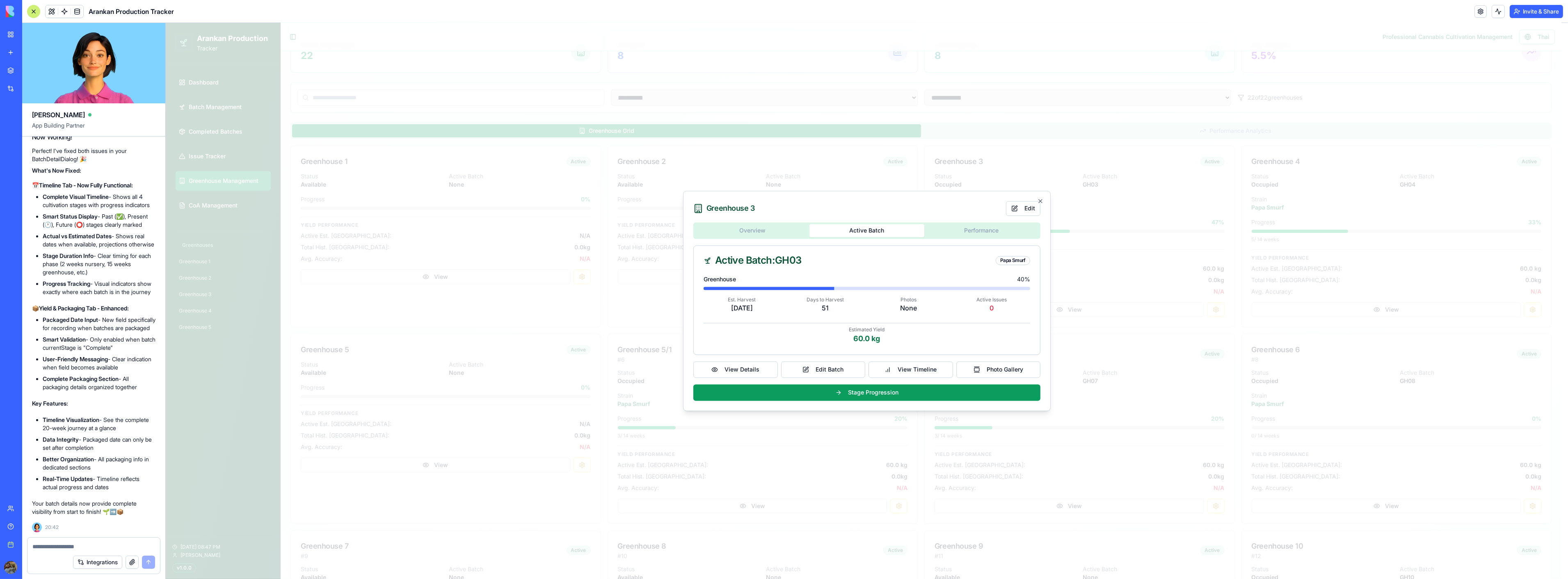
click at [1045, 200] on div "Greenhouse 3 Edit Overview Active Batch Performance Active Batch: GH03 Papa Smu…" at bounding box center [867, 301] width 368 height 220
click at [1044, 201] on div "Greenhouse 3 Edit Overview Active Batch Performance Active Batch: GH03 Papa Smu…" at bounding box center [867, 301] width 368 height 220
click at [1041, 201] on icon "button" at bounding box center [1040, 201] width 7 height 7
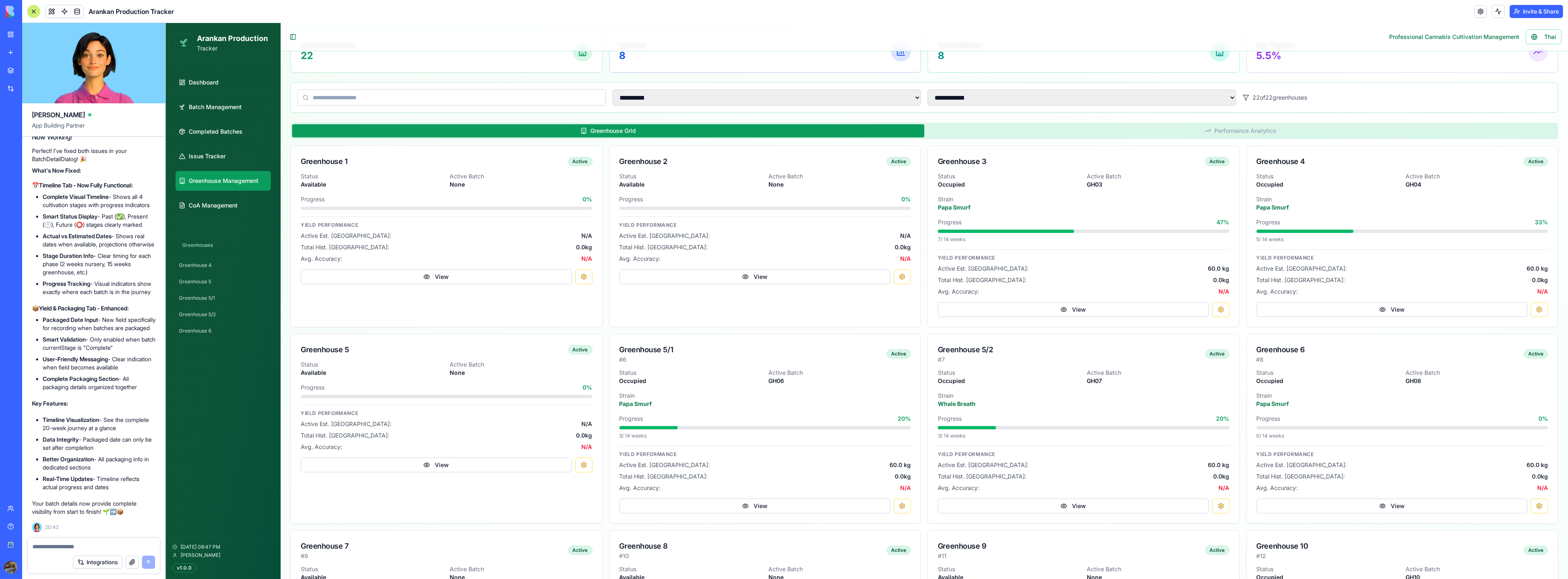
scroll to position [38273, 0]
click at [719, 279] on button "View" at bounding box center [755, 277] width 271 height 15
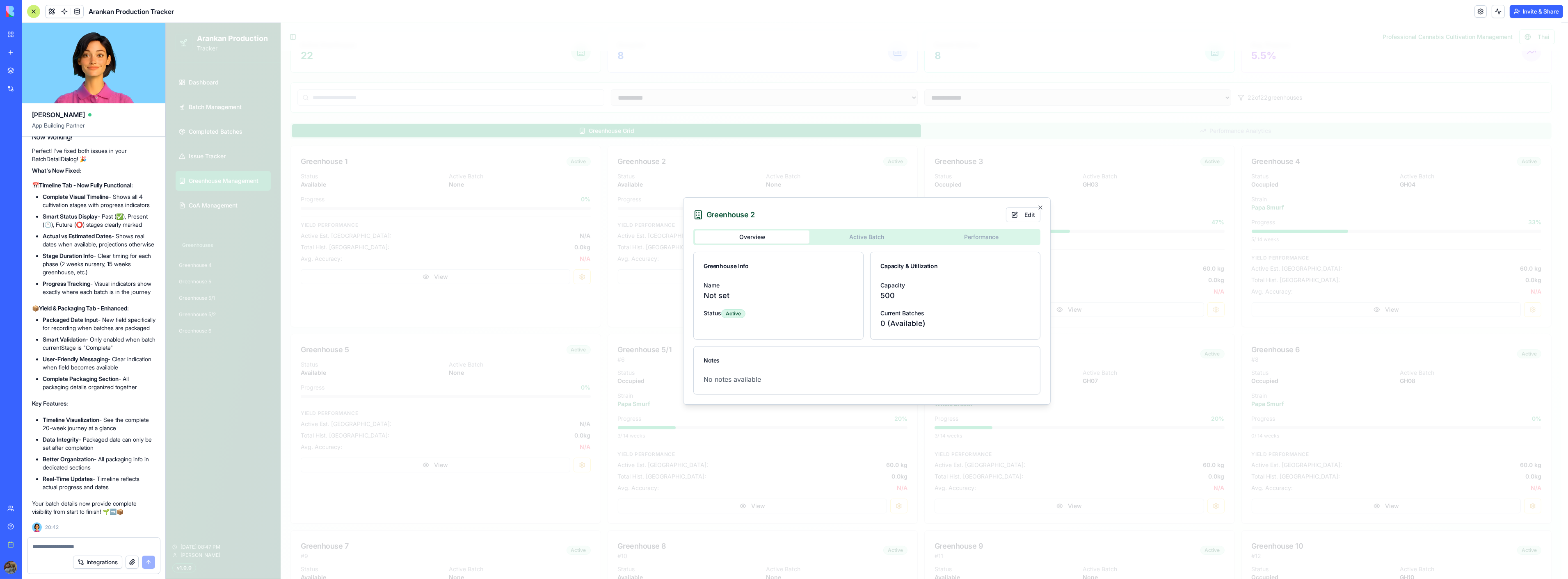
click at [874, 235] on div "Greenhouse 2 Edit Overview Active Batch Performance Greenhouse Info Name Not se…" at bounding box center [867, 300] width 368 height 207
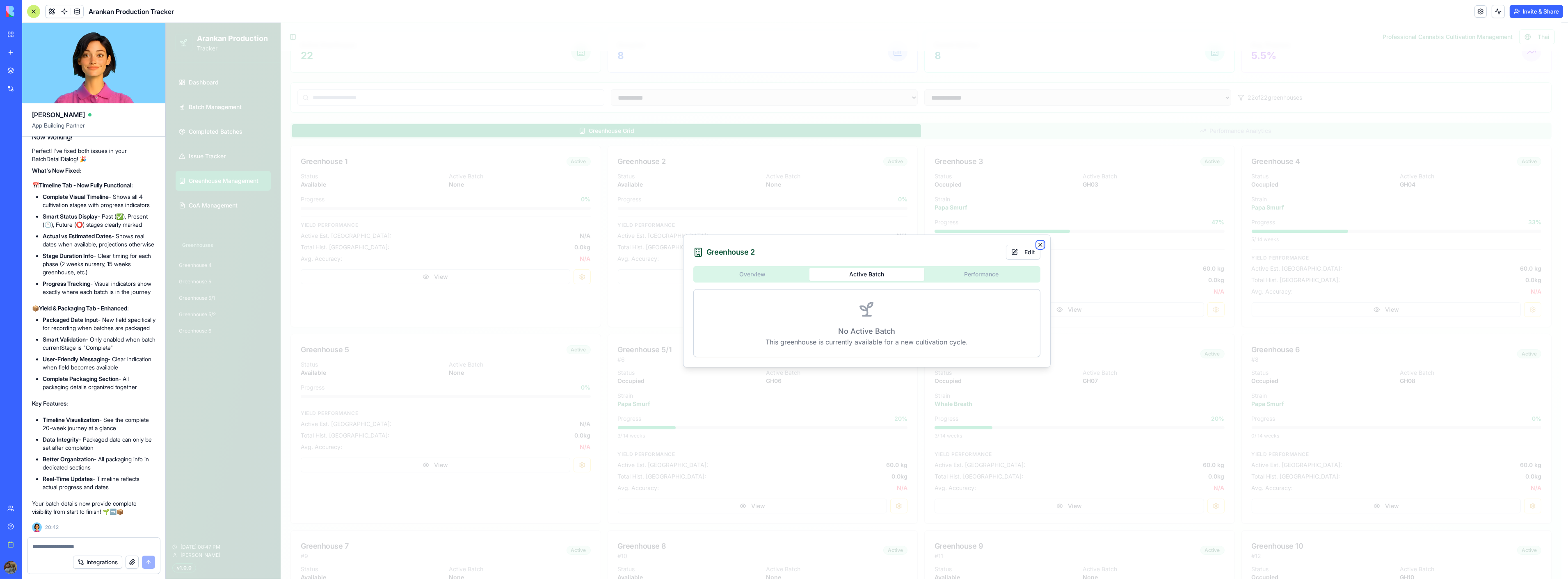
click at [1040, 245] on icon "button" at bounding box center [1040, 244] width 3 height 3
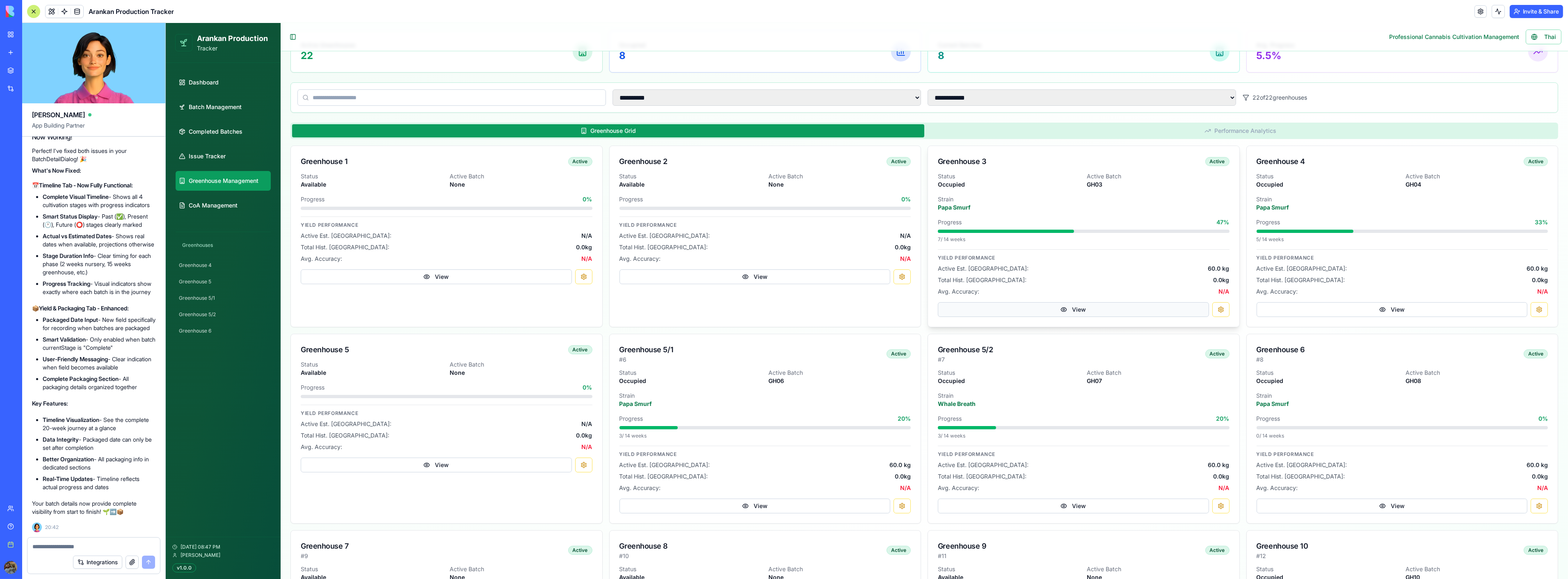
click at [1052, 310] on button "View" at bounding box center [1073, 310] width 271 height 15
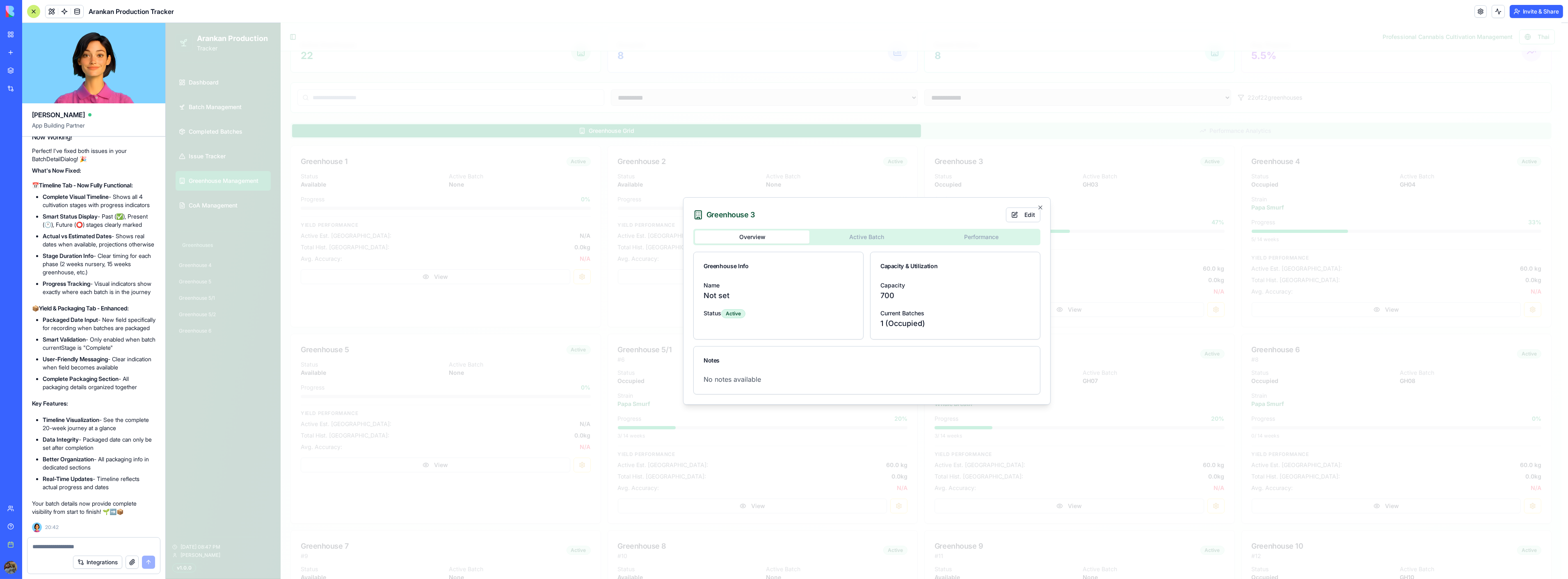
click at [856, 231] on button "Active Batch" at bounding box center [866, 237] width 114 height 13
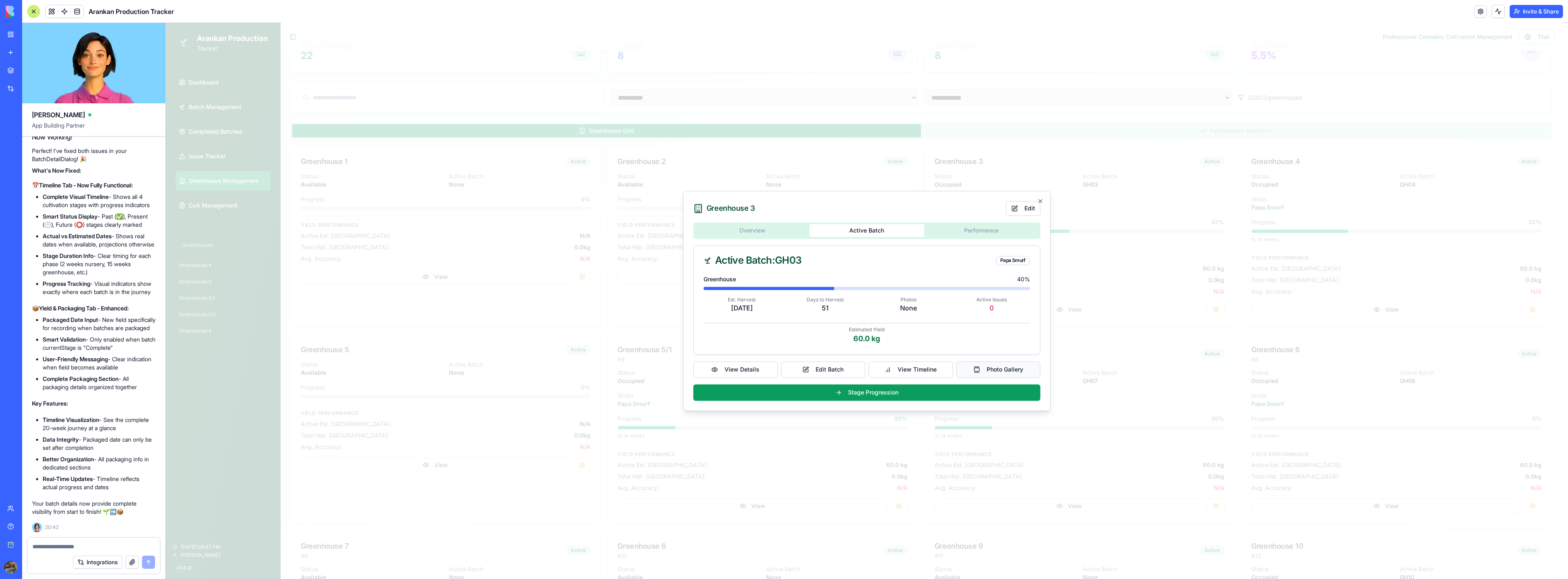
click at [1003, 373] on button "Photo Gallery" at bounding box center [998, 369] width 85 height 16
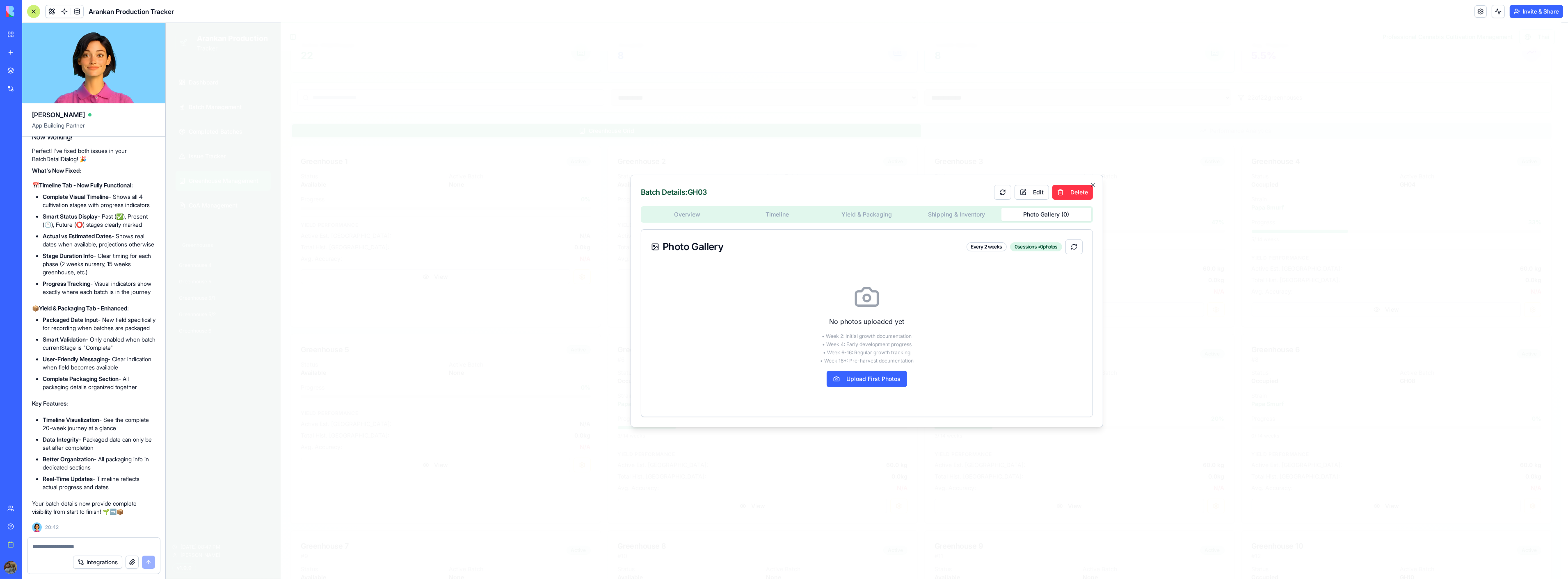
click at [1097, 184] on div "Batch Details: GH03 Edit Delete Overview Timeline Yield & Packaging Shipping & …" at bounding box center [866, 300] width 472 height 252
click at [1094, 184] on icon "button" at bounding box center [1092, 185] width 7 height 7
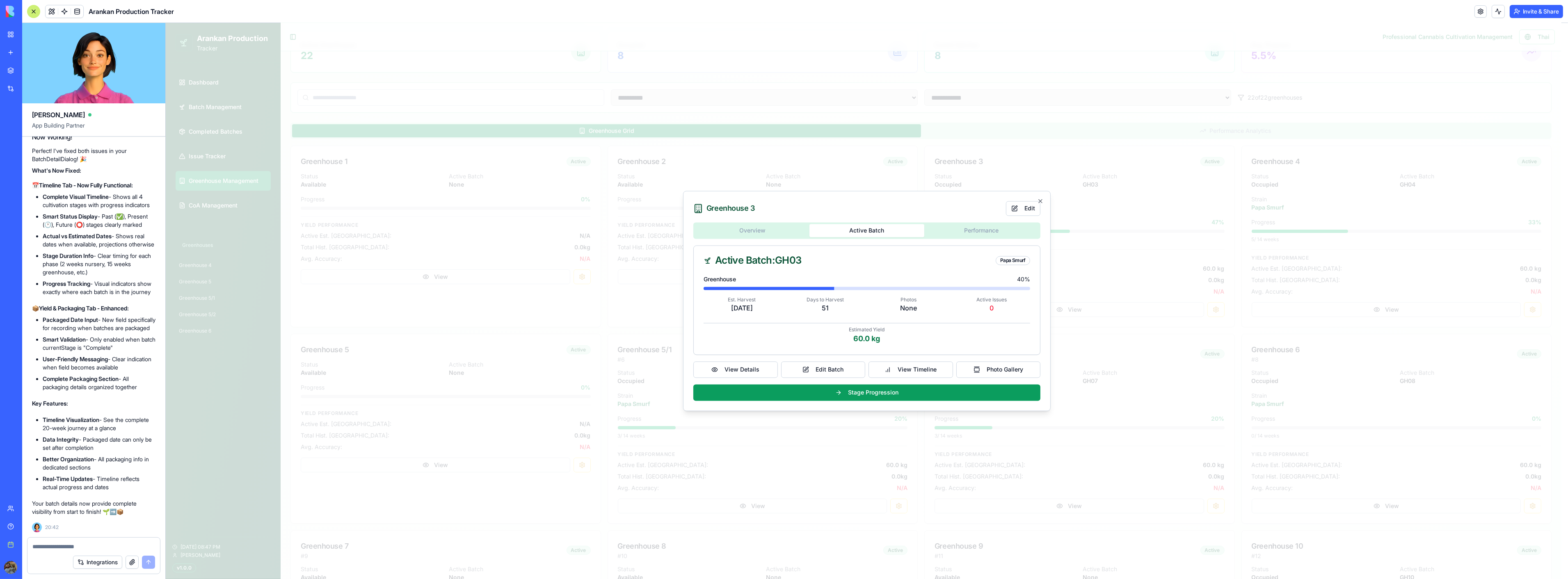
click at [1045, 200] on div "Greenhouse 3 Edit Overview Active Batch Performance Active Batch: GH03 Papa Smu…" at bounding box center [867, 301] width 368 height 220
click at [1040, 198] on icon "button" at bounding box center [1040, 201] width 7 height 7
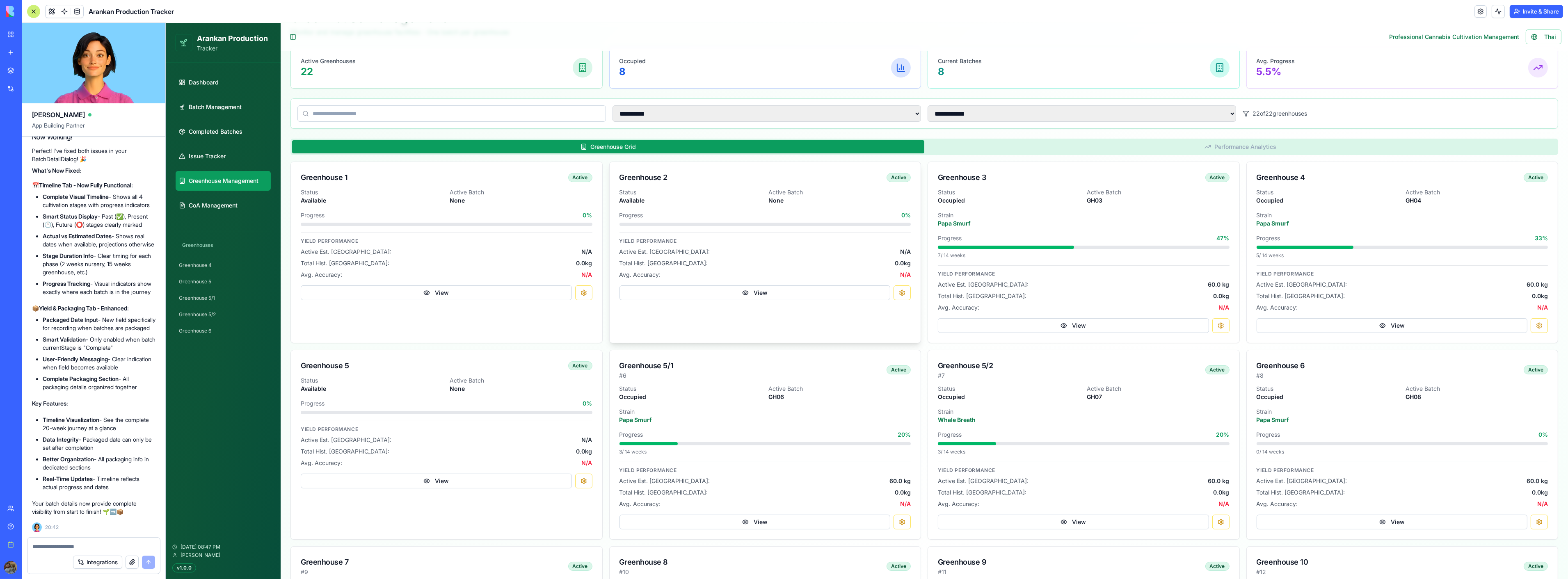
scroll to position [0, 0]
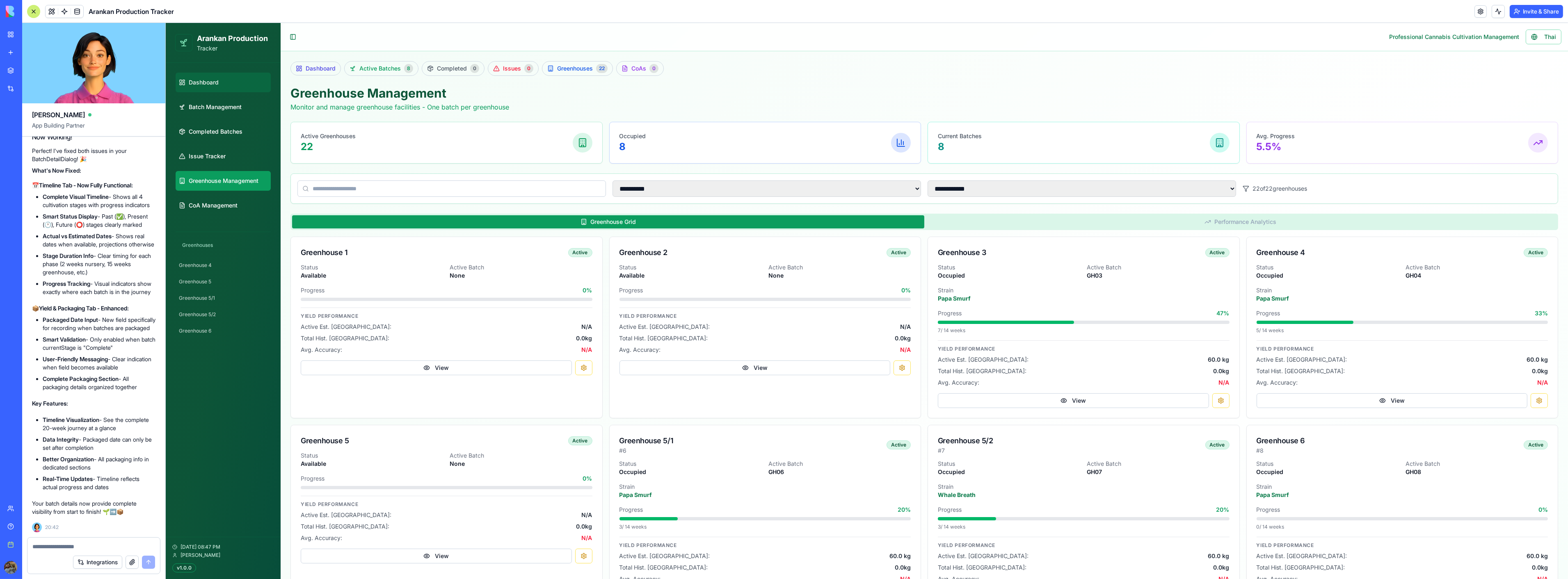
click at [214, 86] on span "Dashboard" at bounding box center [203, 82] width 30 height 8
select select "**"
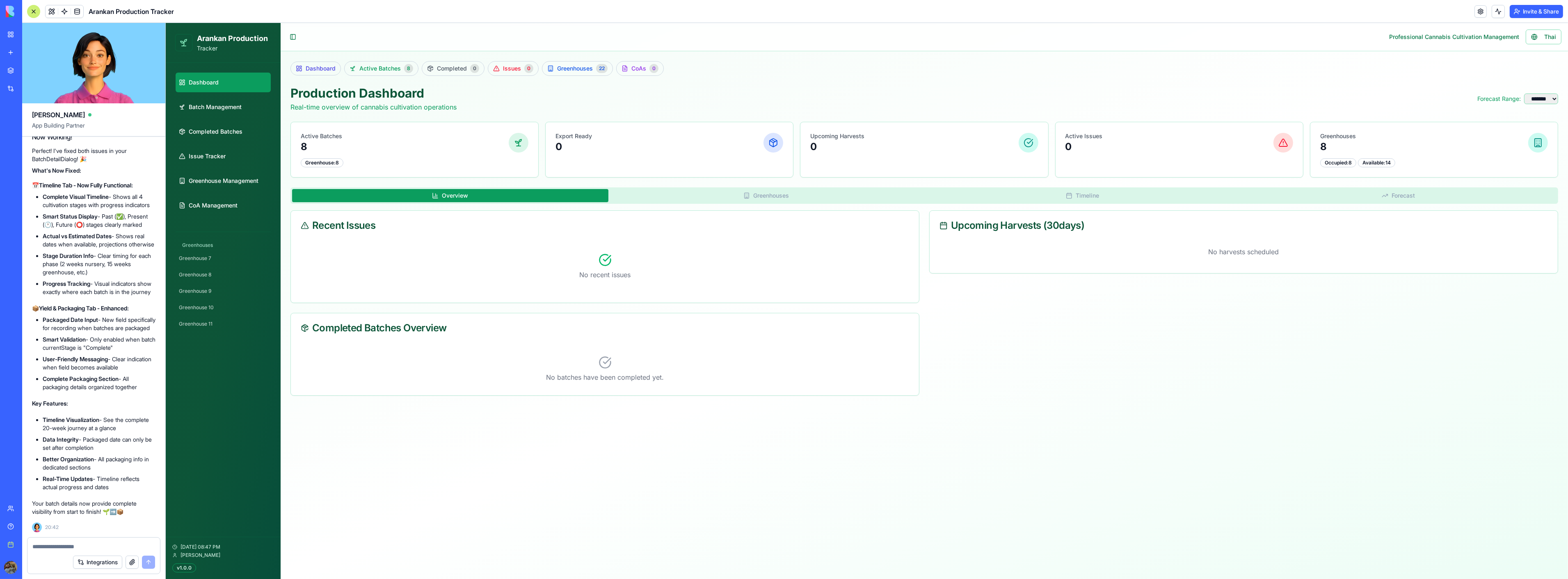
scroll to position [278, 0]
